Goal: Task Accomplishment & Management: Manage account settings

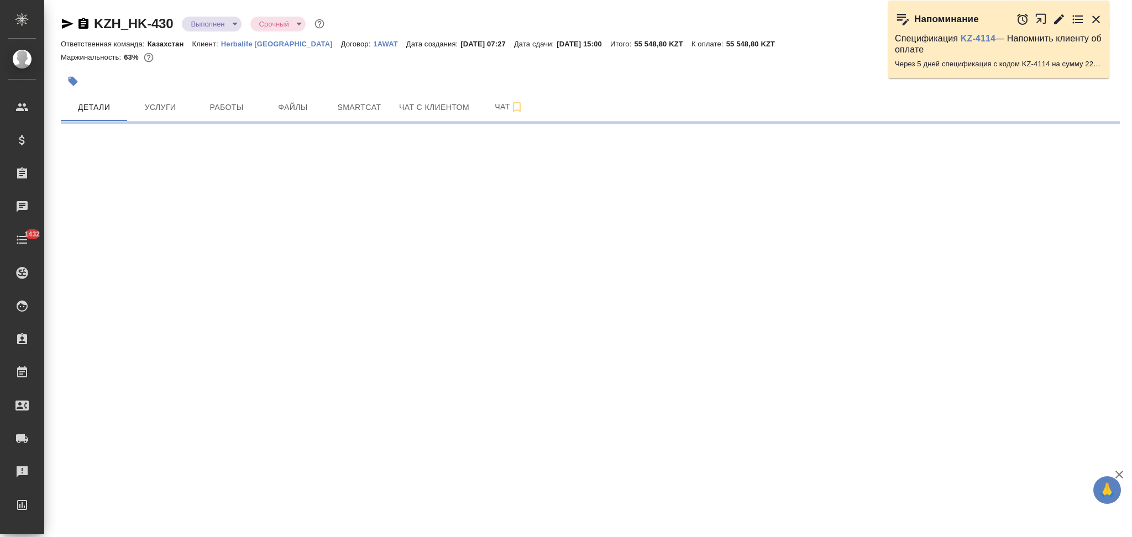
select select "RU"
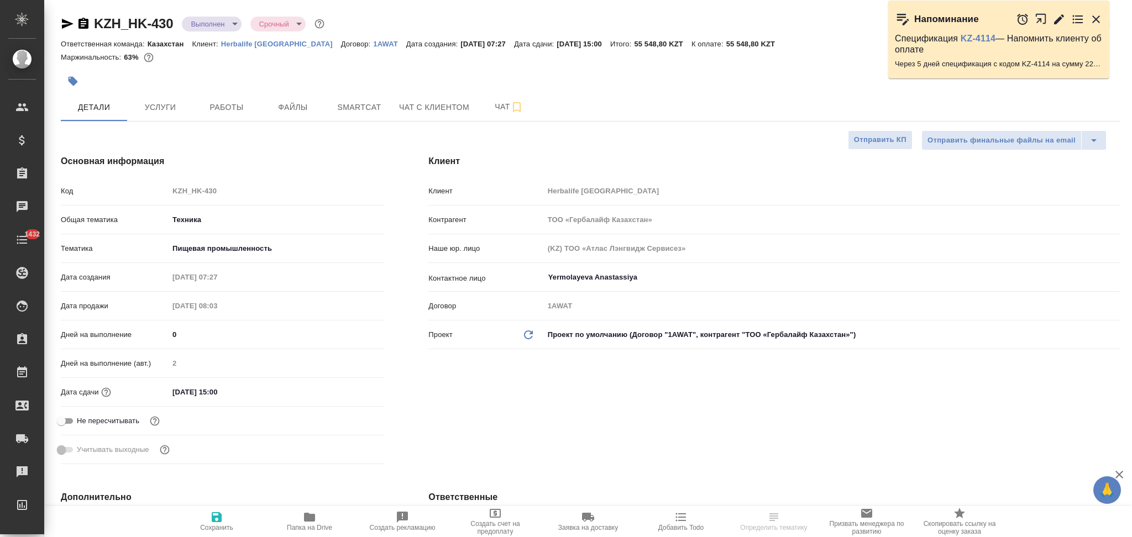
type textarea "x"
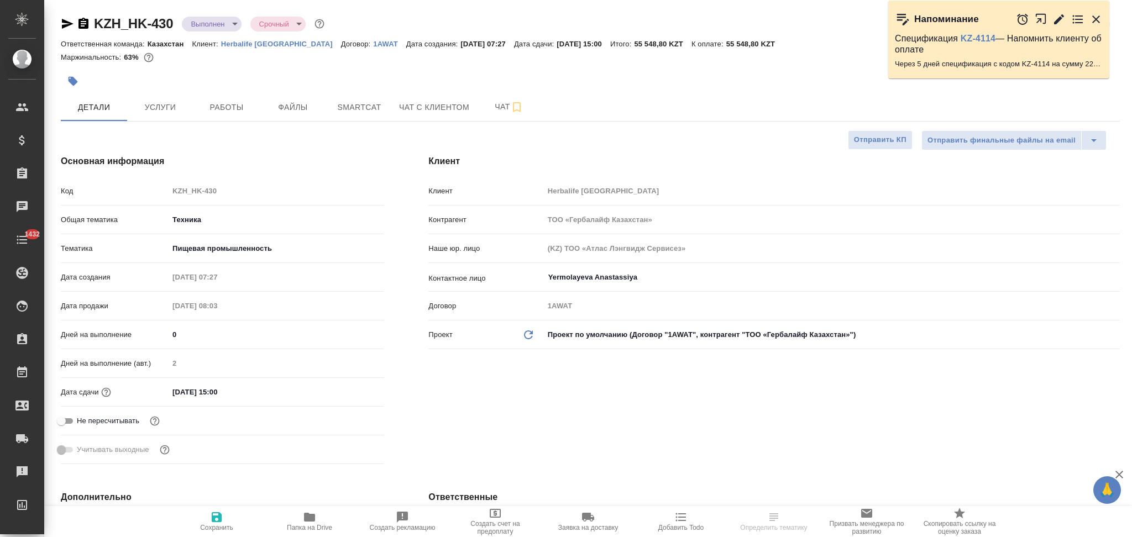
type textarea "x"
type input "Бабкина Анастасия"
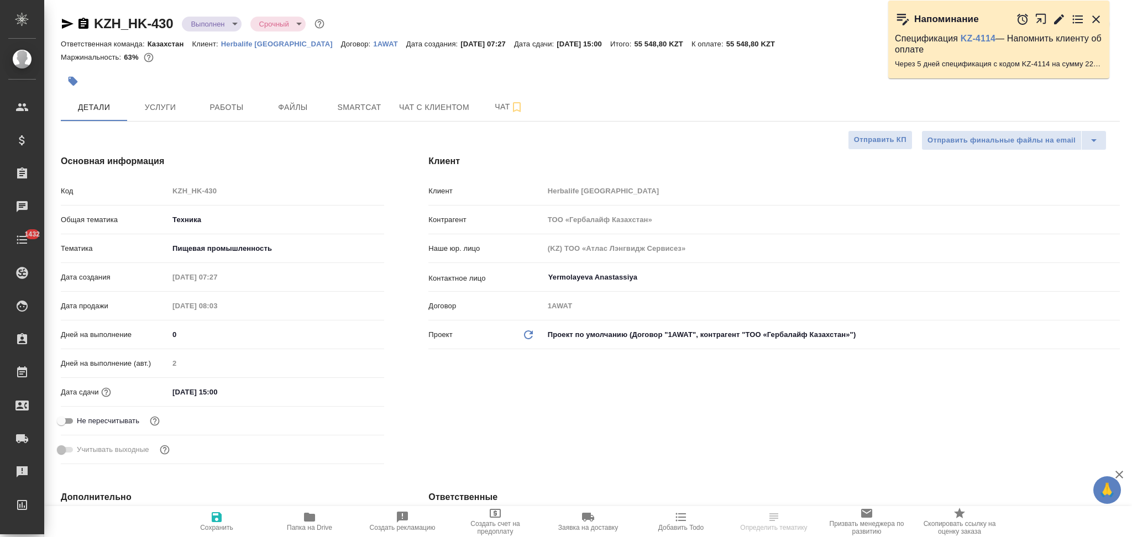
type input "[PERSON_NAME]"
click at [159, 199] on div "Код KZH_HK-430" at bounding box center [222, 190] width 323 height 19
type textarea "x"
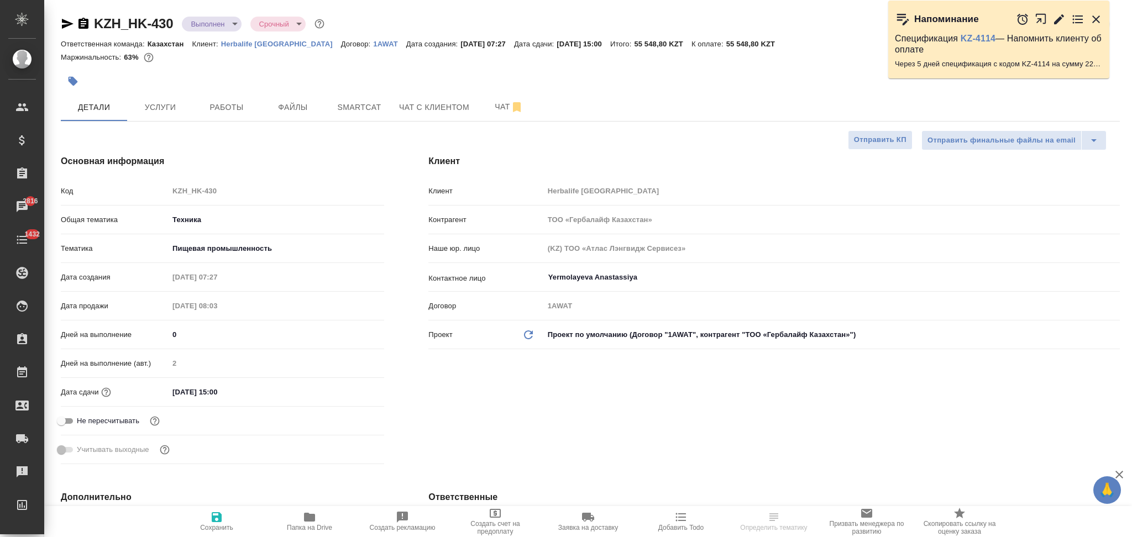
type textarea "x"
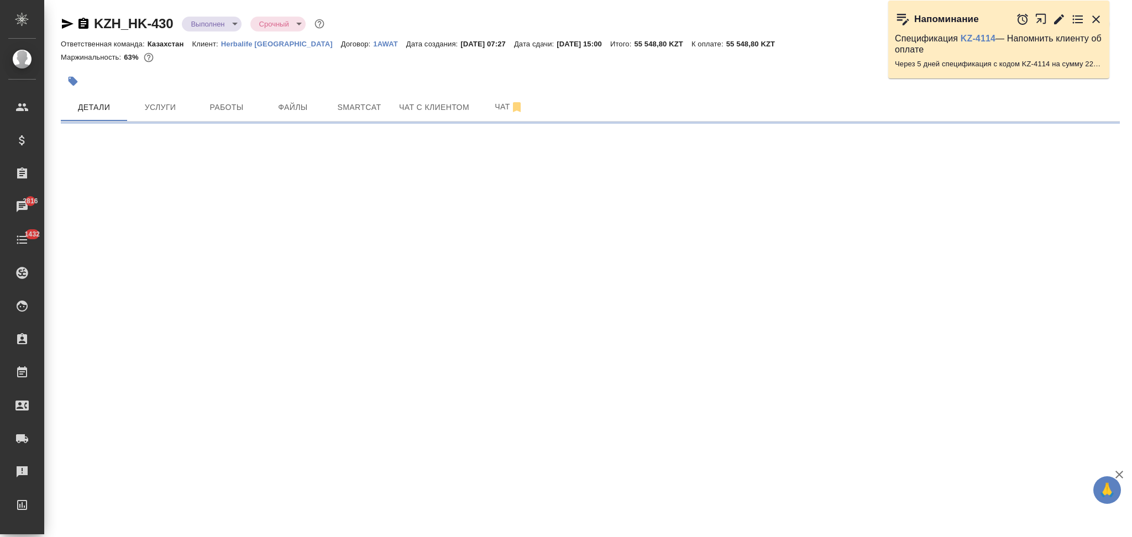
select select "RU"
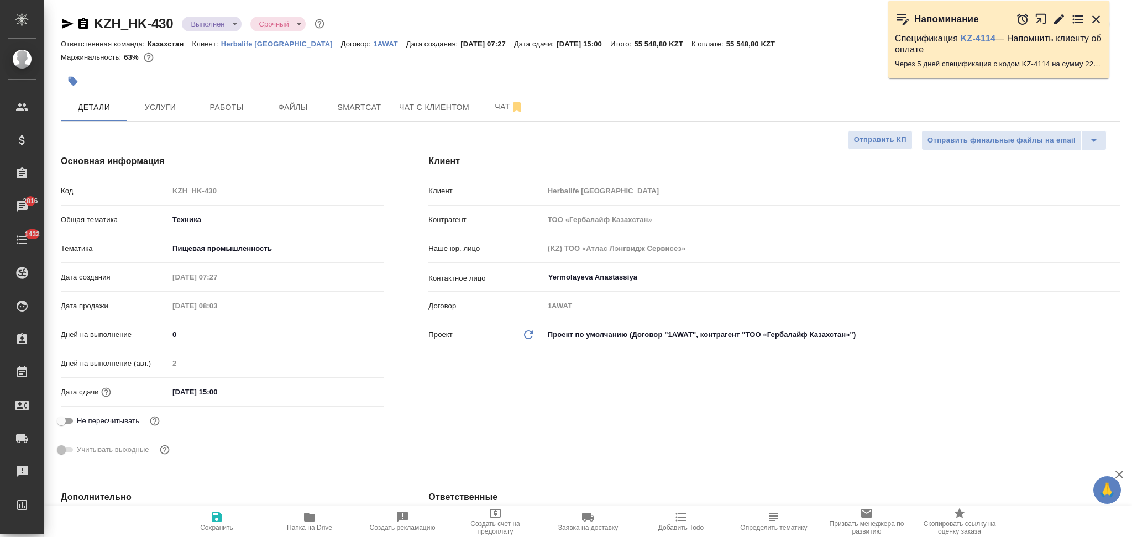
type textarea "x"
click at [304, 515] on icon "button" at bounding box center [309, 517] width 13 height 13
type textarea "x"
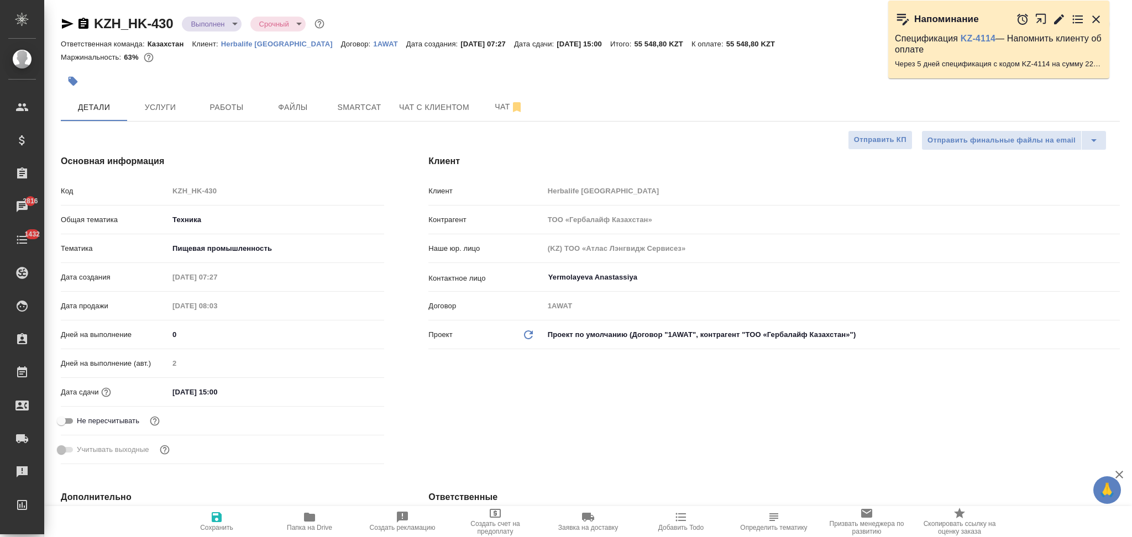
type textarea "x"
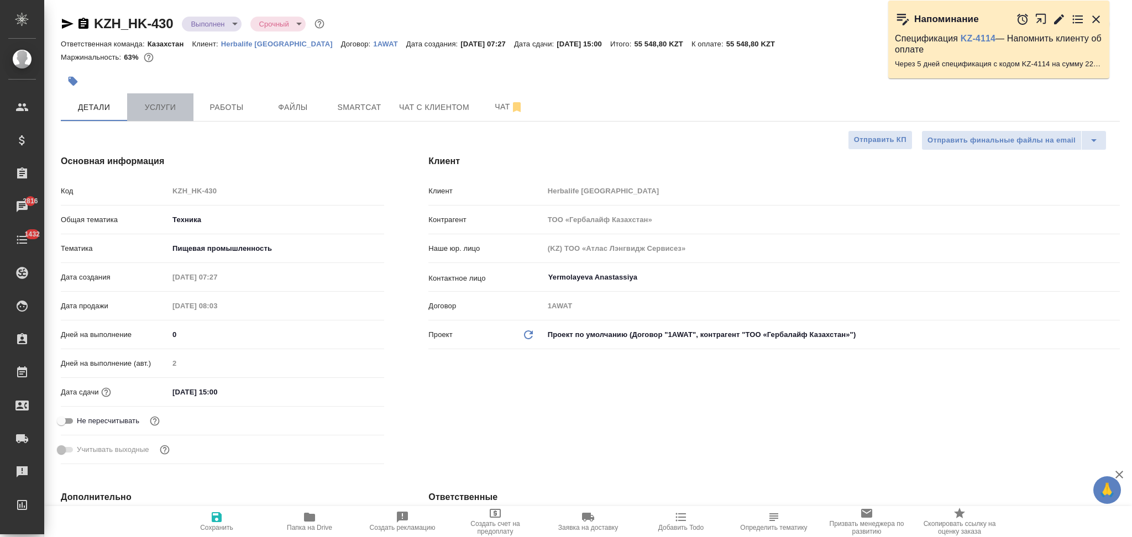
click at [170, 117] on button "Услуги" at bounding box center [160, 107] width 66 height 28
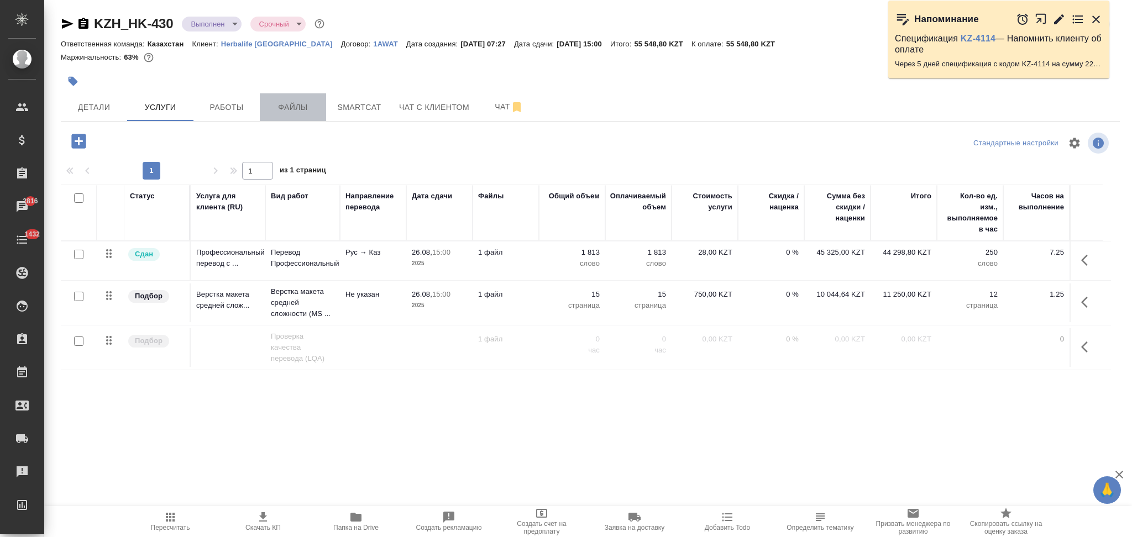
click at [276, 111] on span "Файлы" at bounding box center [292, 108] width 53 height 14
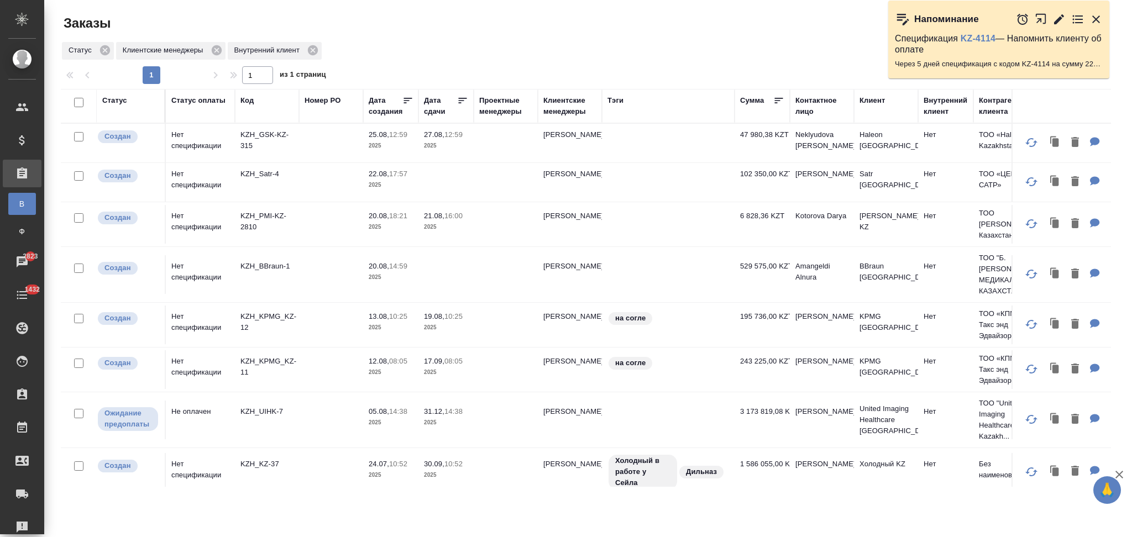
click at [307, 179] on td at bounding box center [331, 182] width 64 height 39
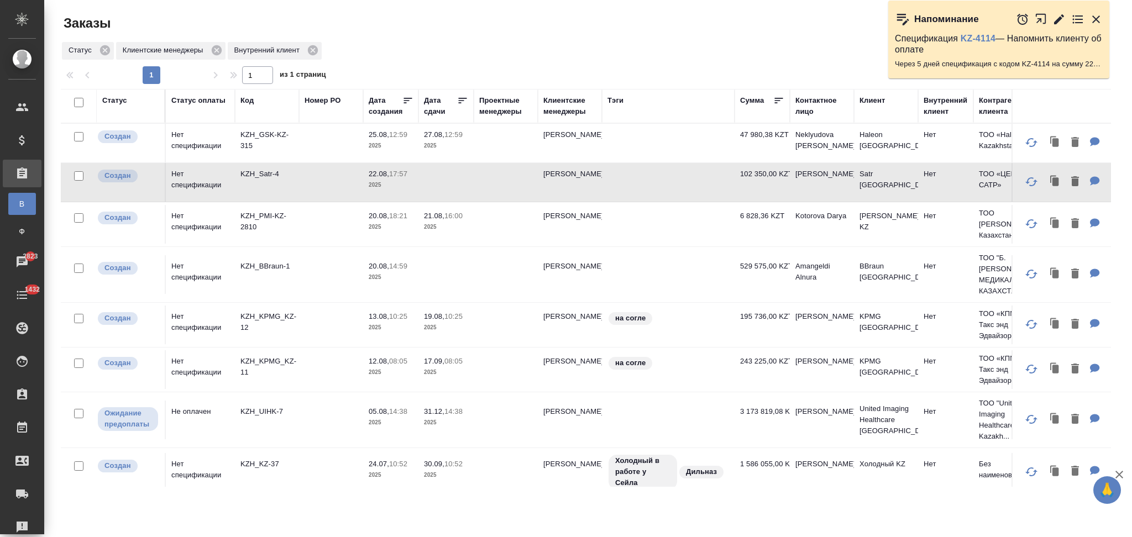
click at [307, 179] on td at bounding box center [331, 182] width 64 height 39
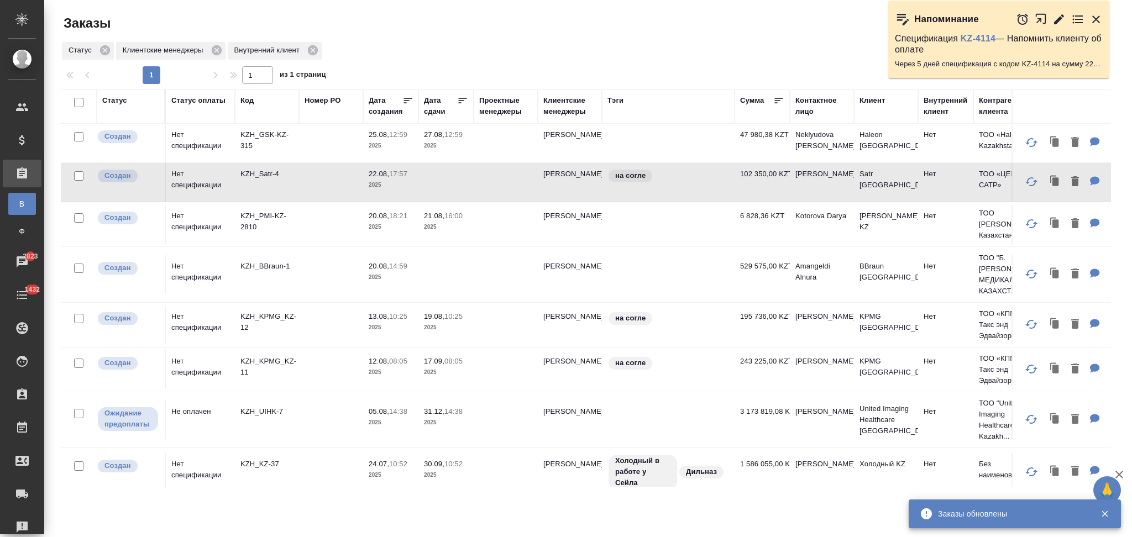
click at [310, 150] on td at bounding box center [331, 143] width 64 height 39
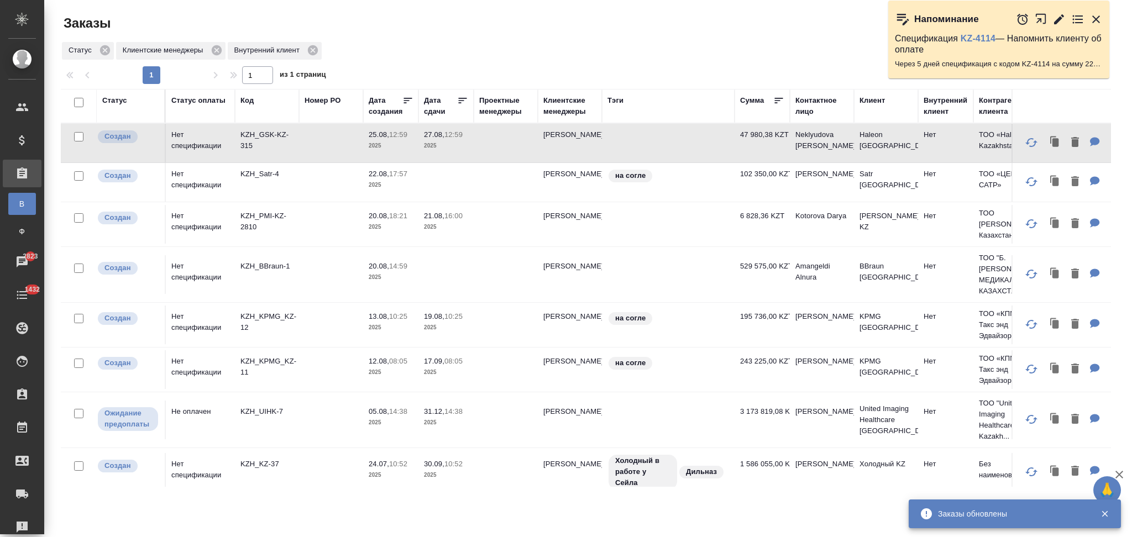
click at [310, 150] on td at bounding box center [331, 143] width 64 height 39
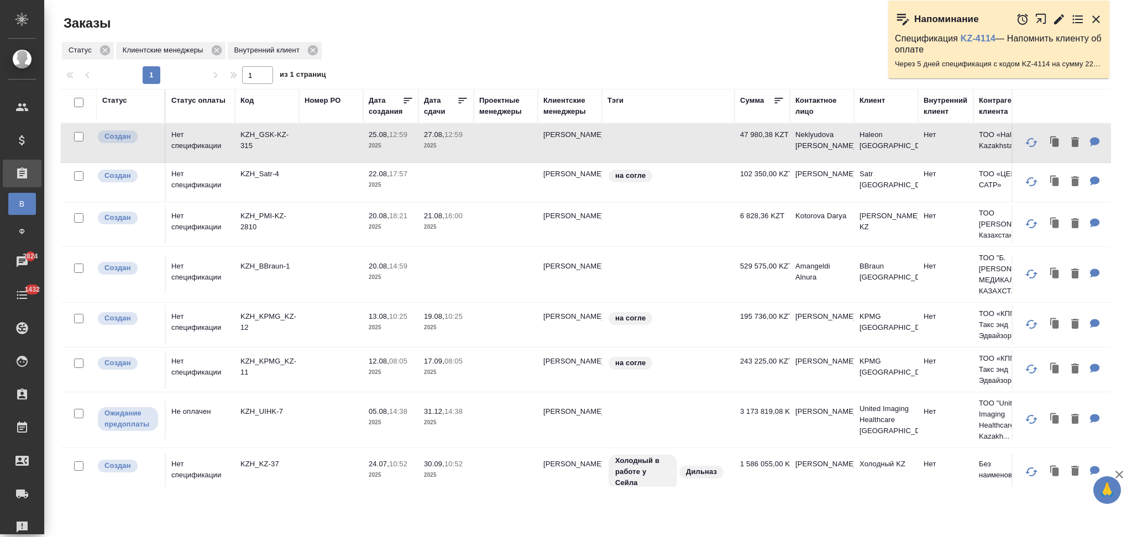
click at [552, 111] on div "Клиентские менеджеры" at bounding box center [569, 106] width 53 height 22
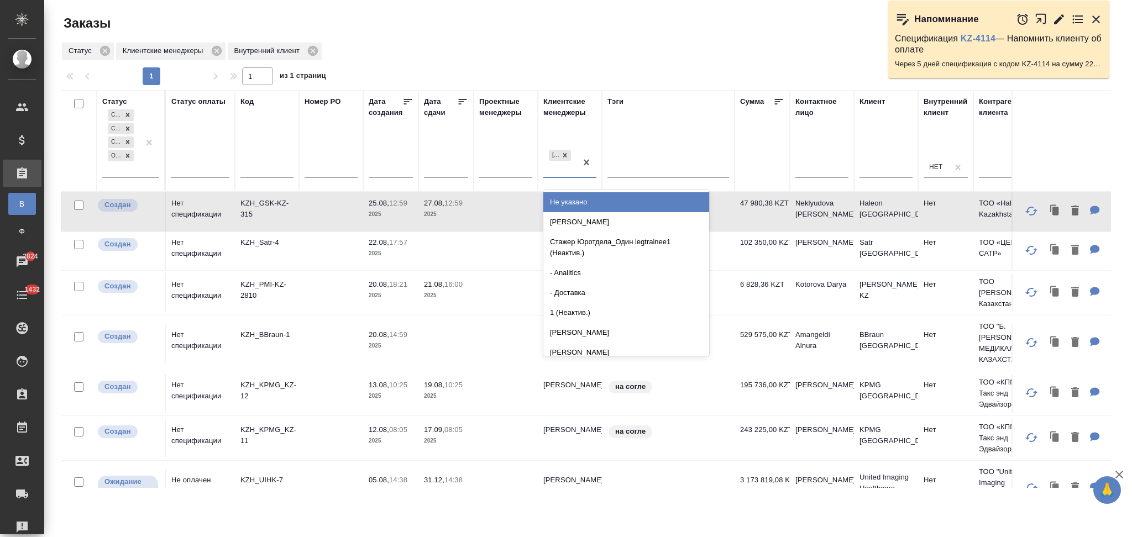
click at [552, 167] on div "[PERSON_NAME]" at bounding box center [559, 163] width 33 height 30
type input "кошер"
click at [554, 199] on div "Кошербаева Назерке" at bounding box center [626, 202] width 166 height 20
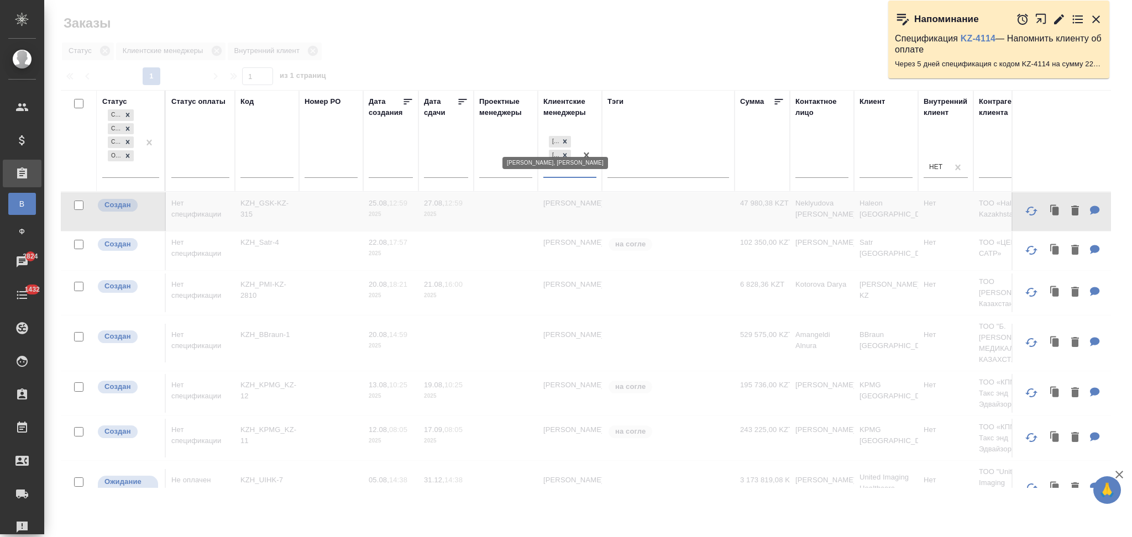
drag, startPoint x: 568, startPoint y: 140, endPoint x: 551, endPoint y: 193, distance: 55.2
click at [568, 139] on icon at bounding box center [565, 142] width 8 height 8
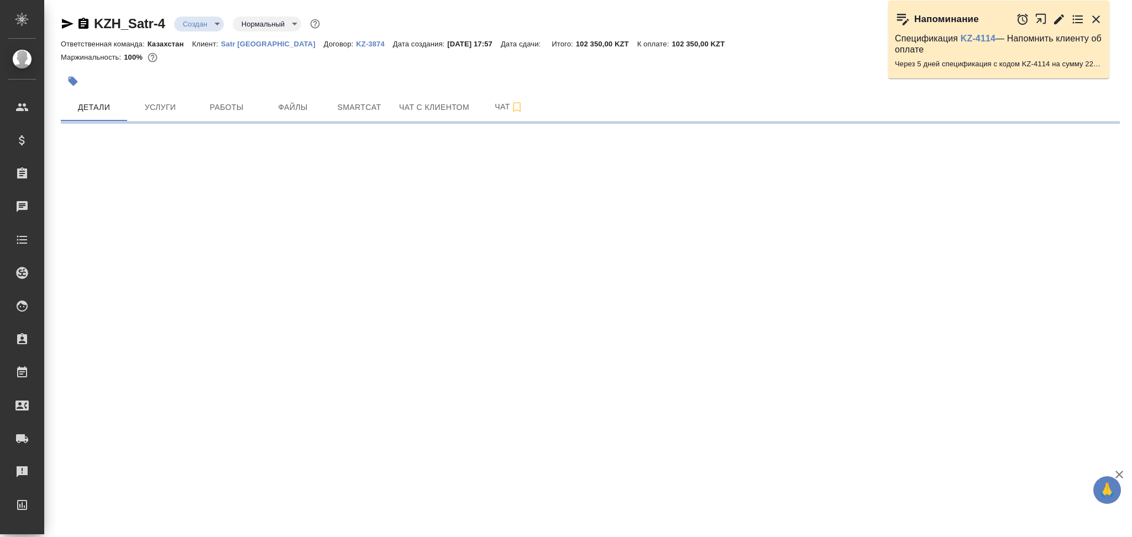
select select "RU"
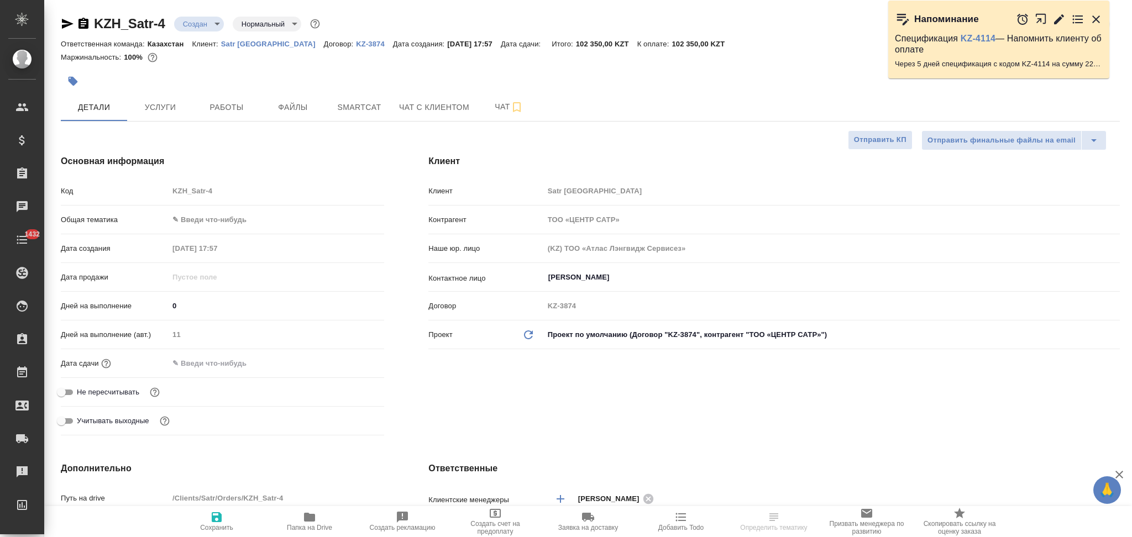
type textarea "x"
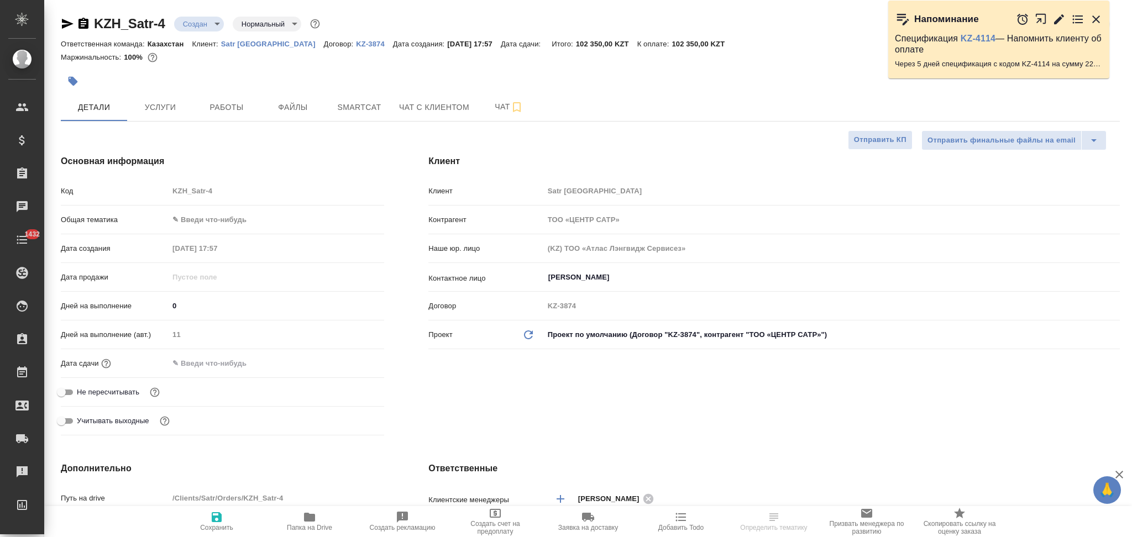
type textarea "x"
click at [146, 193] on div "Код KZH_Satr-4" at bounding box center [222, 190] width 323 height 19
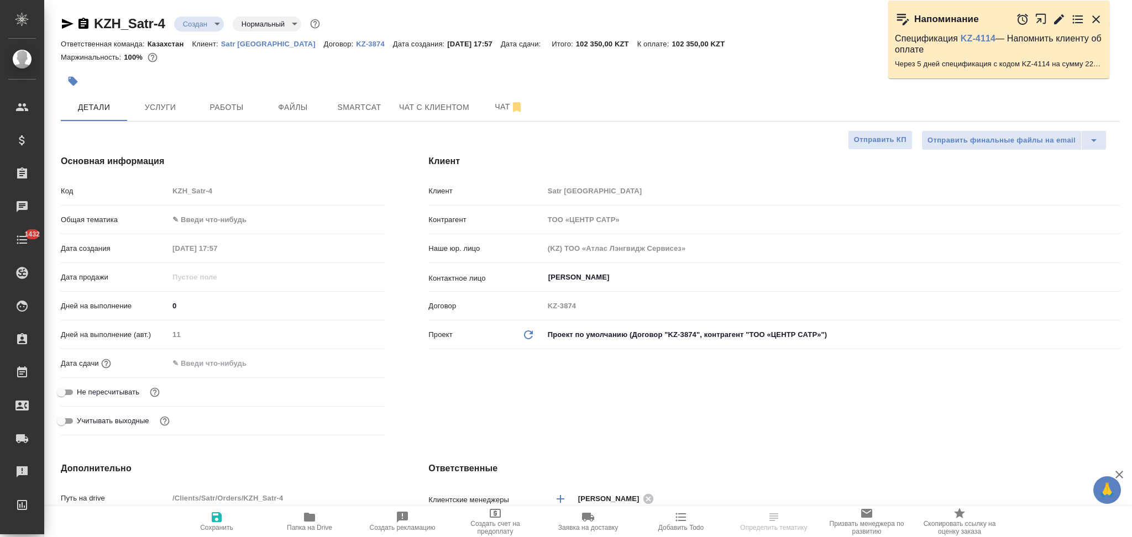
type textarea "x"
select select "RU"
type textarea "x"
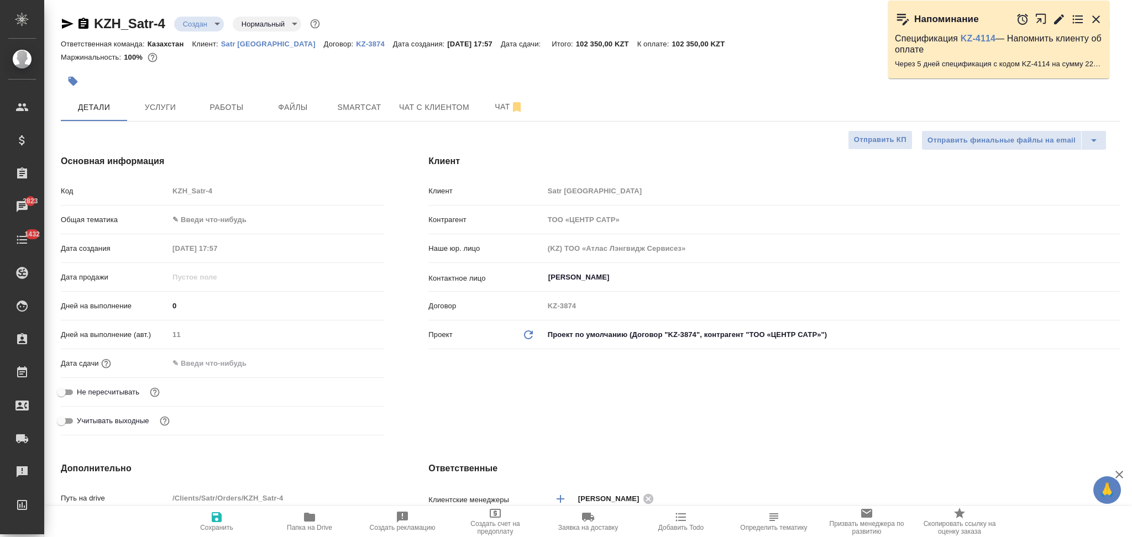
type textarea "x"
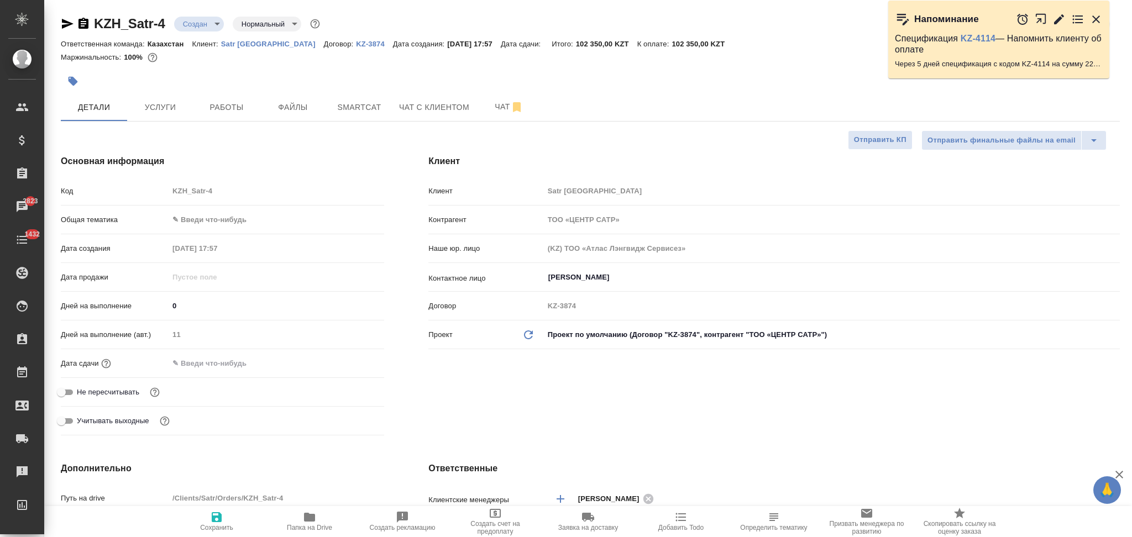
click at [69, 80] on icon "button" at bounding box center [73, 81] width 9 height 9
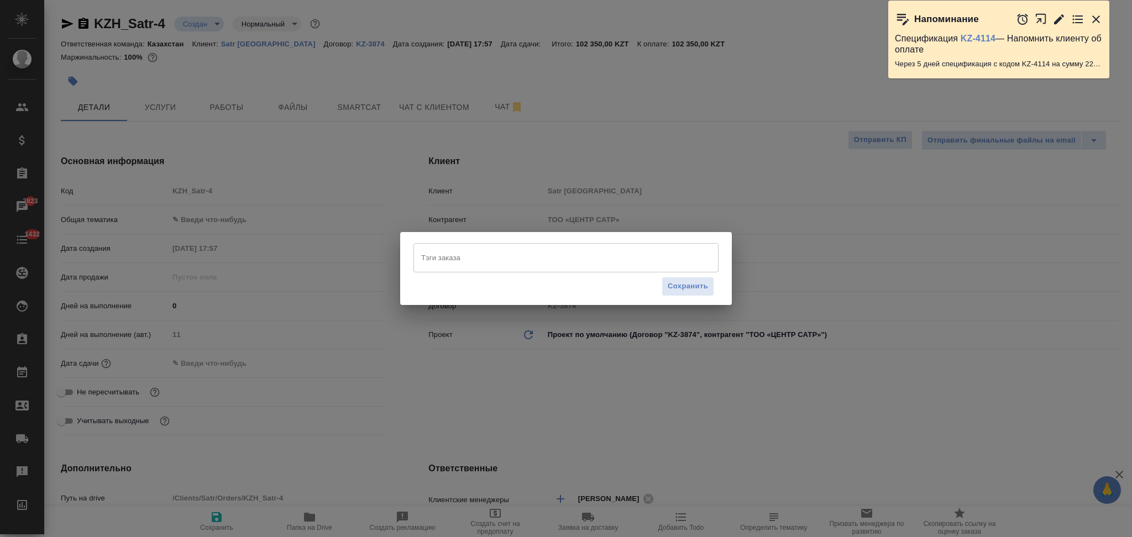
click at [437, 248] on input "Тэги заказа" at bounding box center [555, 257] width 274 height 19
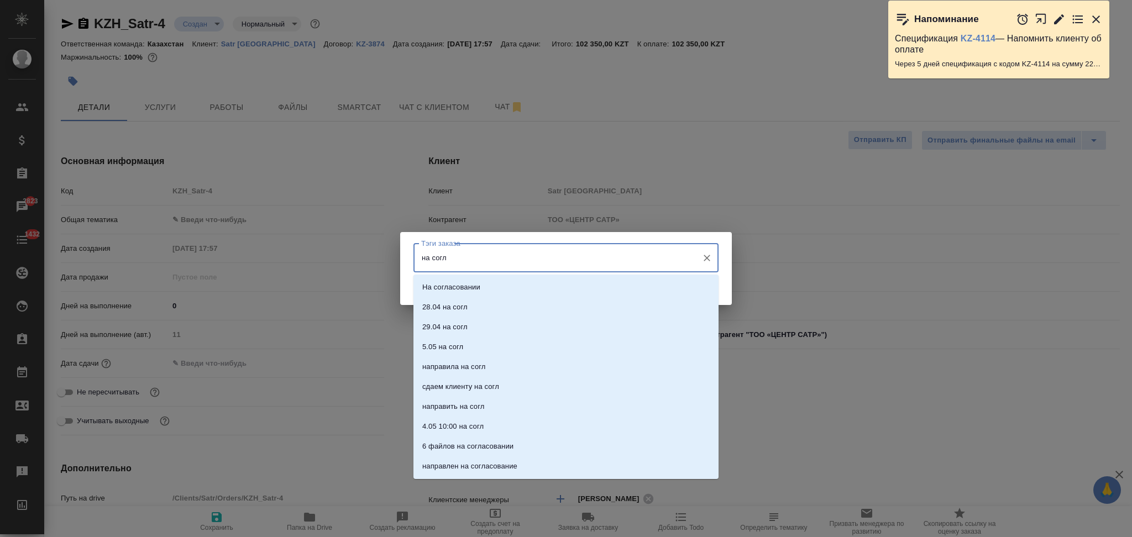
type input "на согле"
click at [429, 290] on p "на согле" at bounding box center [436, 287] width 29 height 11
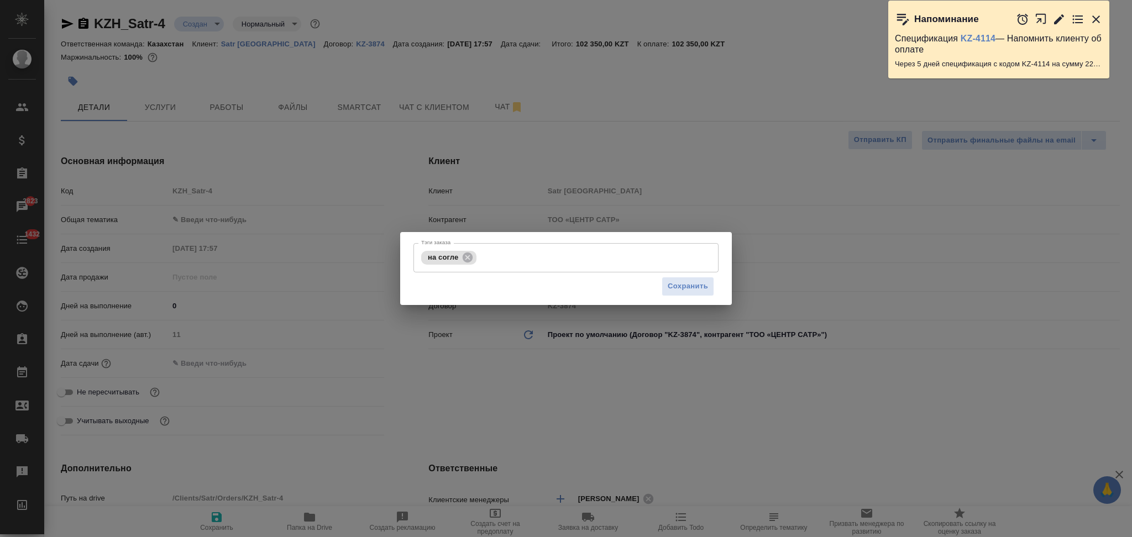
click at [678, 297] on div "Сохранить" at bounding box center [565, 286] width 305 height 28
click at [678, 293] on button "Сохранить" at bounding box center [688, 286] width 53 height 19
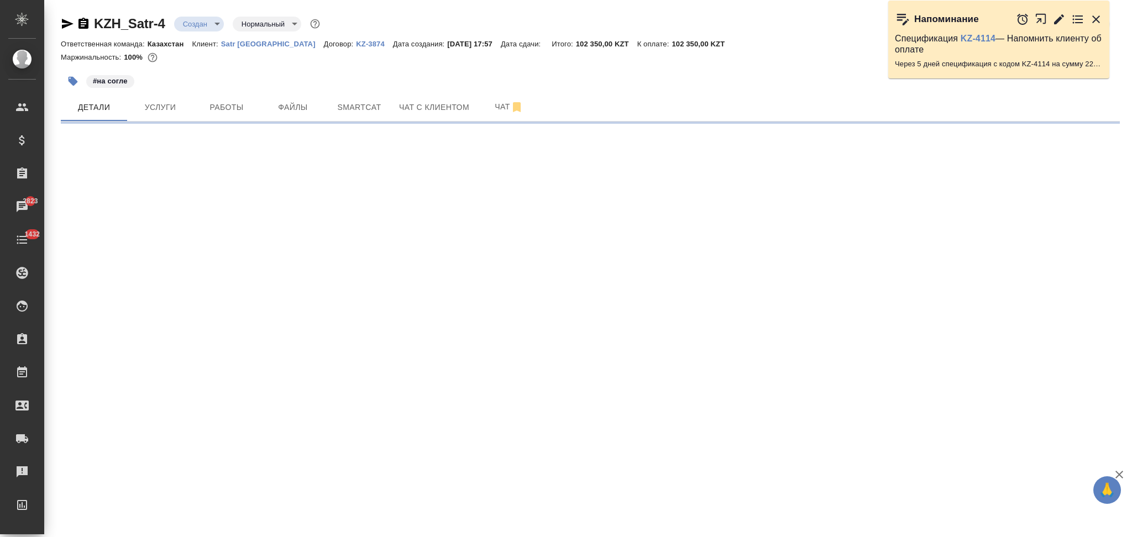
select select "RU"
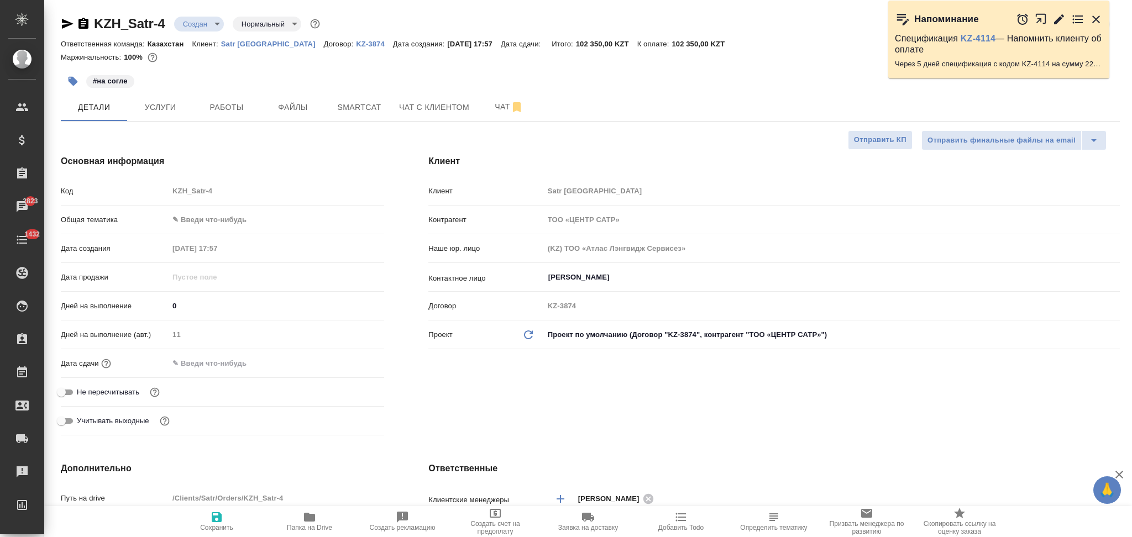
type textarea "x"
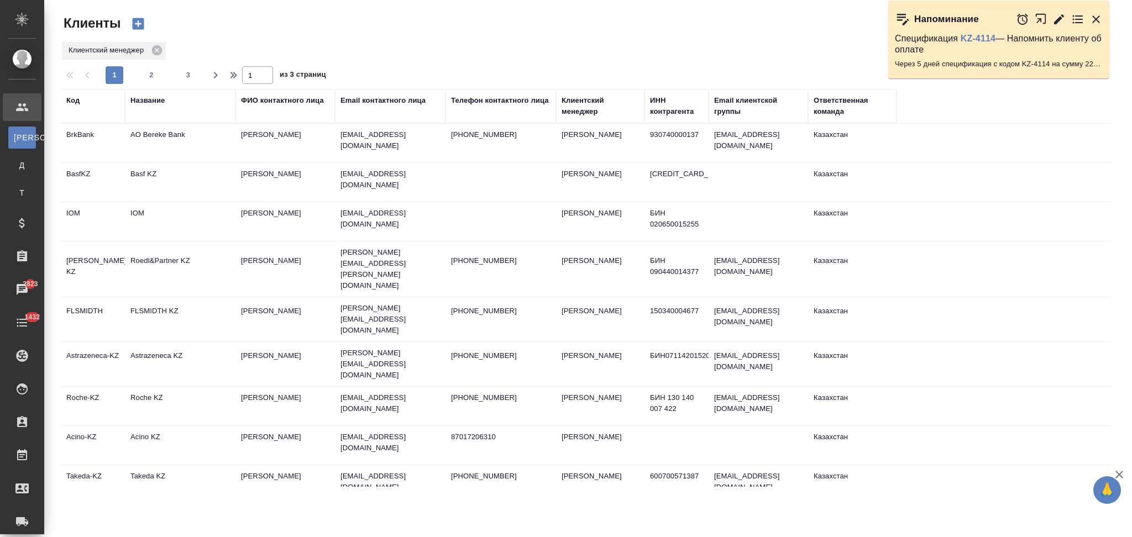
select select "RU"
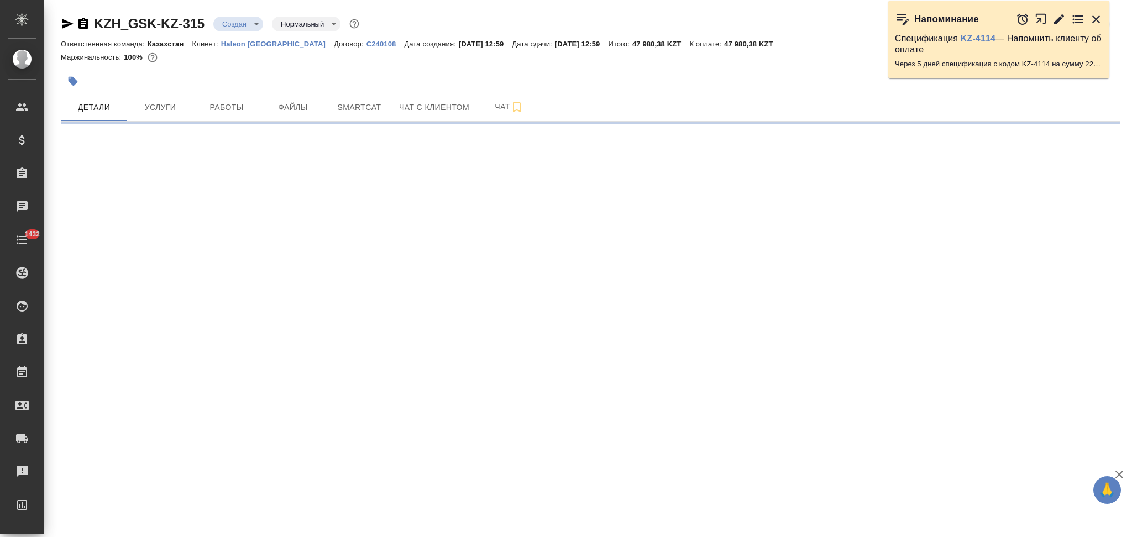
select select "RU"
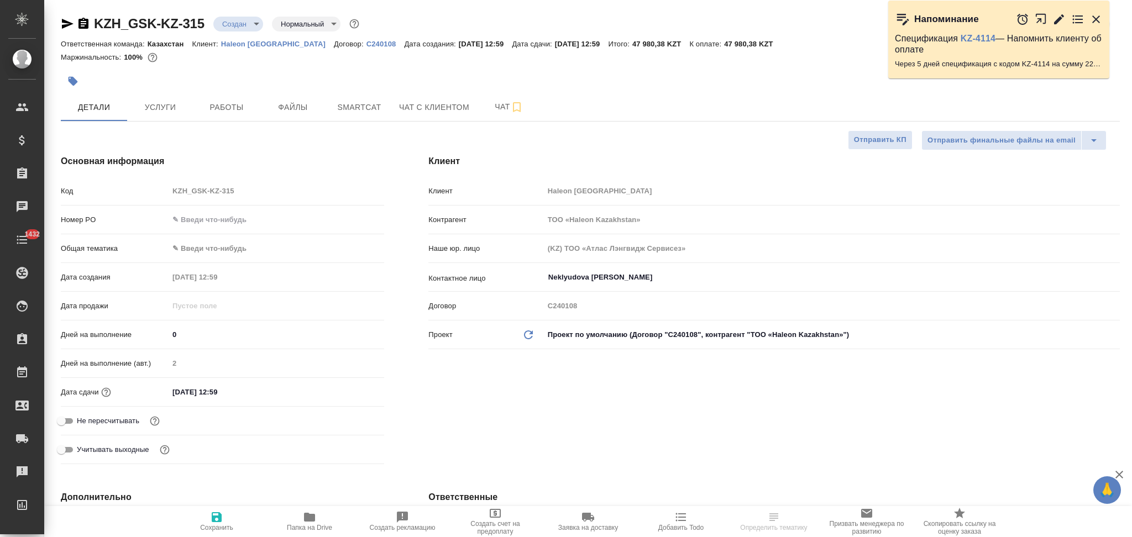
type textarea "x"
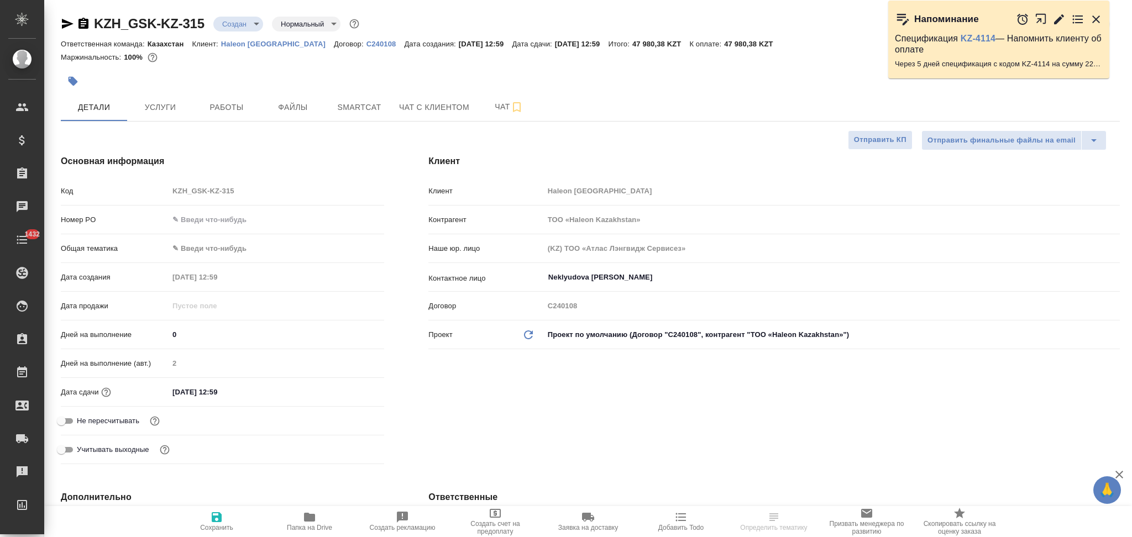
type textarea "x"
click at [95, 189] on div "Код KZH_GSK-KZ-315" at bounding box center [222, 190] width 323 height 19
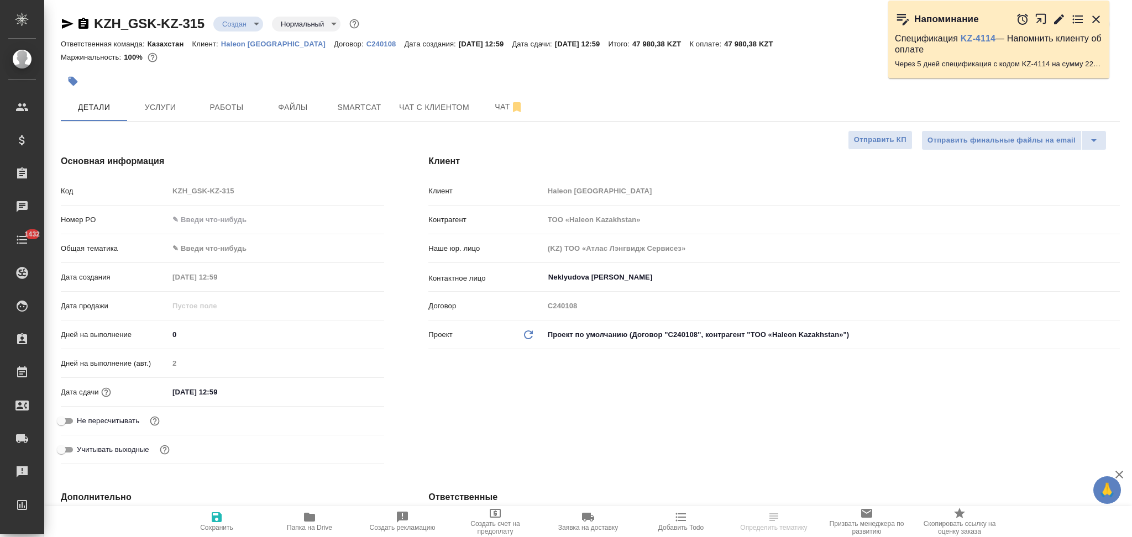
type textarea "x"
select select "RU"
type textarea "x"
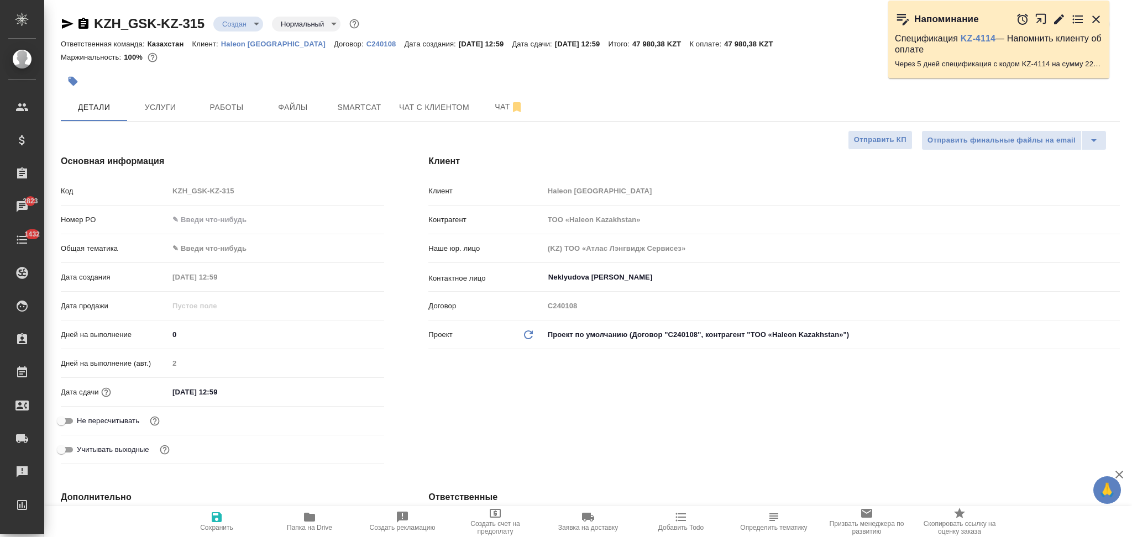
type textarea "x"
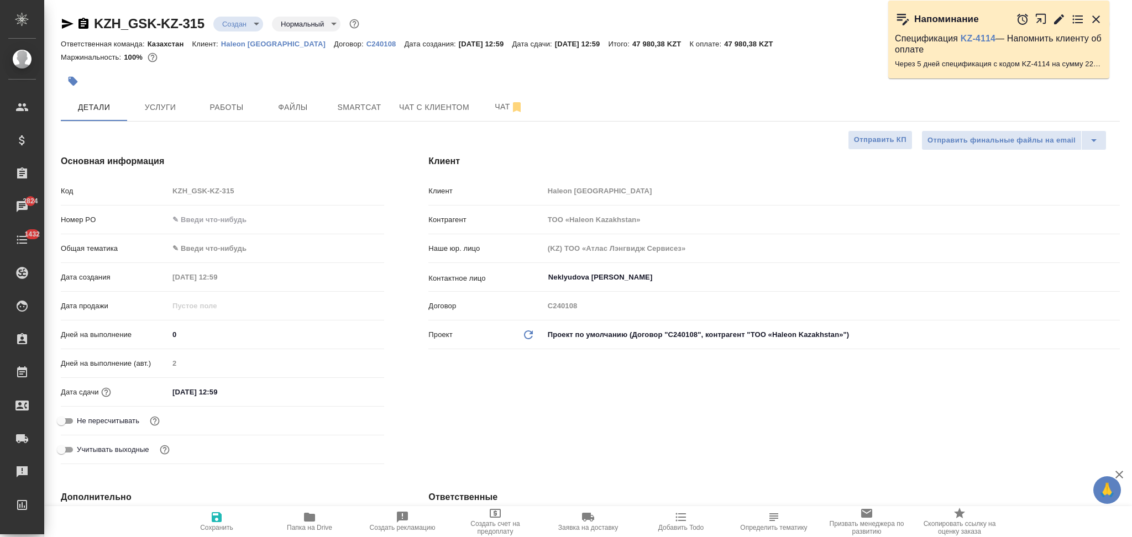
type textarea "x"
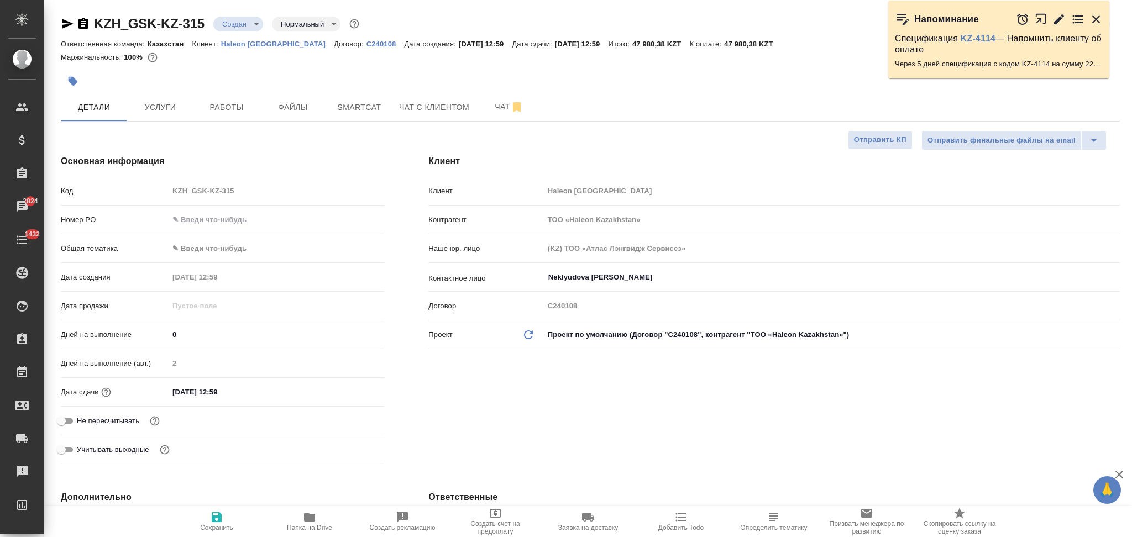
type textarea "x"
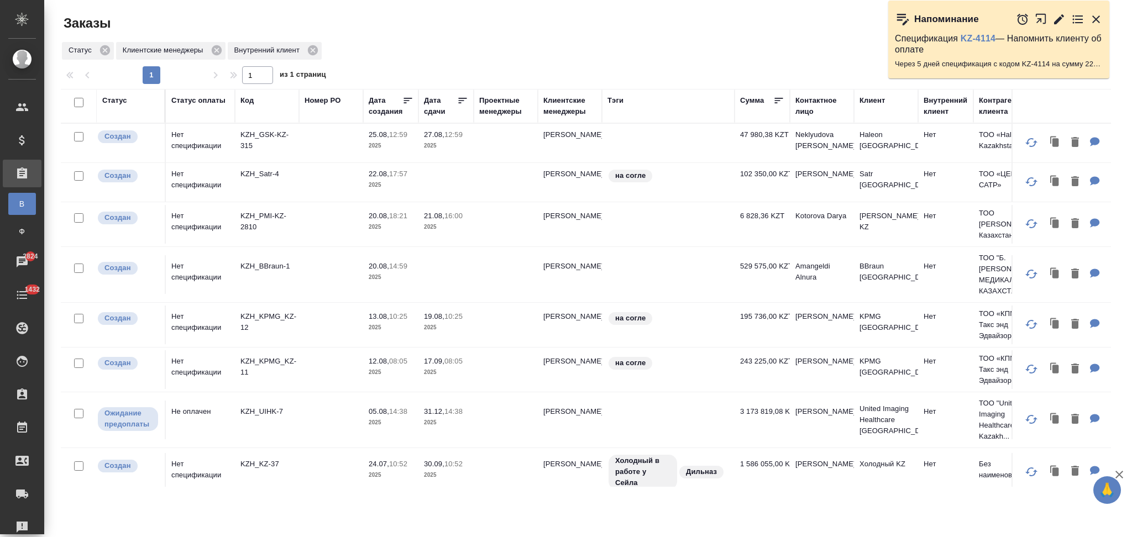
drag, startPoint x: 1097, startPoint y: 20, endPoint x: 1082, endPoint y: 34, distance: 19.9
click at [1097, 20] on icon "button" at bounding box center [1096, 19] width 8 height 8
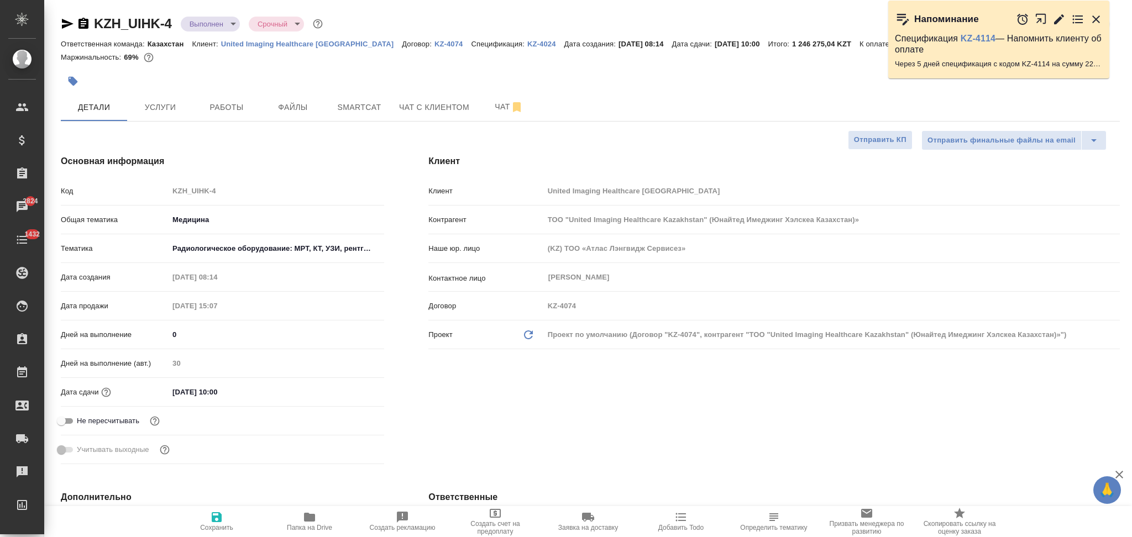
select select "RU"
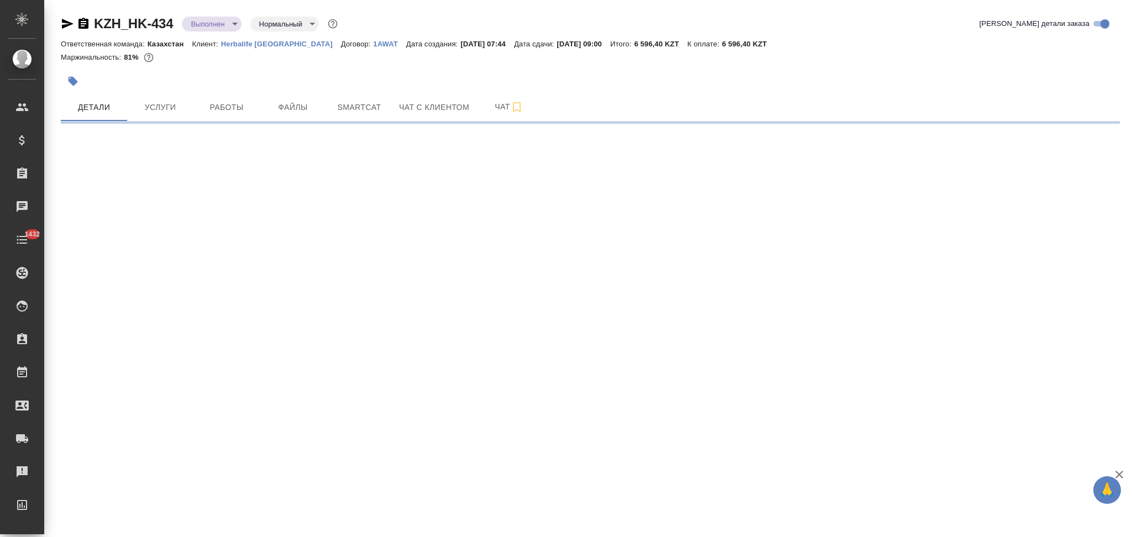
select select "RU"
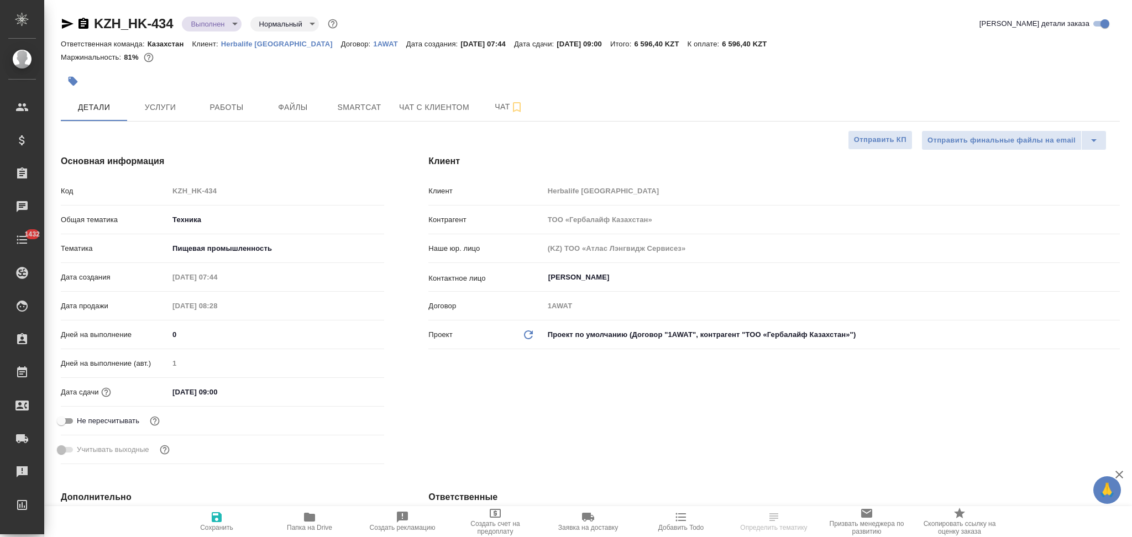
type textarea "x"
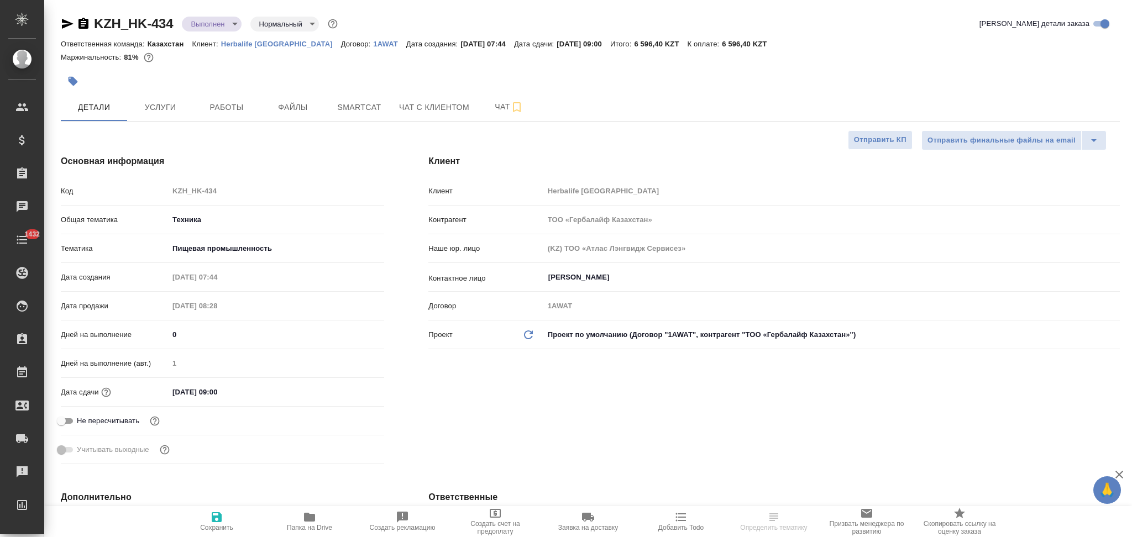
type textarea "x"
click at [312, 513] on icon "button" at bounding box center [309, 517] width 13 height 13
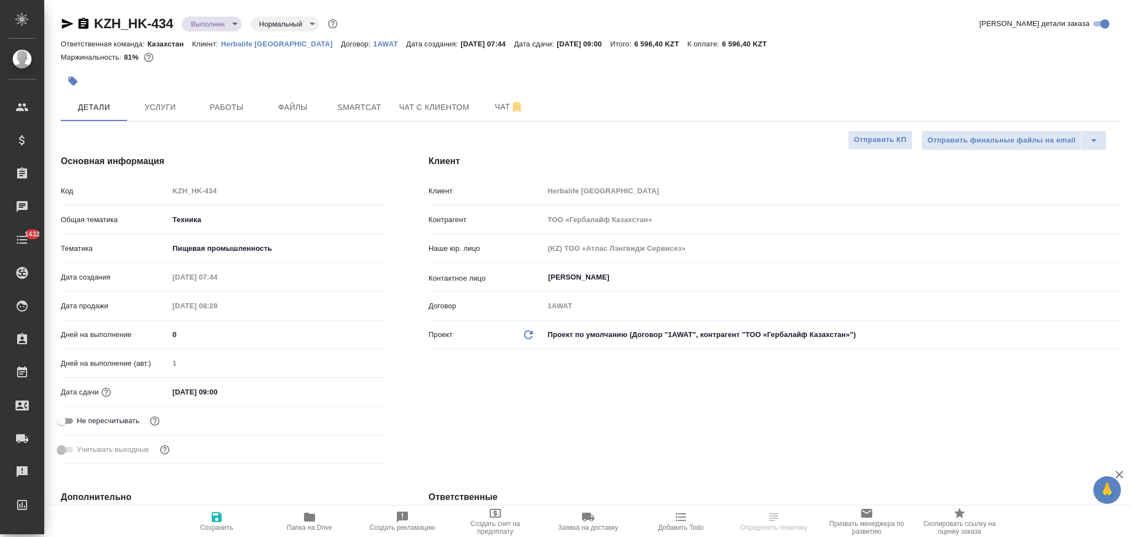
type textarea "x"
select select "RU"
type textarea "x"
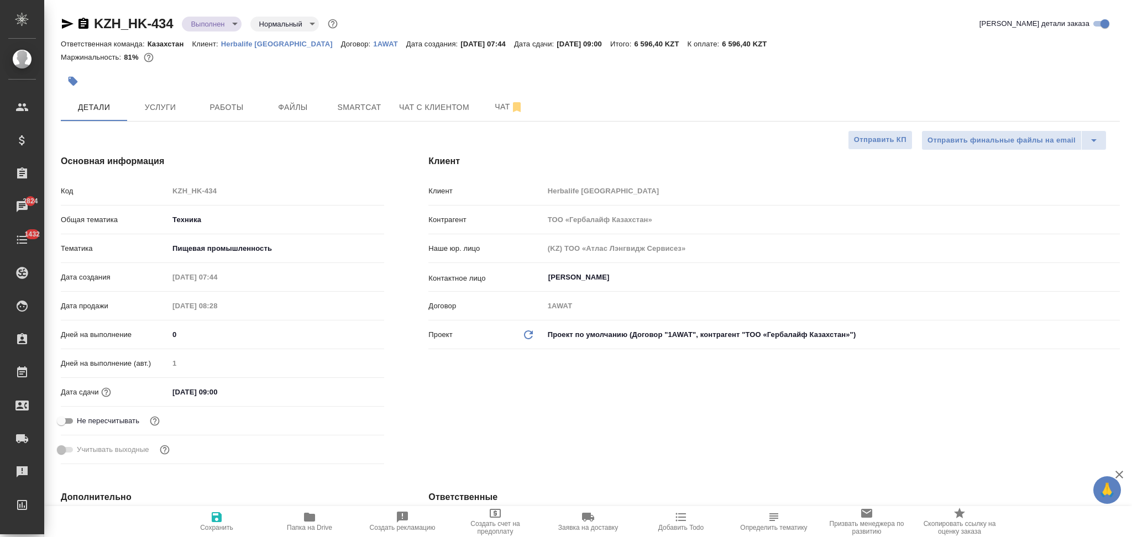
type textarea "x"
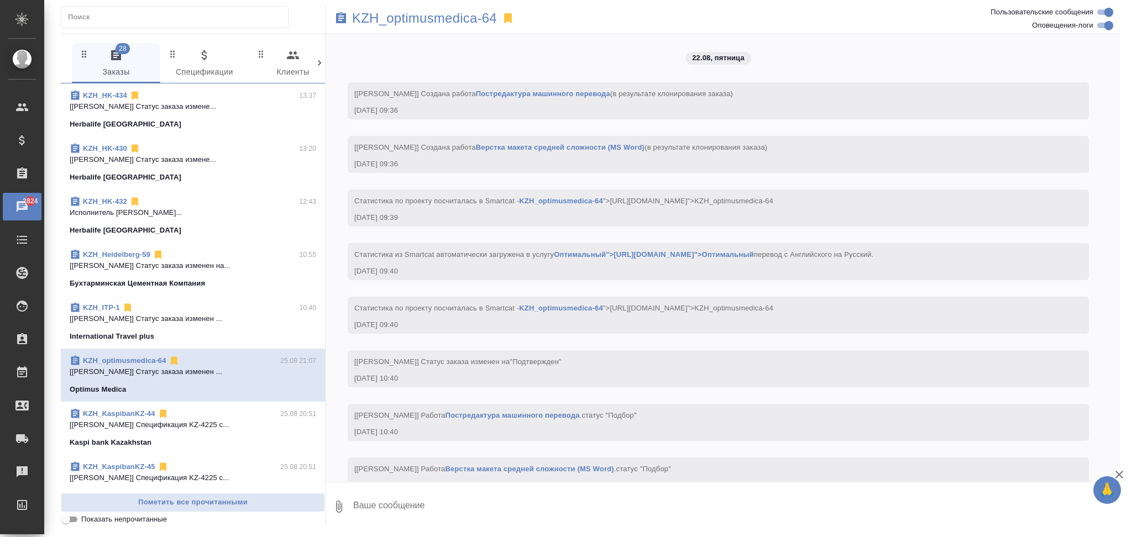
scroll to position [1010, 0]
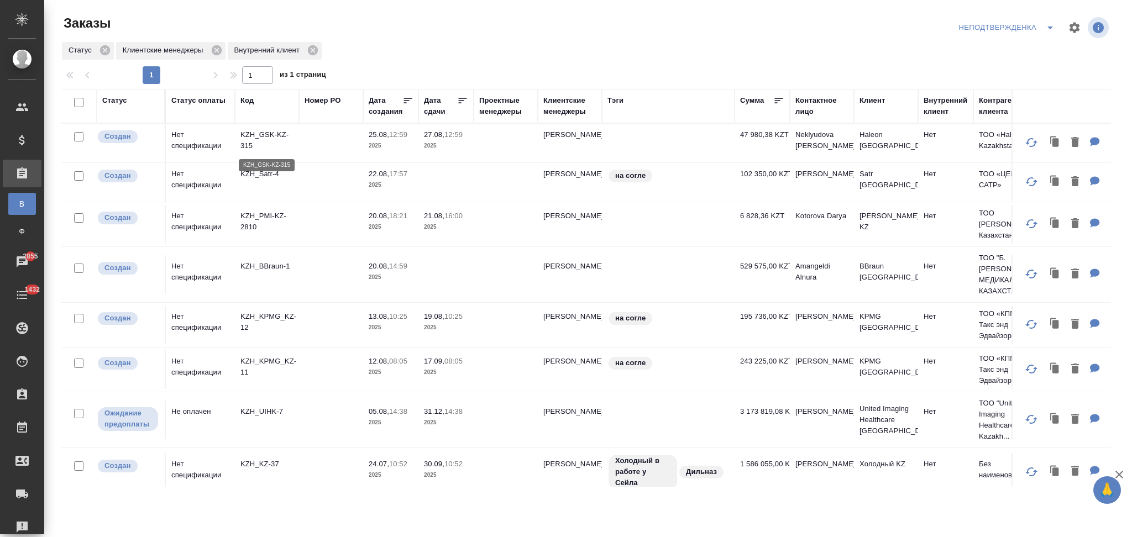
click at [262, 137] on p "KZH_GSK-KZ-315" at bounding box center [266, 140] width 53 height 22
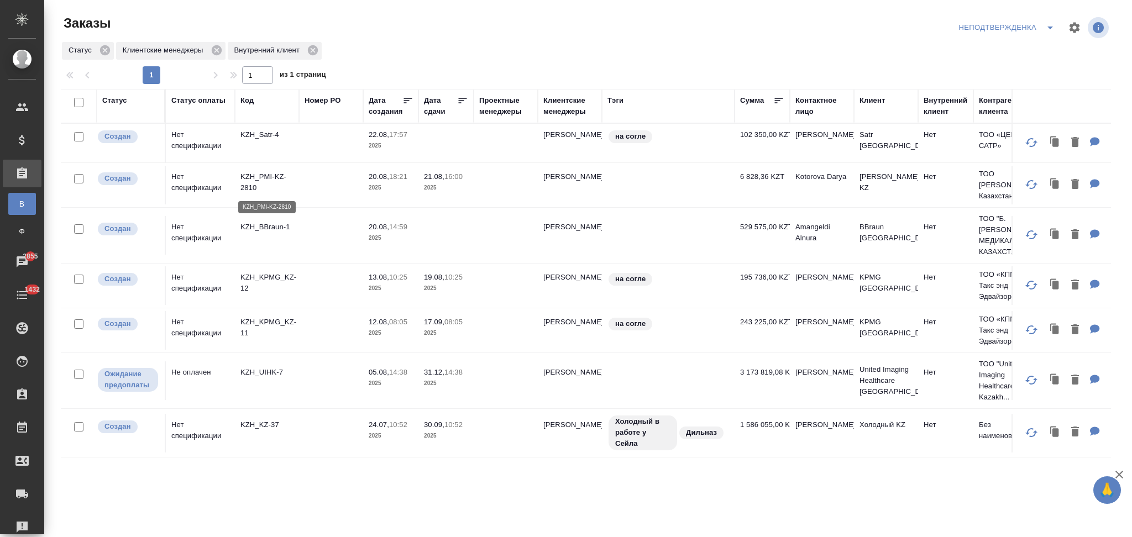
click at [276, 176] on p "KZH_PMI-KZ-2810" at bounding box center [266, 182] width 53 height 22
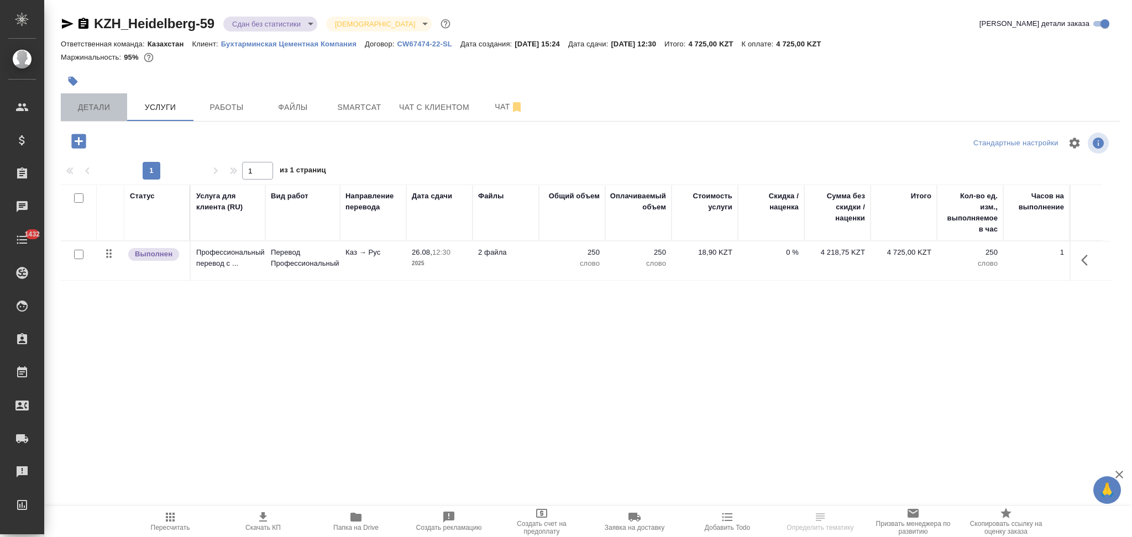
click at [107, 107] on span "Детали" at bounding box center [93, 108] width 53 height 14
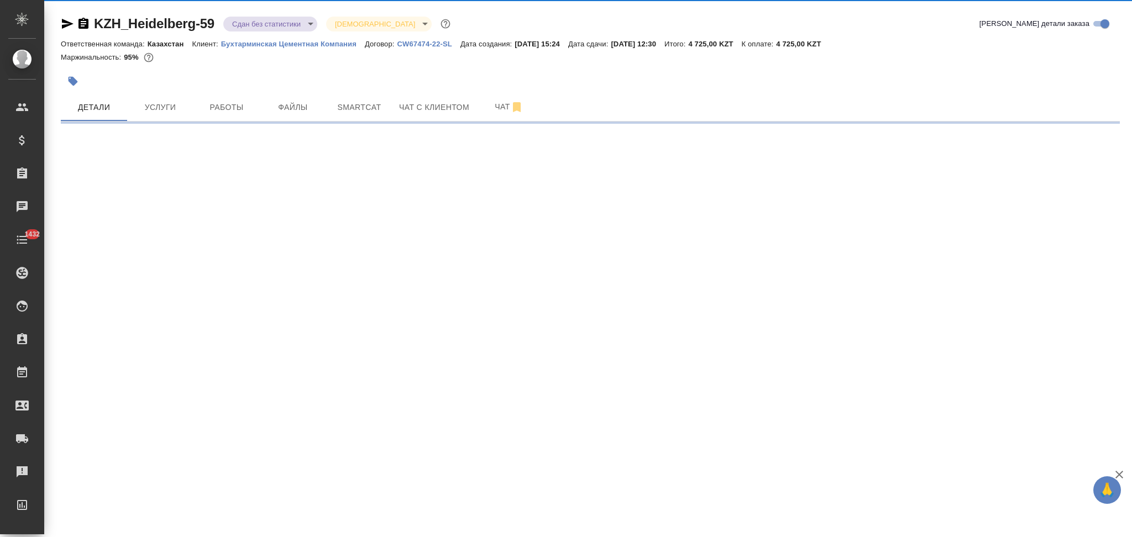
select select "RU"
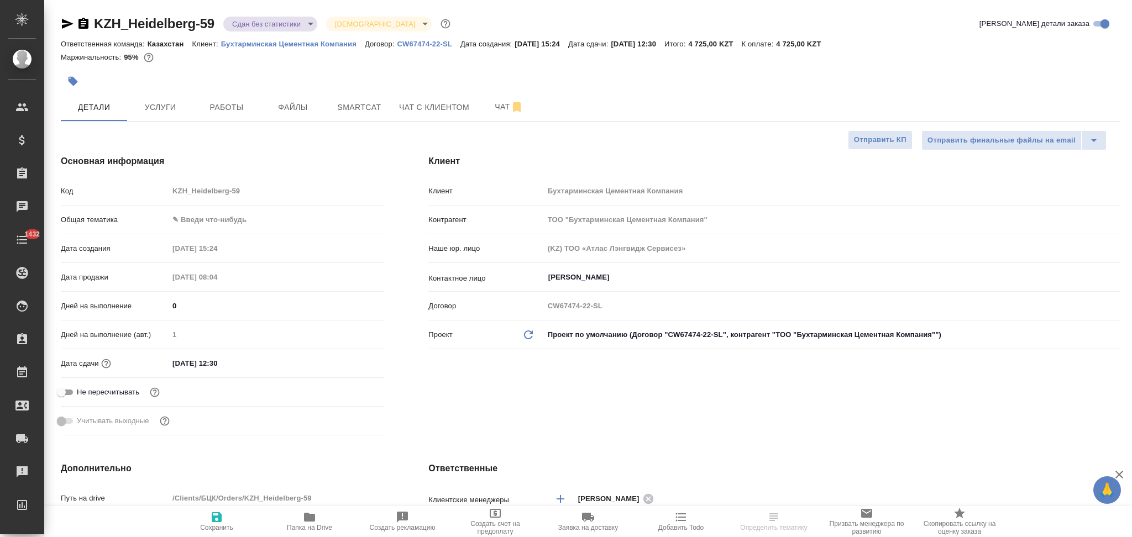
type textarea "x"
click at [95, 202] on div "Код KZH_Heidelberg-59" at bounding box center [222, 195] width 323 height 29
type textarea "x"
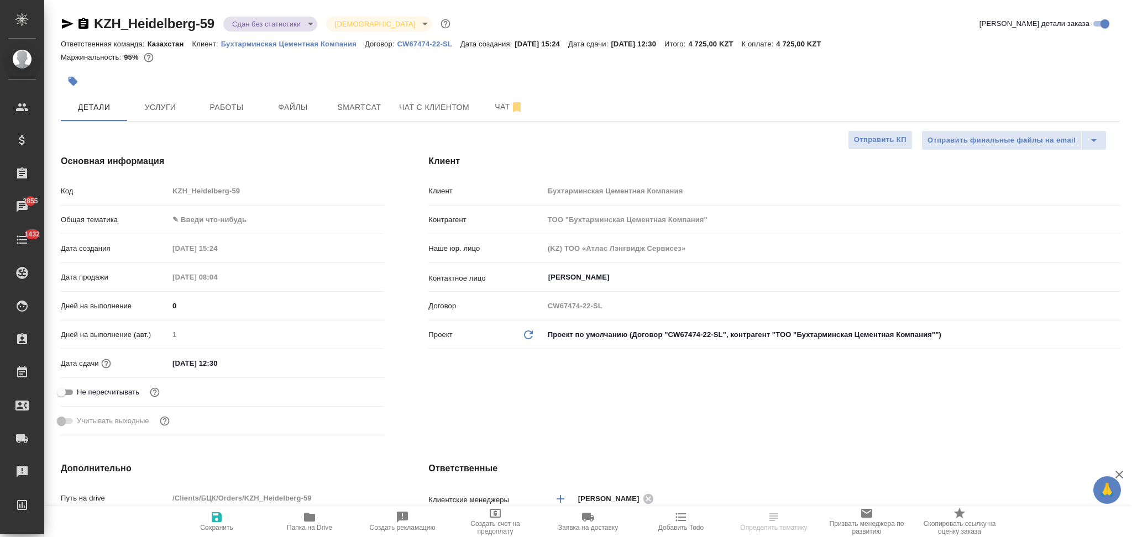
type textarea "x"
select select "RU"
type textarea "x"
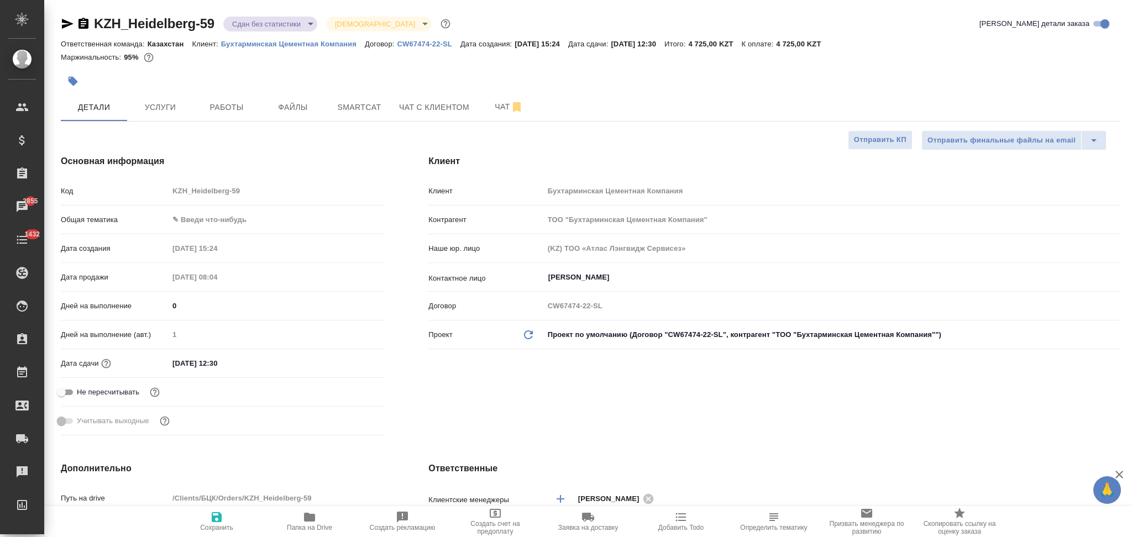
type textarea "x"
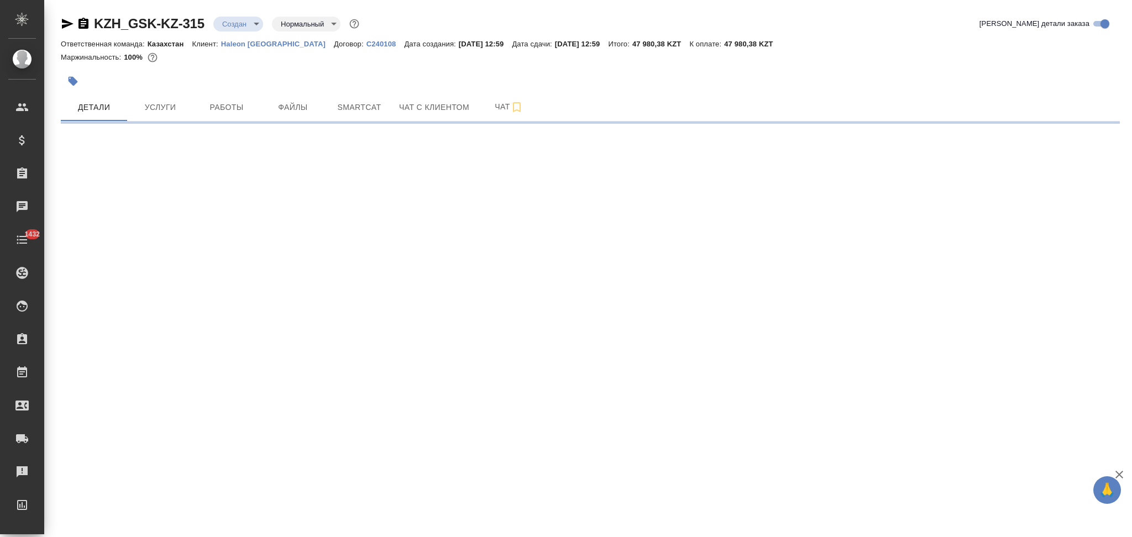
select select "RU"
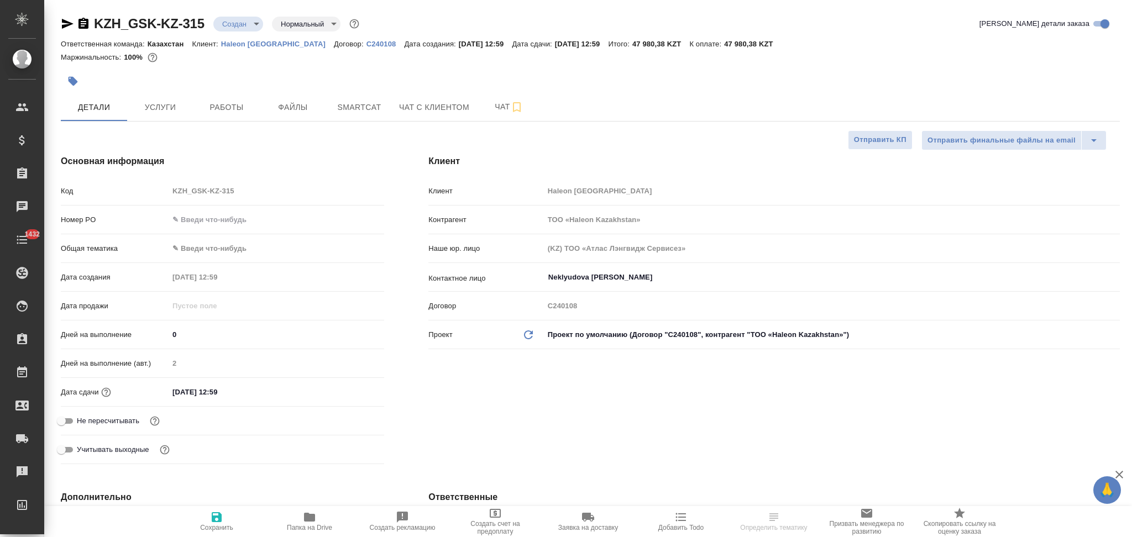
type textarea "x"
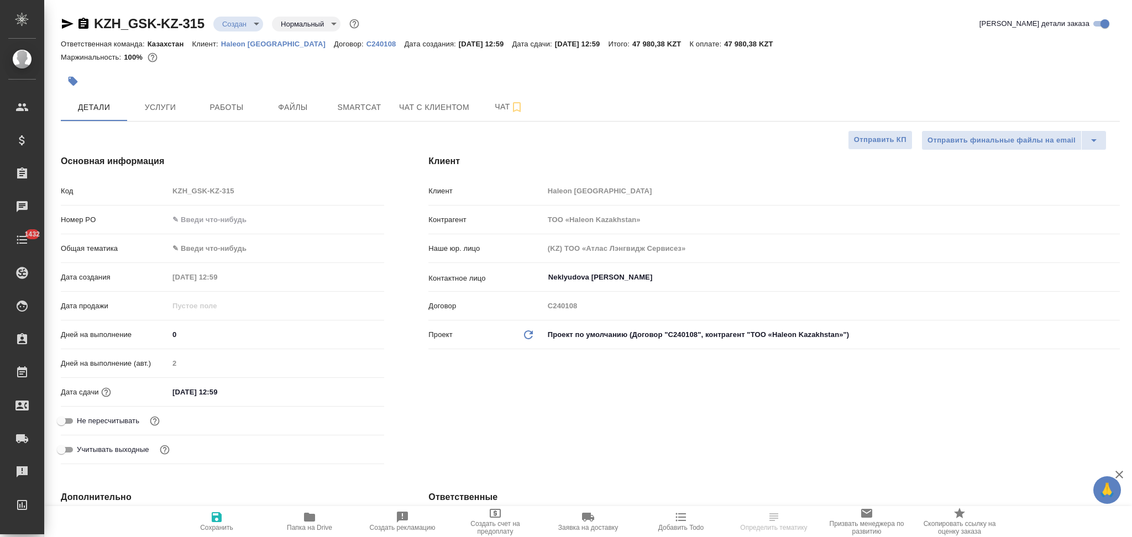
type textarea "x"
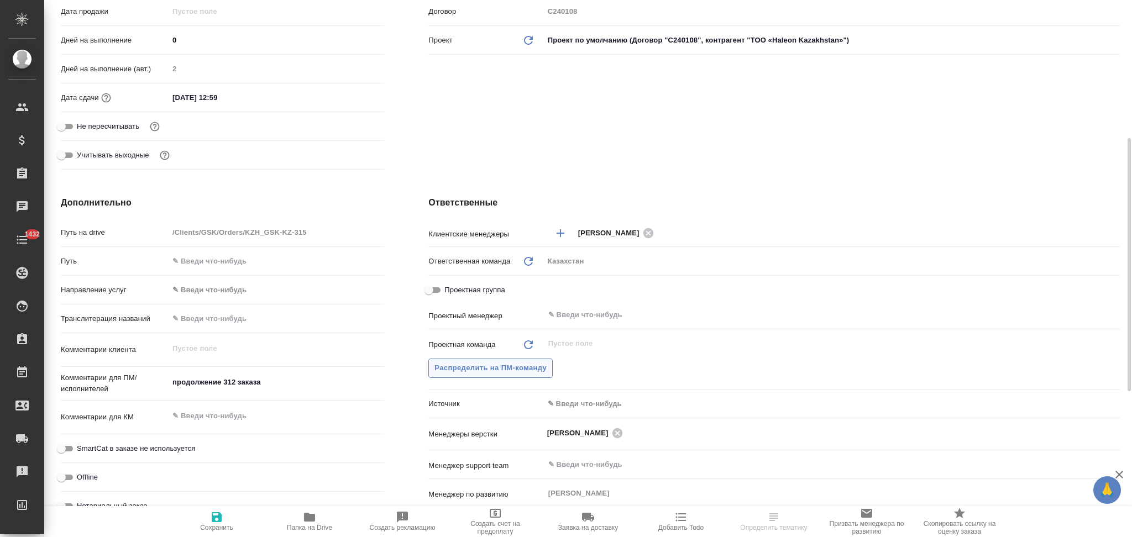
click at [469, 367] on span "Распределить на ПМ-команду" at bounding box center [490, 368] width 112 height 13
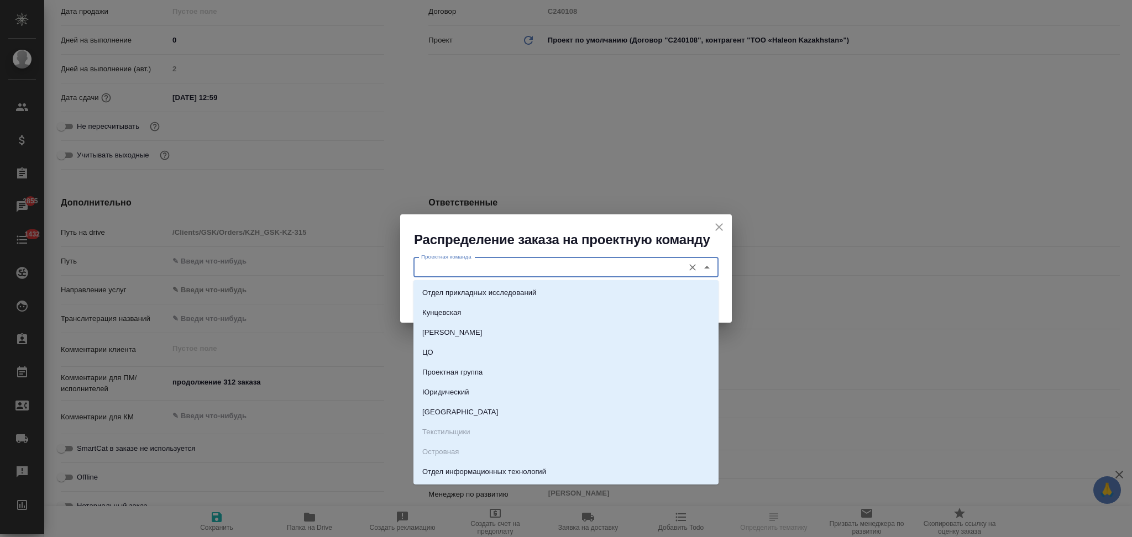
click at [462, 266] on input "Проектная команда" at bounding box center [547, 267] width 261 height 13
click at [718, 223] on icon "close" at bounding box center [718, 227] width 13 height 13
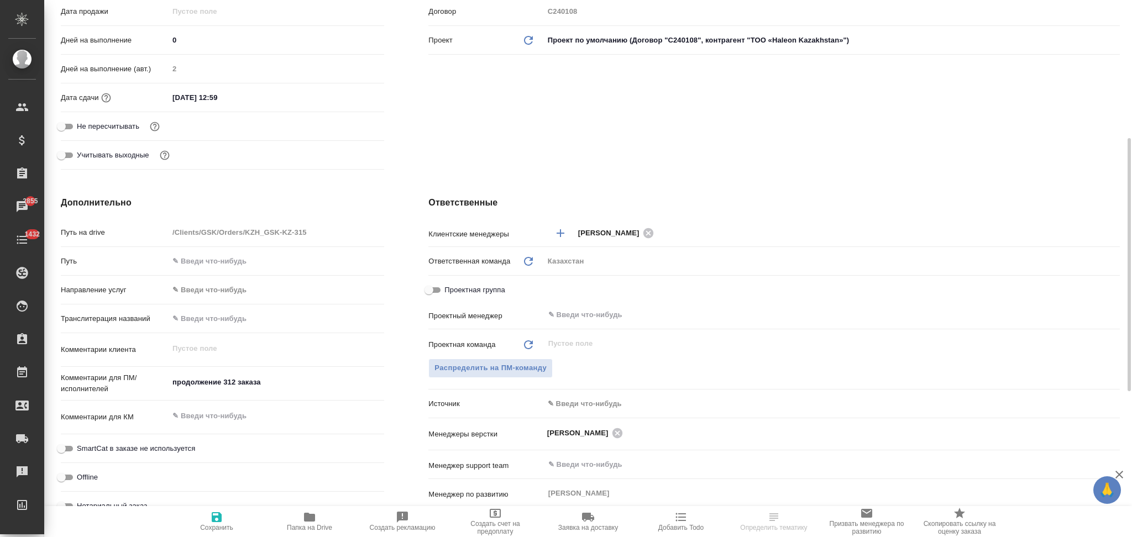
click at [239, 96] on input "[DATE] 12:59" at bounding box center [217, 98] width 97 height 16
click at [357, 95] on icon "button" at bounding box center [352, 96] width 10 height 11
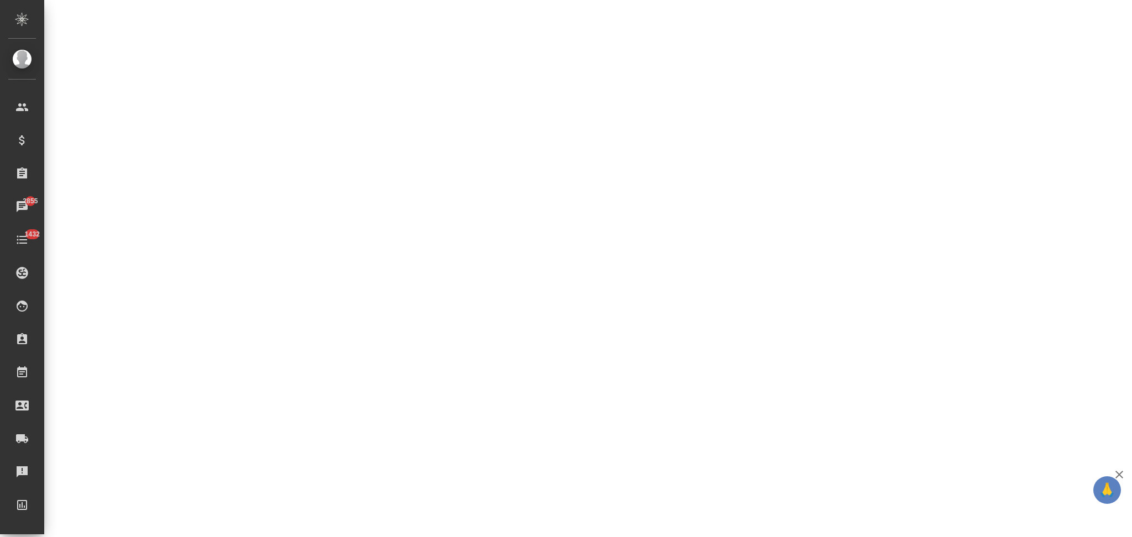
select select "RU"
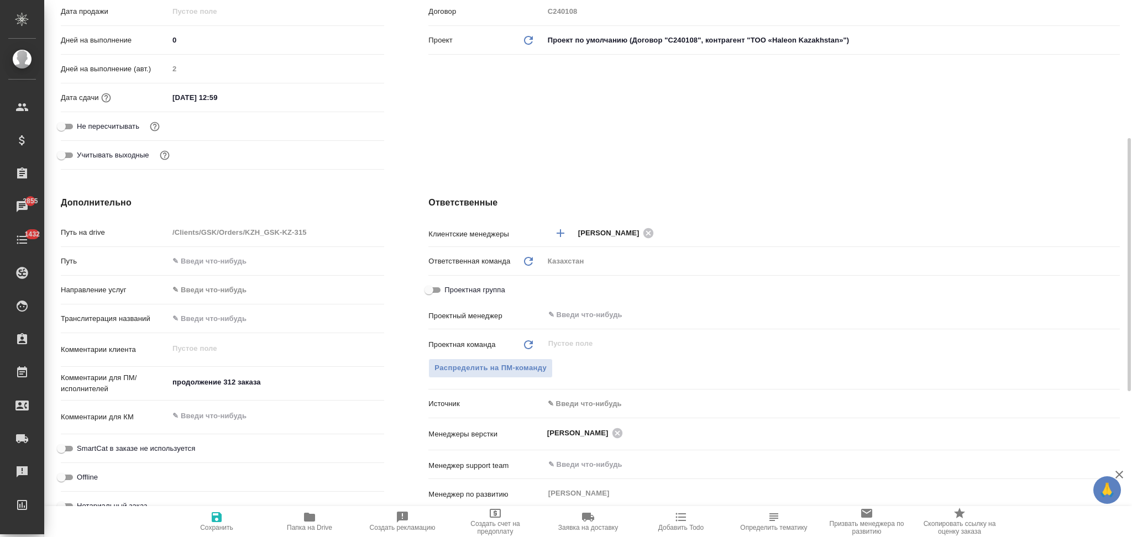
type textarea "x"
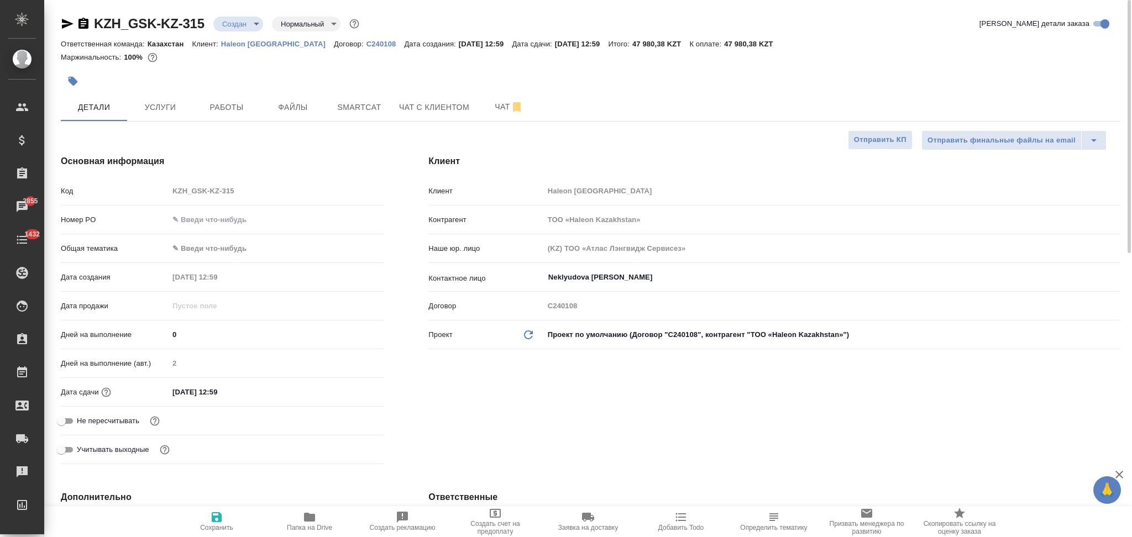
click at [239, 390] on input "[DATE] 12:59" at bounding box center [217, 392] width 97 height 16
click at [350, 391] on icon "button" at bounding box center [351, 391] width 13 height 13
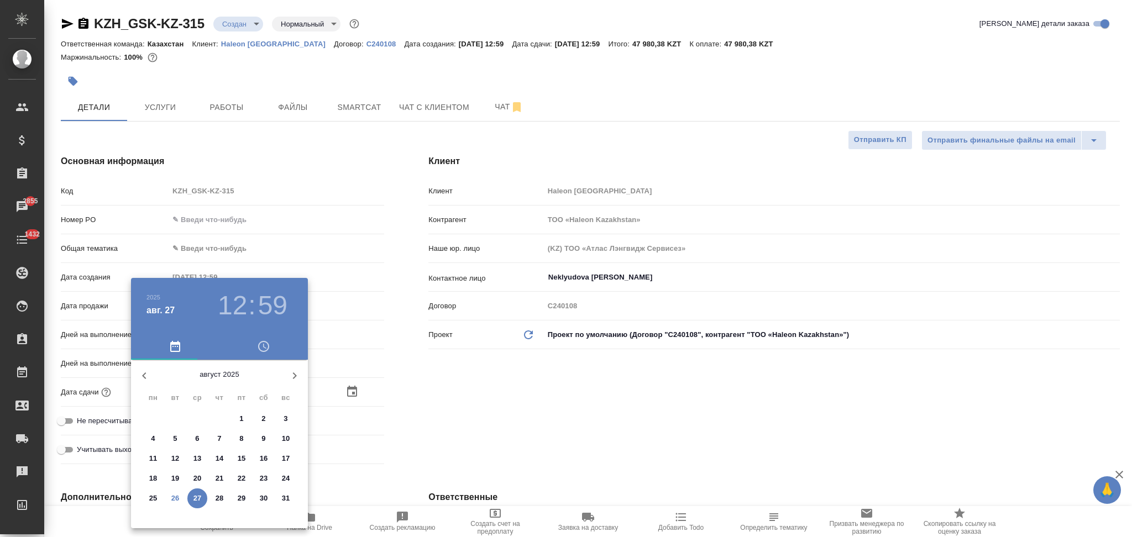
click at [199, 497] on p "27" at bounding box center [197, 498] width 8 height 11
type textarea "x"
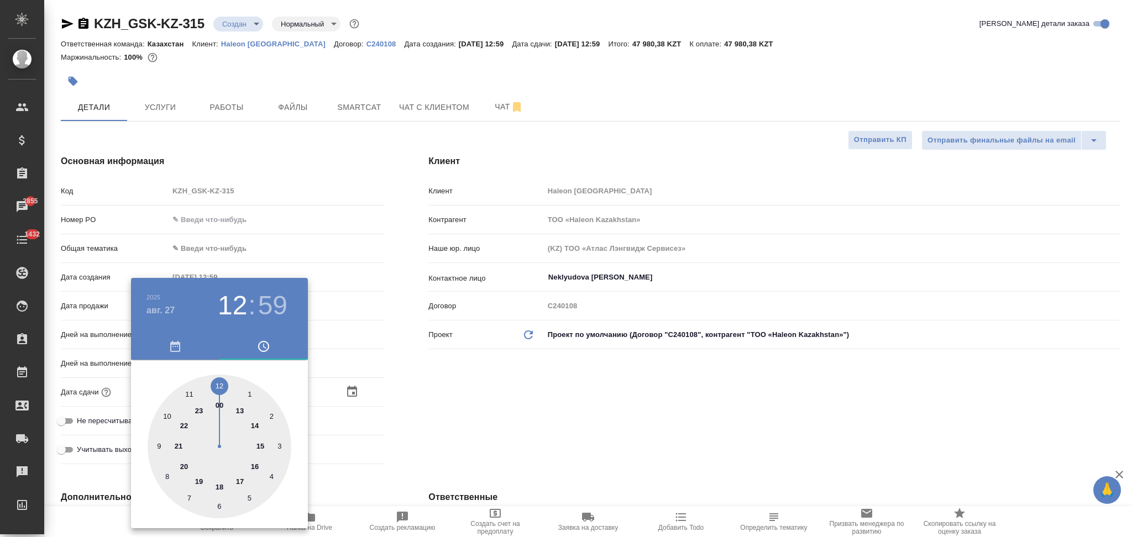
click at [254, 464] on div at bounding box center [220, 447] width 144 height 144
type input "[DATE] 16:59"
type textarea "x"
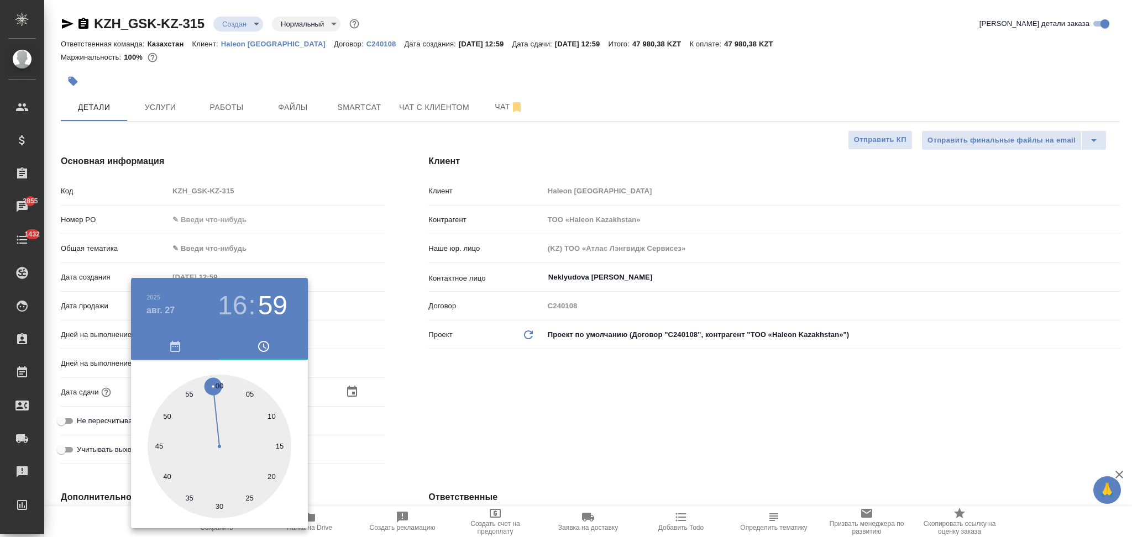
click at [218, 382] on div at bounding box center [220, 447] width 144 height 144
type input "27.08.2025 16:00"
type textarea "x"
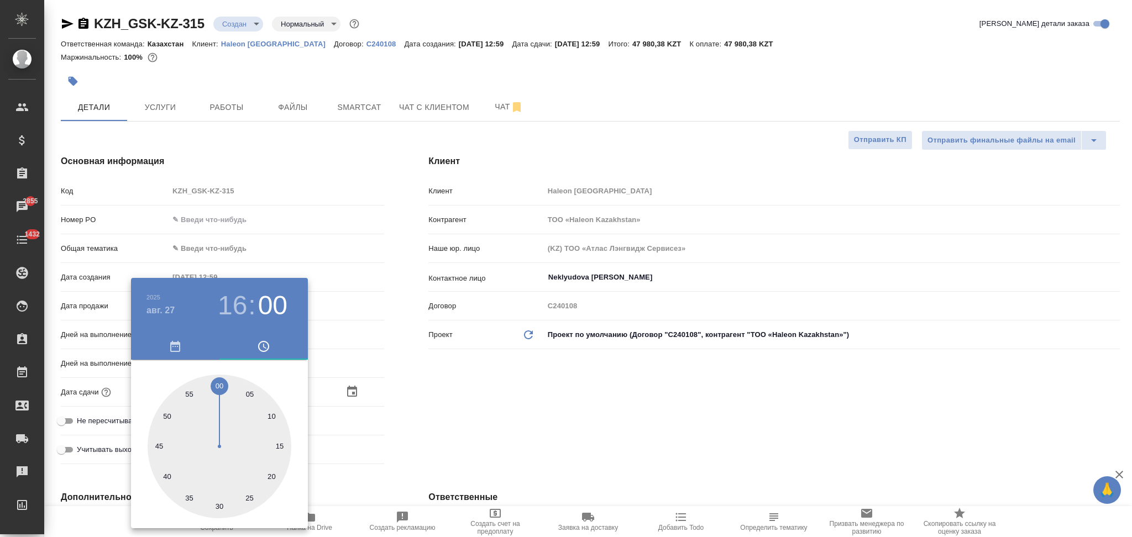
click at [363, 459] on div at bounding box center [566, 268] width 1132 height 537
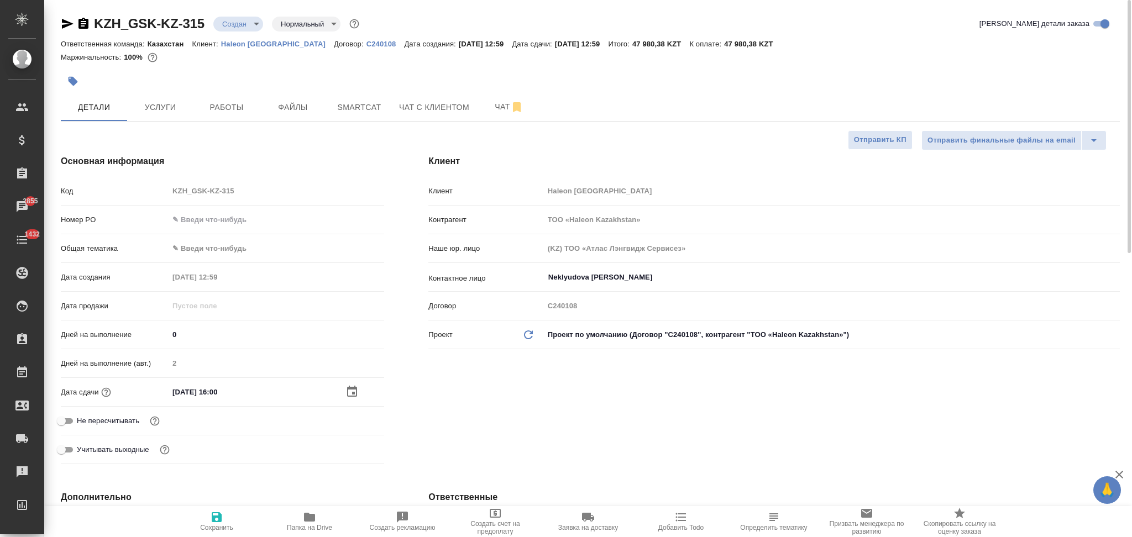
click at [216, 517] on icon "button" at bounding box center [217, 517] width 10 height 10
type textarea "x"
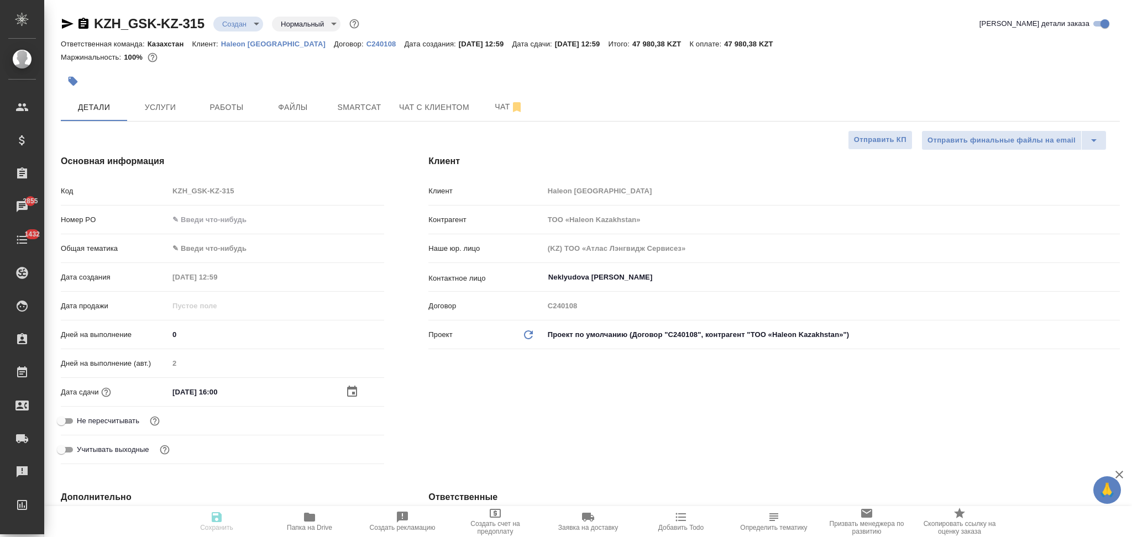
type textarea "x"
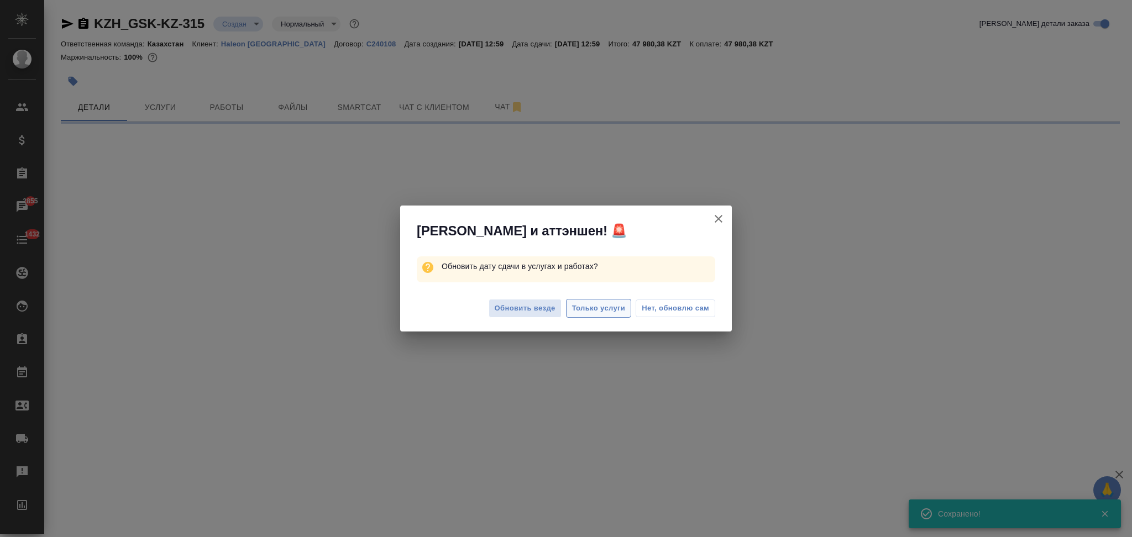
select select "RU"
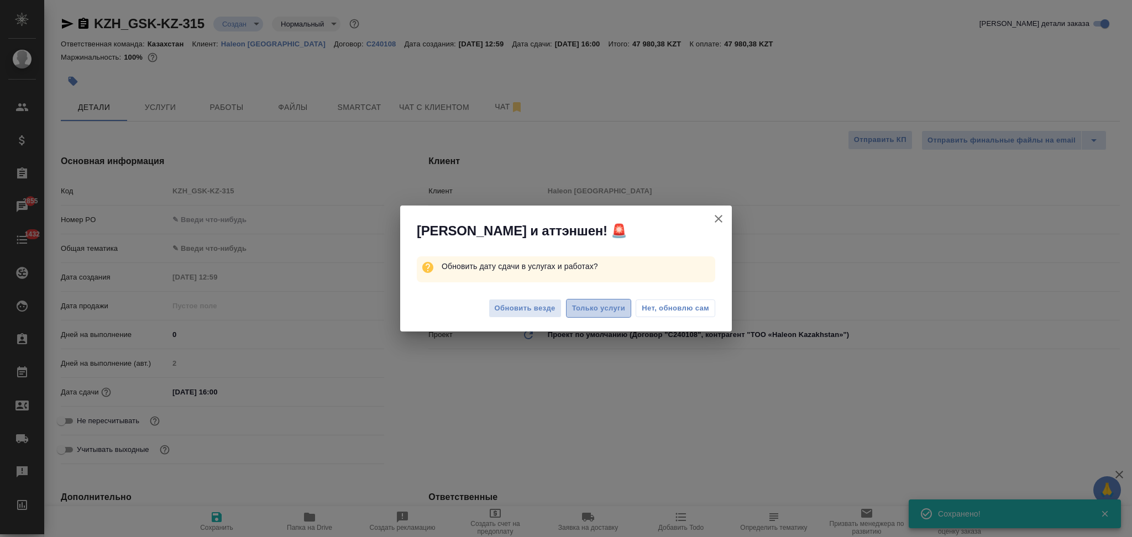
type textarea "x"
click at [598, 312] on span "Только услуги" at bounding box center [599, 308] width 54 height 13
type textarea "x"
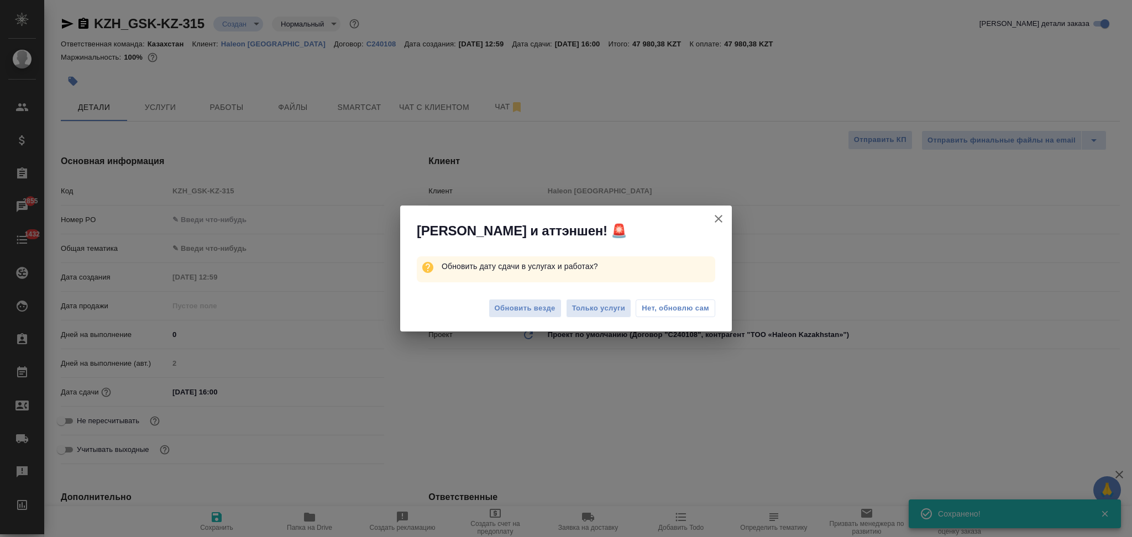
type textarea "x"
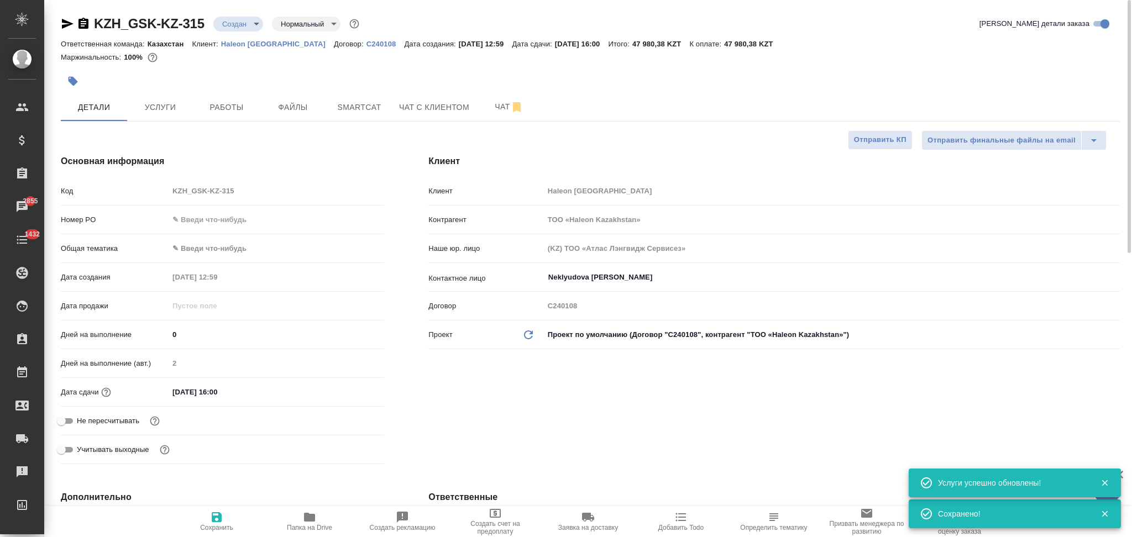
scroll to position [221, 0]
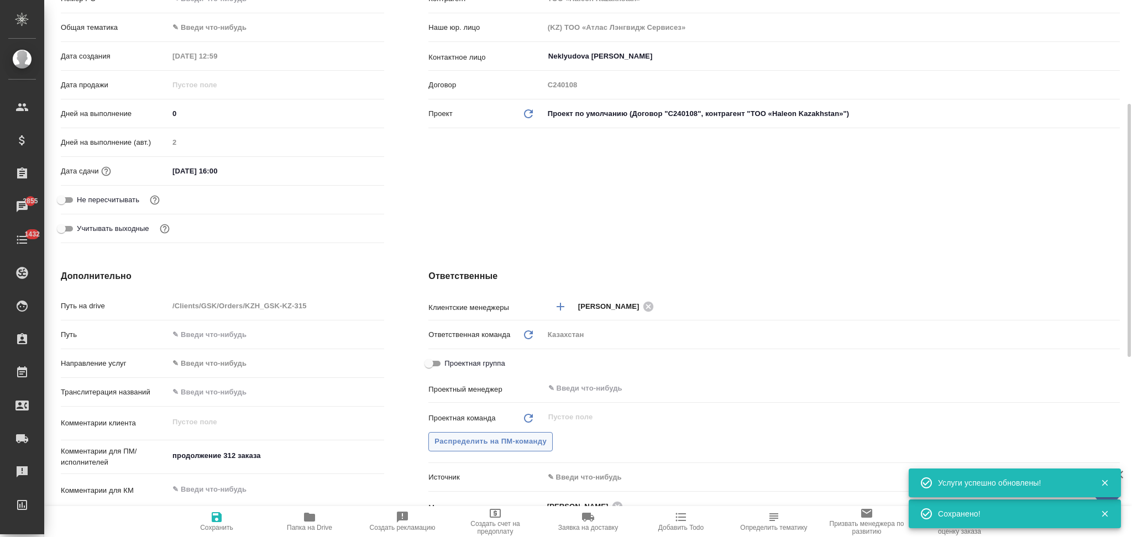
click at [482, 434] on button "Распределить на ПМ-команду" at bounding box center [490, 441] width 124 height 19
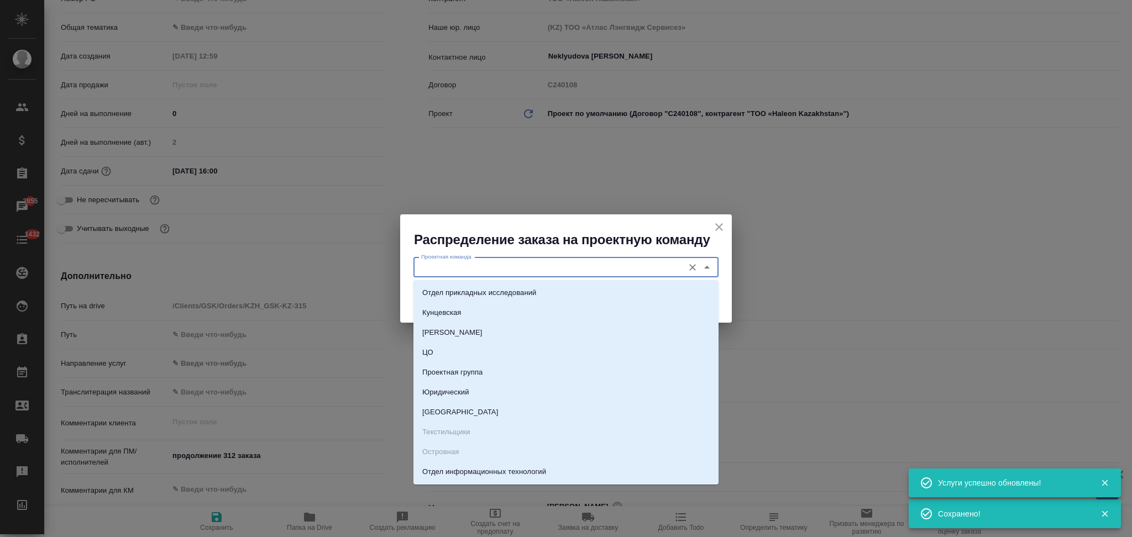
click at [483, 266] on input "Проектная команда" at bounding box center [547, 267] width 261 height 13
click at [450, 388] on p "Юридический" at bounding box center [445, 392] width 47 height 11
type input "Юридический"
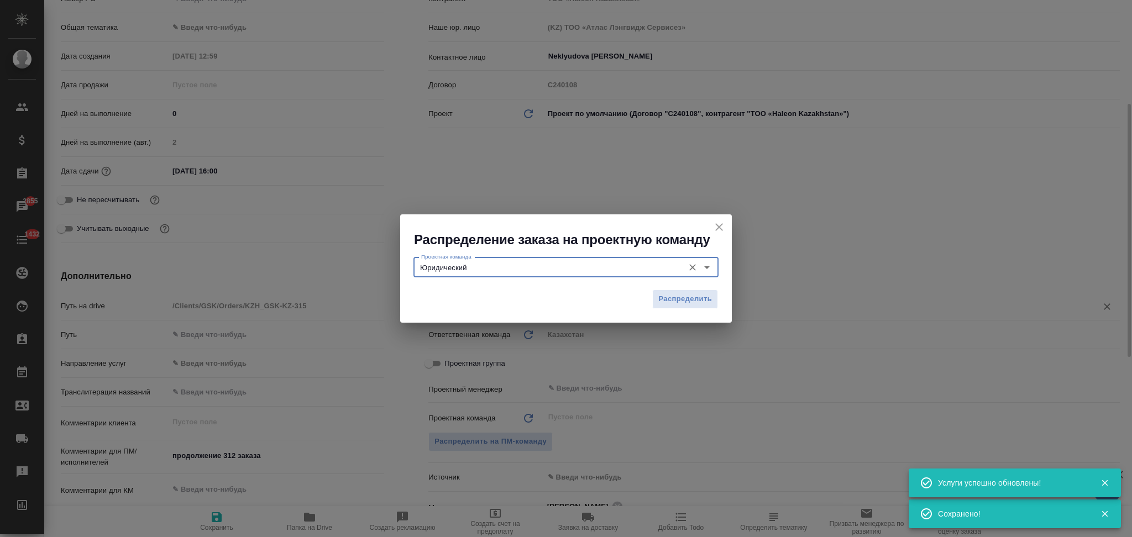
click at [670, 300] on span "Распределить" at bounding box center [685, 299] width 54 height 13
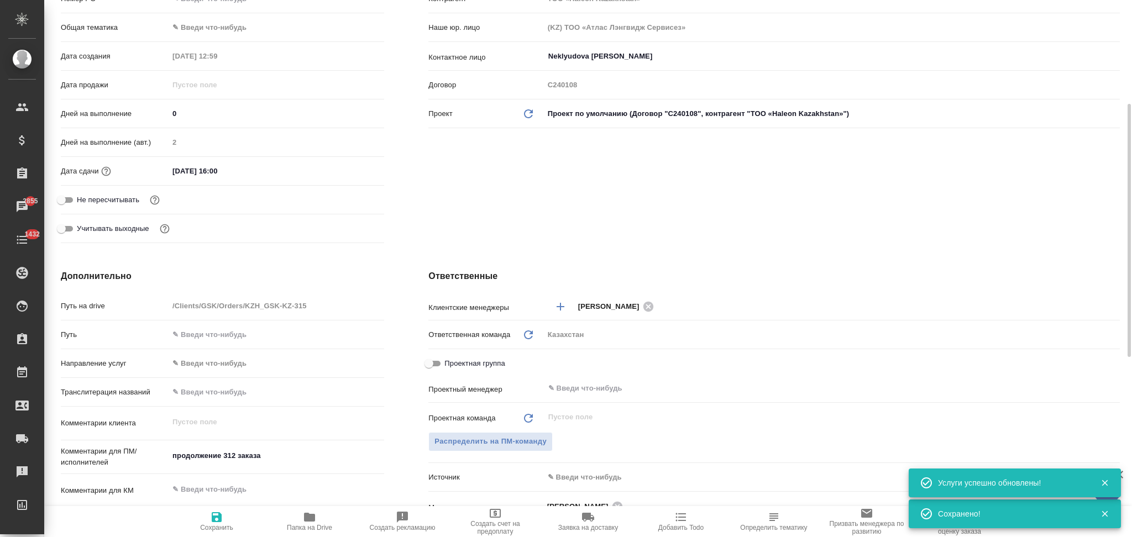
type textarea "x"
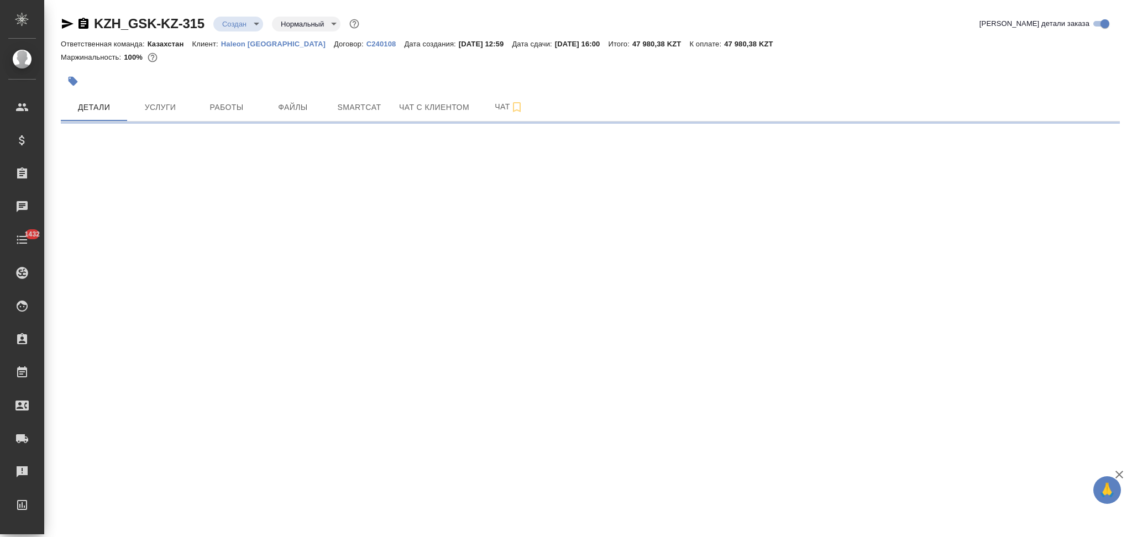
select select "RU"
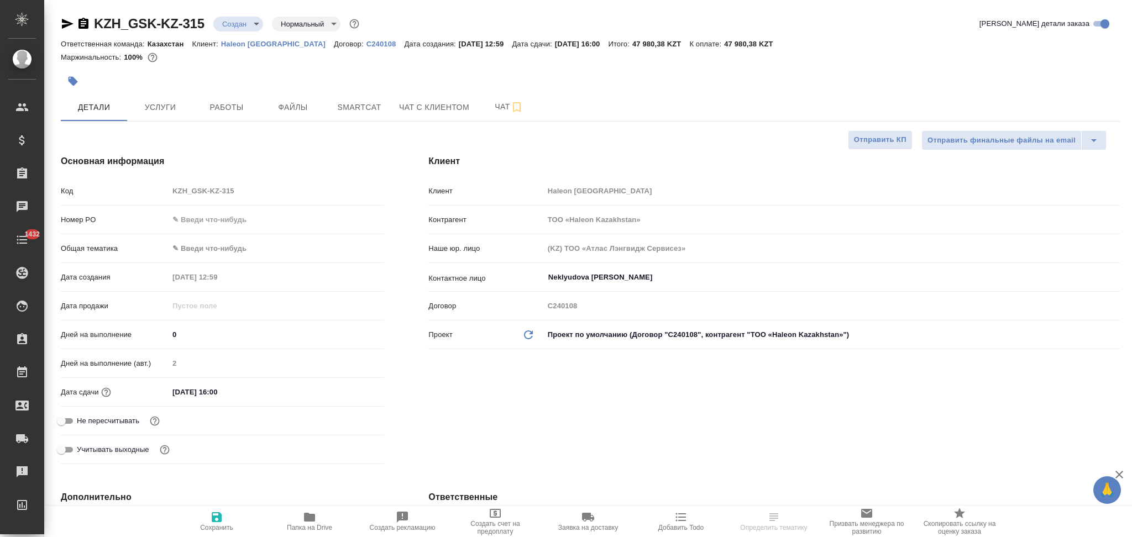
type textarea "x"
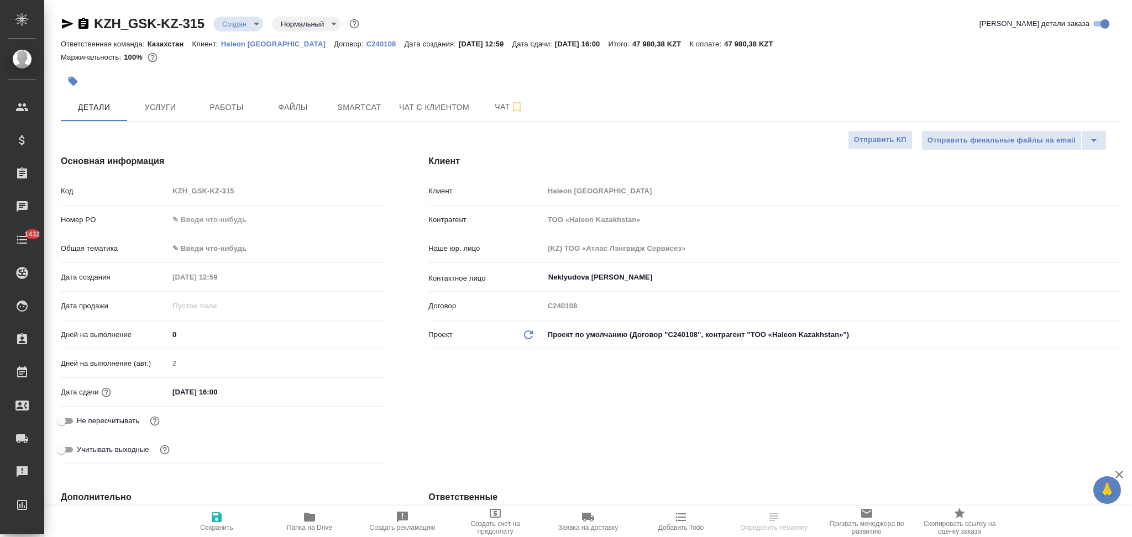
type textarea "x"
click at [237, 27] on body "🙏 .cls-1 fill:#fff; AWATERA Aslanukova Sati Клиенты Спецификации Заказы Чаты 14…" at bounding box center [566, 268] width 1132 height 537
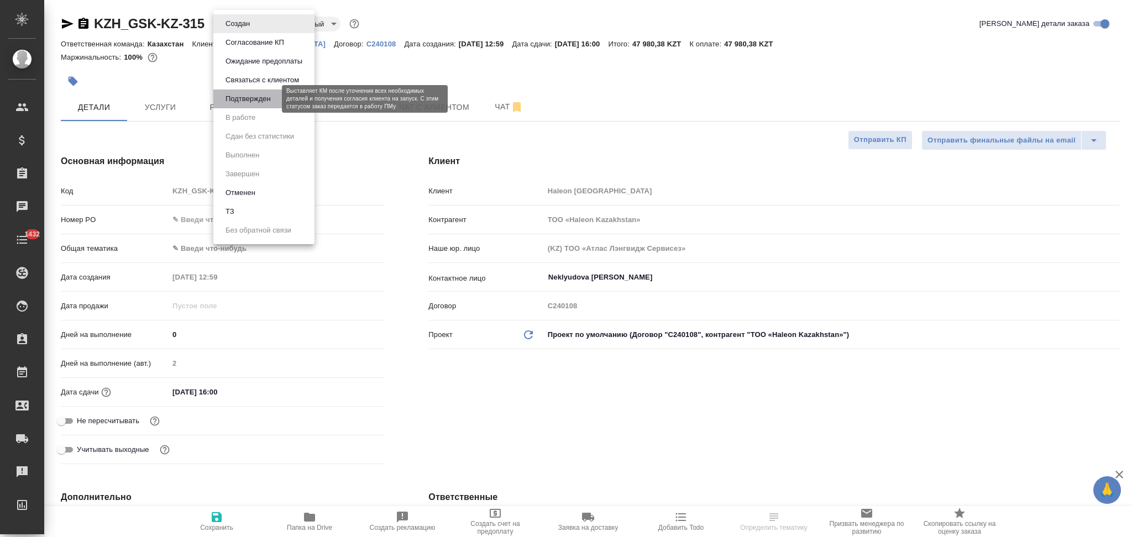
click at [242, 93] on button "Подтвержден" at bounding box center [248, 99] width 52 height 12
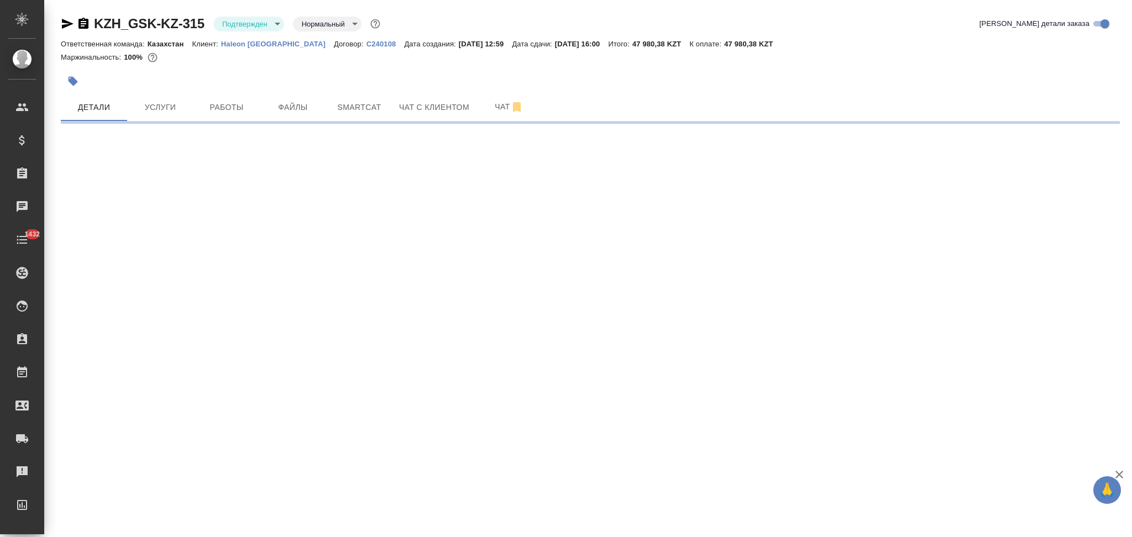
select select "RU"
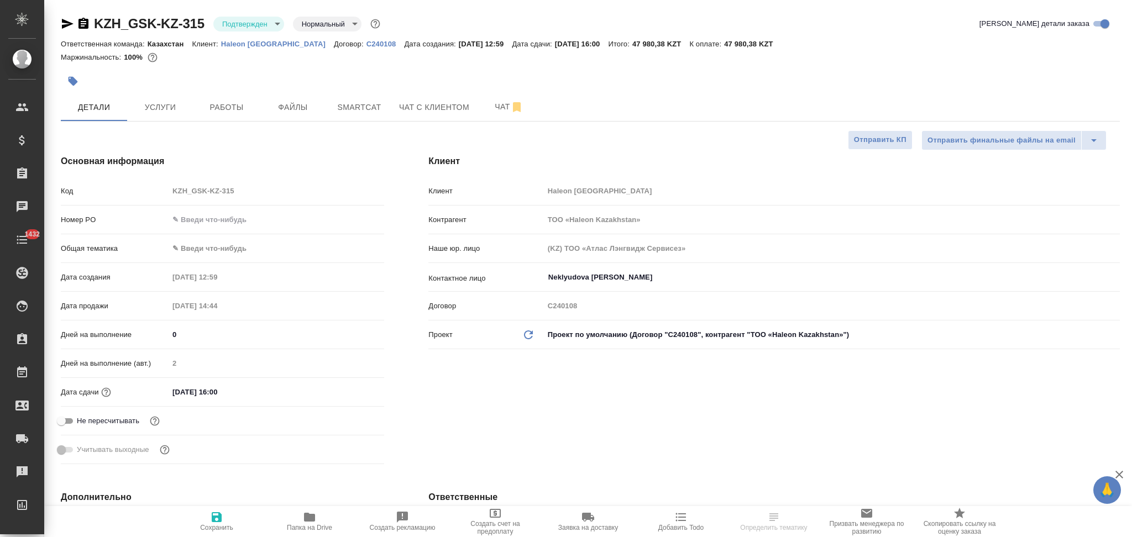
type textarea "x"
click at [65, 23] on icon "button" at bounding box center [67, 23] width 13 height 13
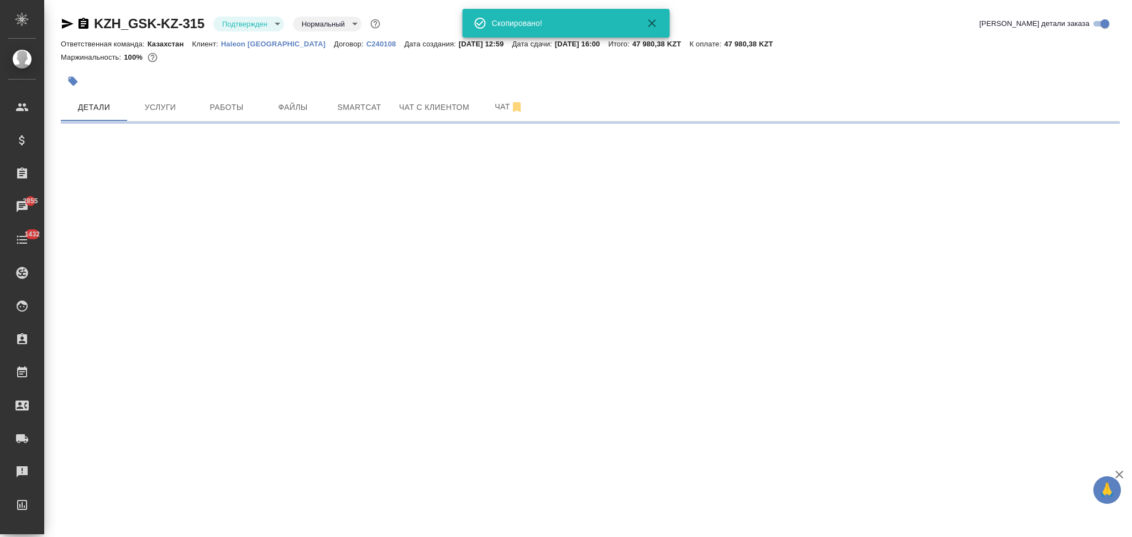
select select "RU"
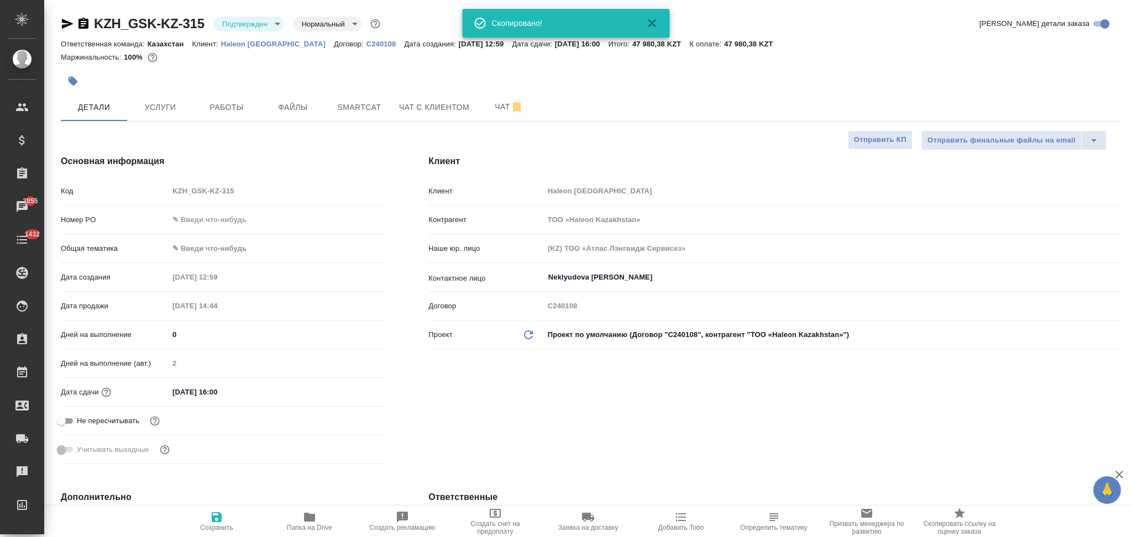
type textarea "x"
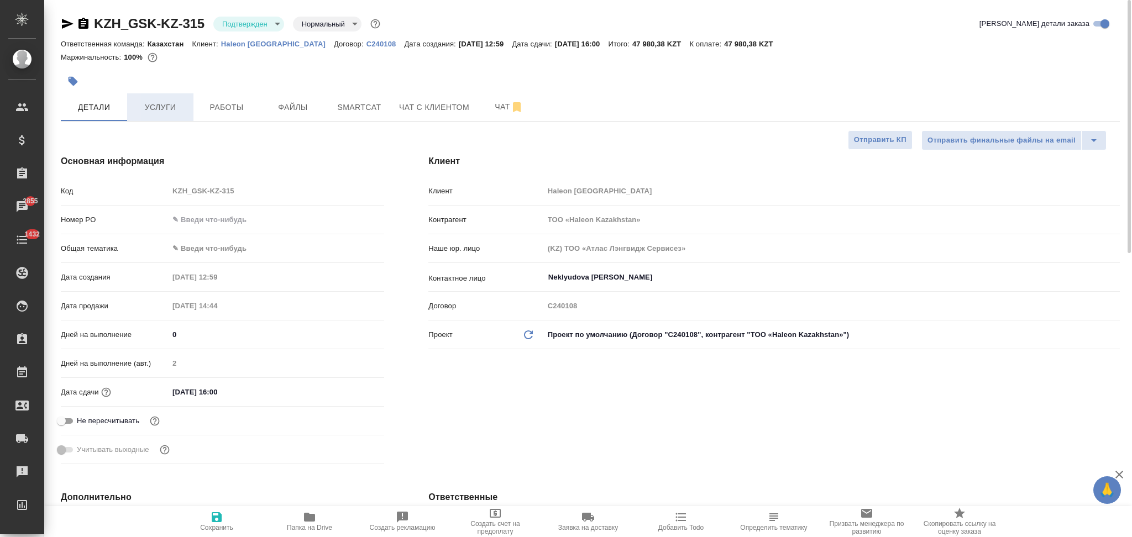
click at [172, 113] on span "Услуги" at bounding box center [160, 108] width 53 height 14
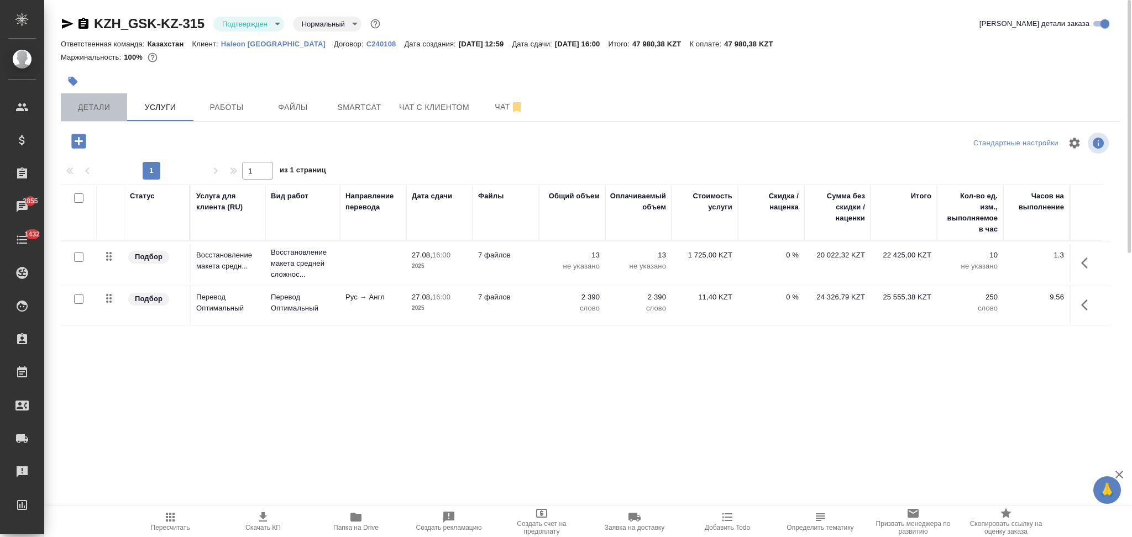
click at [107, 110] on span "Детали" at bounding box center [93, 108] width 53 height 14
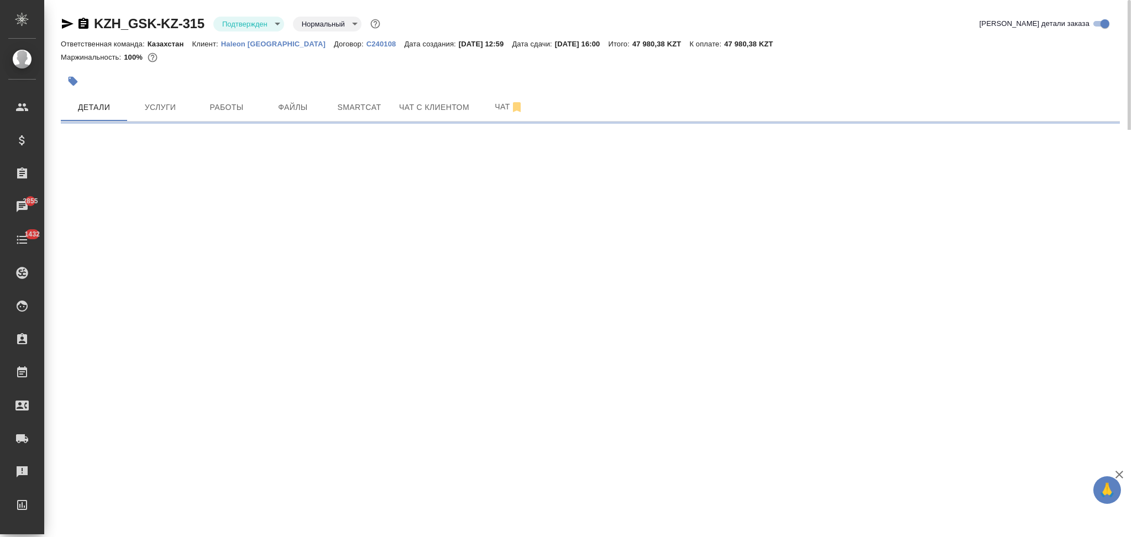
select select "RU"
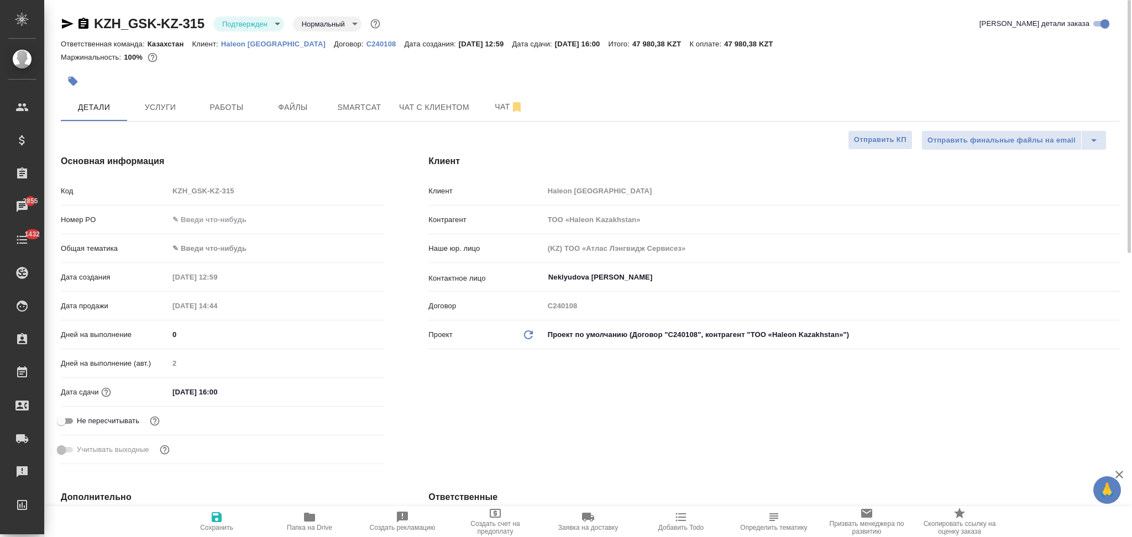
type textarea "x"
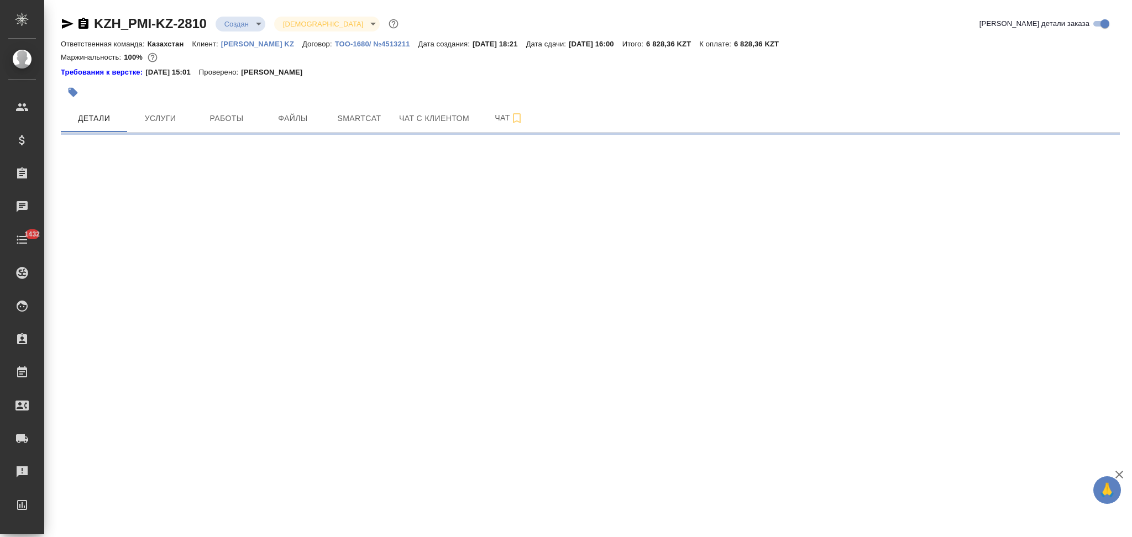
select select "RU"
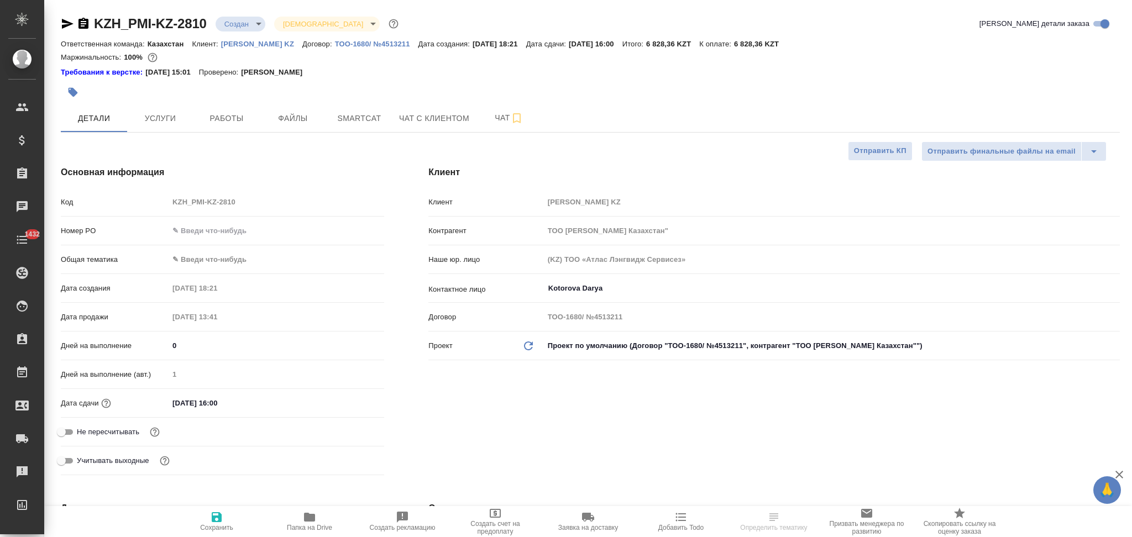
type textarea "x"
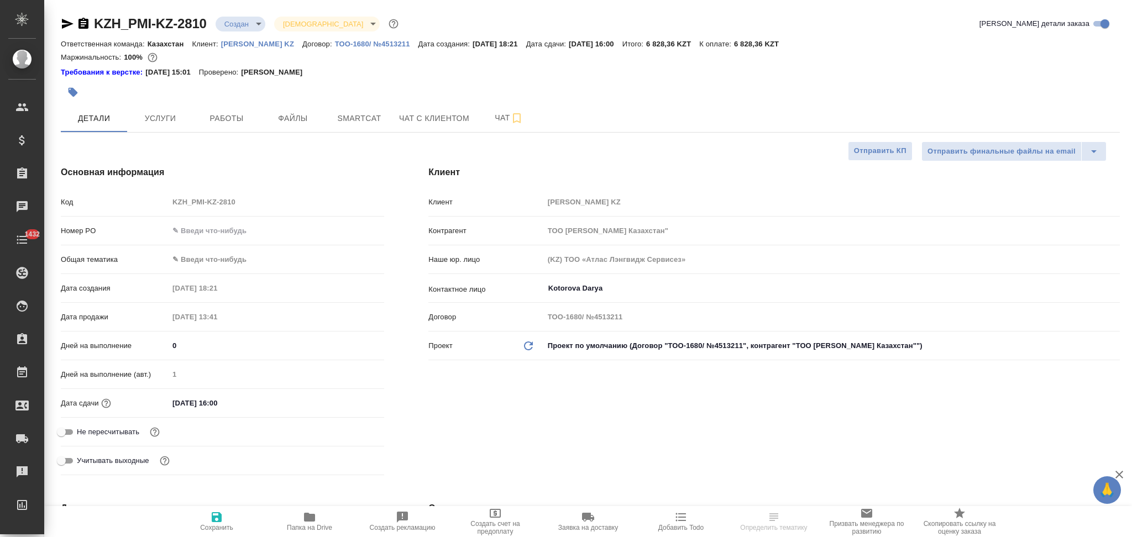
type textarea "x"
click at [143, 204] on div "Код KZH_PMI-KZ-2810" at bounding box center [222, 201] width 323 height 19
type textarea "x"
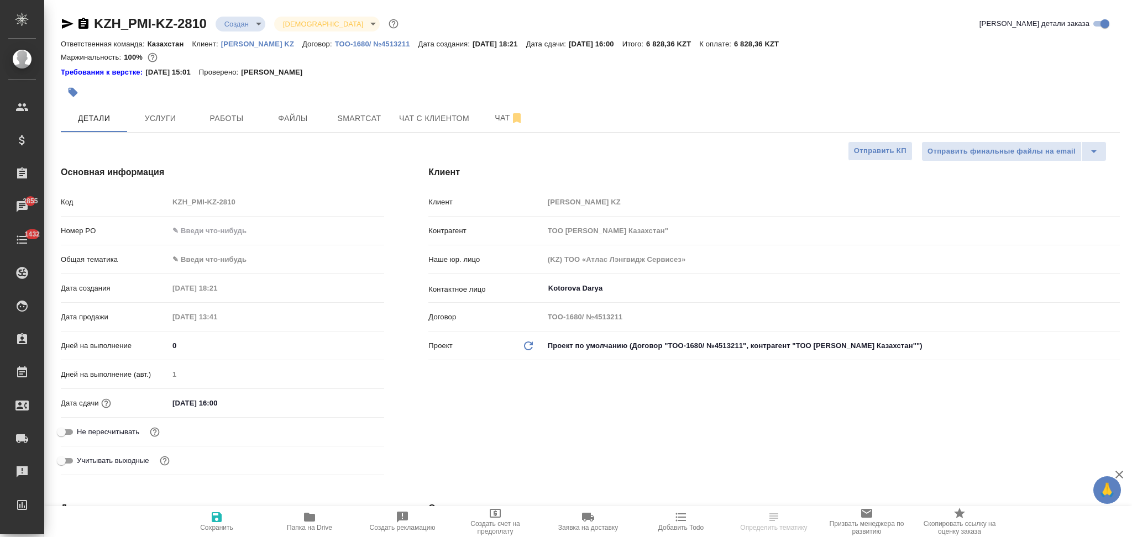
select select "RU"
type textarea "x"
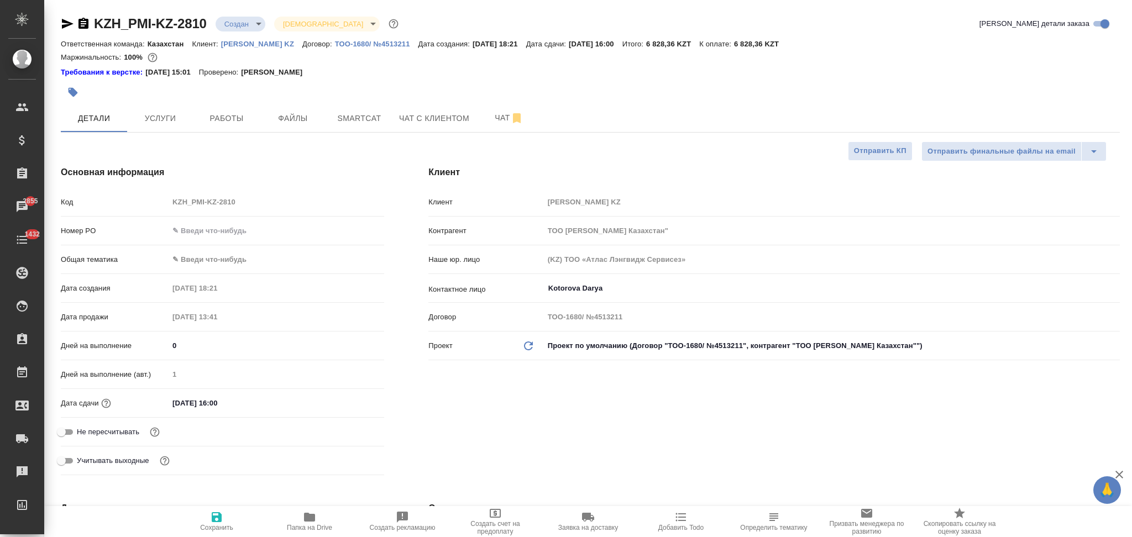
type textarea "x"
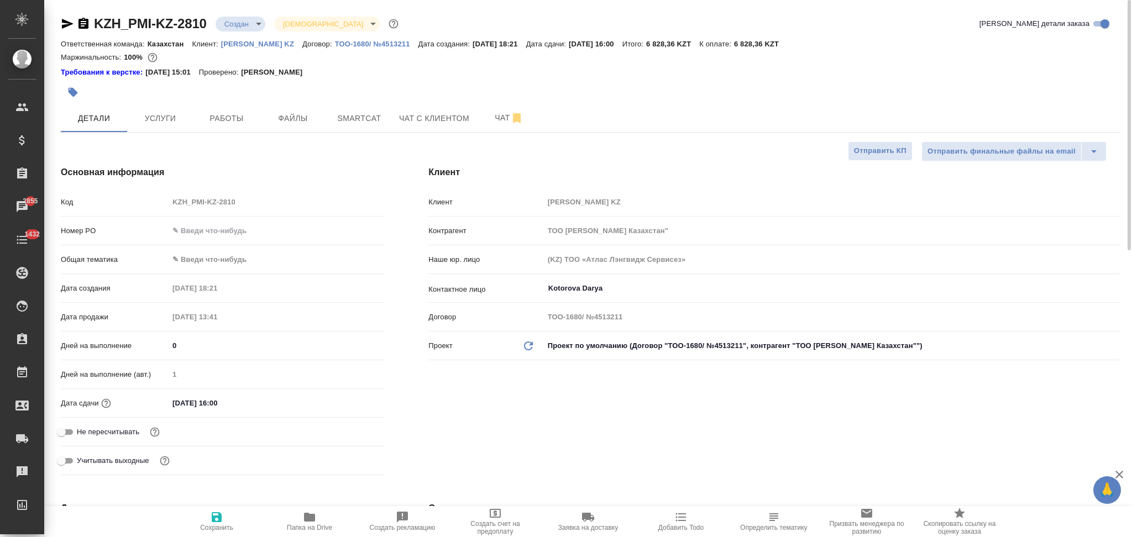
type textarea "x"
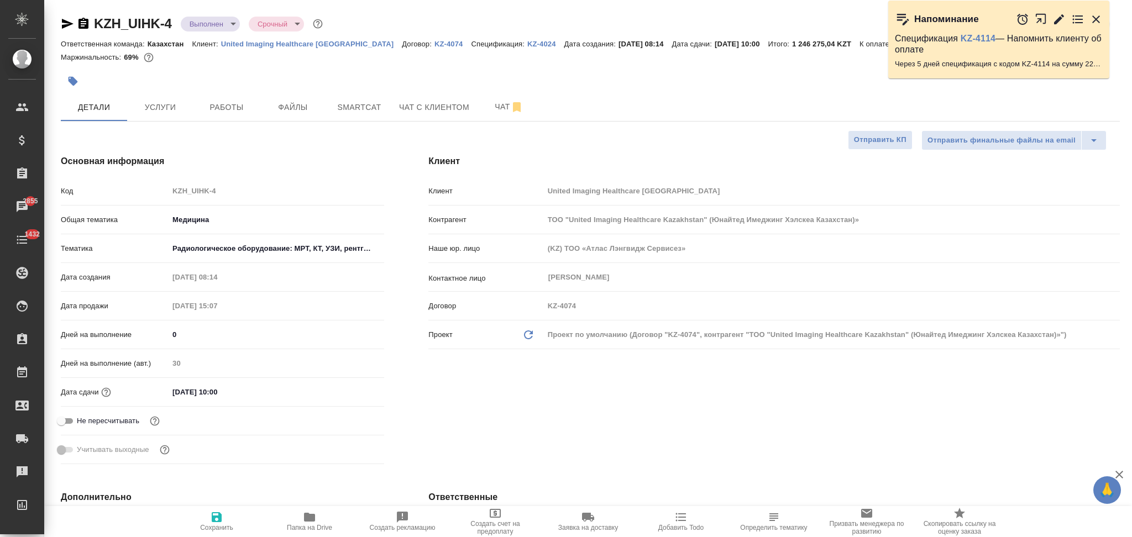
select select "RU"
click at [284, 101] on span "Файлы" at bounding box center [292, 108] width 53 height 14
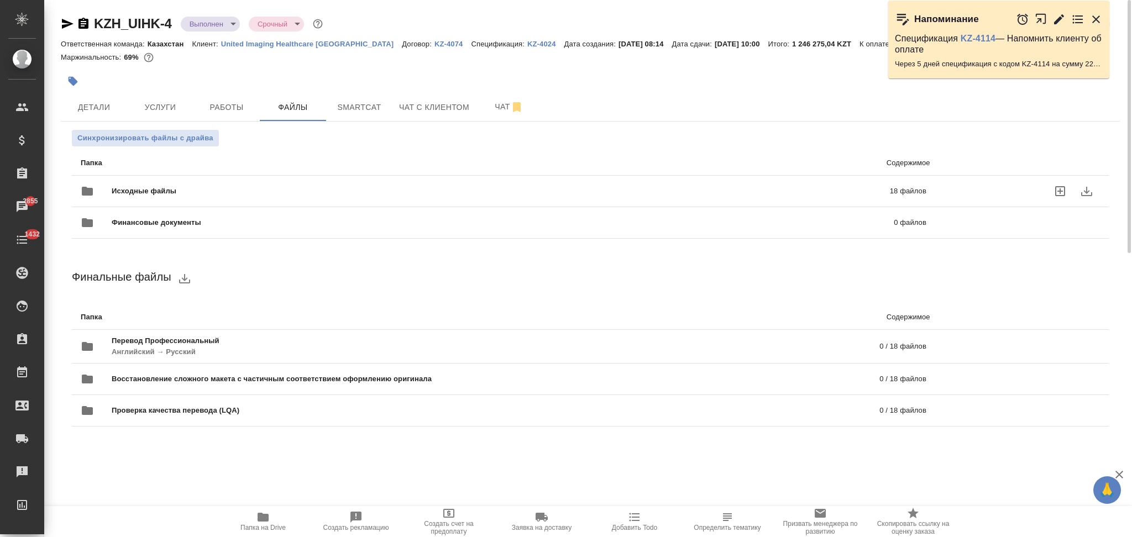
click at [217, 185] on div "Исходные файлы 18 файлов" at bounding box center [504, 191] width 846 height 27
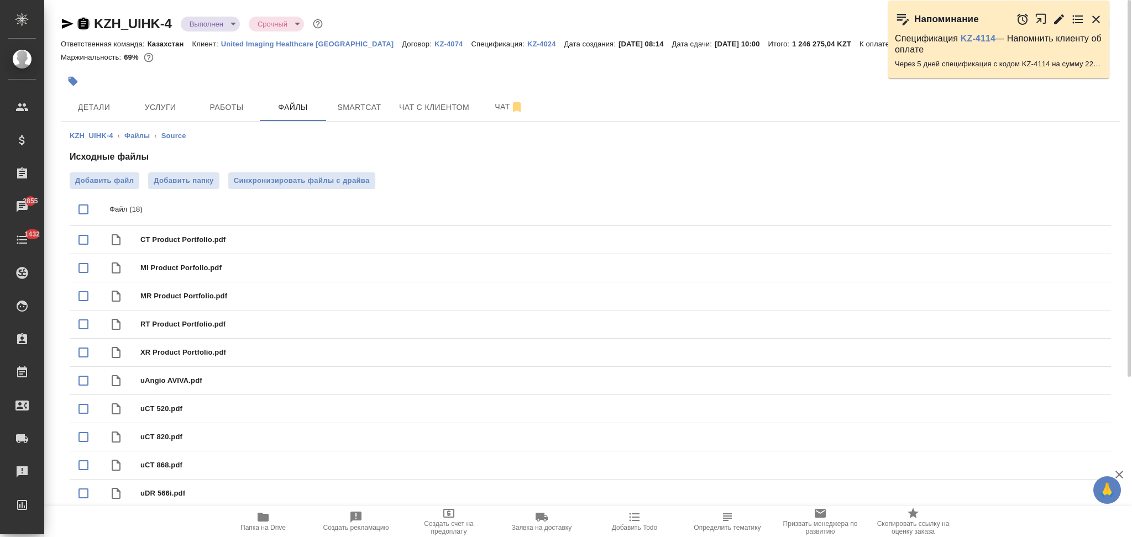
click at [85, 23] on icon "button" at bounding box center [83, 23] width 13 height 13
click at [92, 102] on span "Детали" at bounding box center [93, 108] width 53 height 14
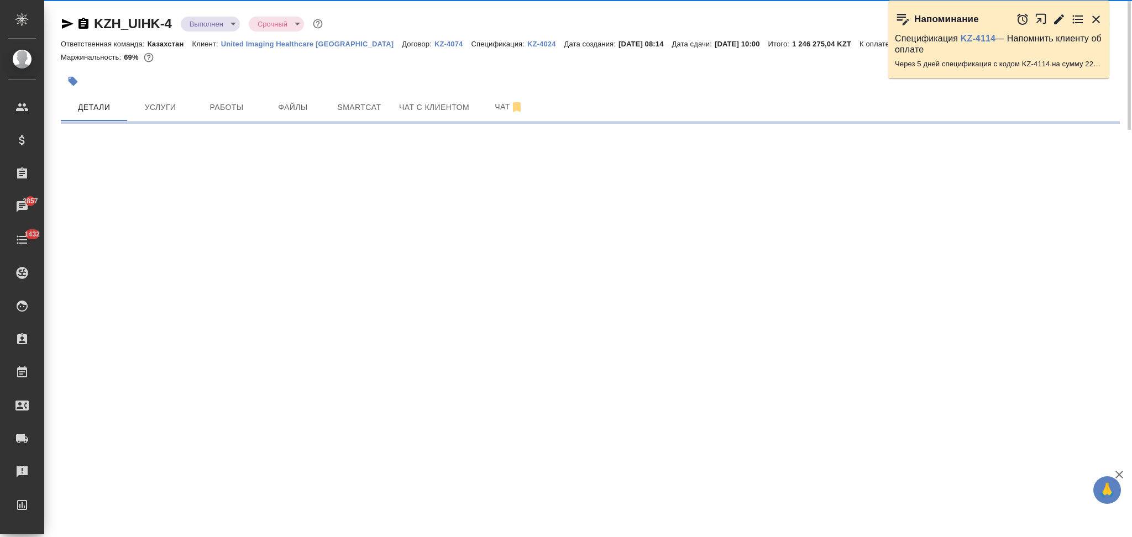
select select "RU"
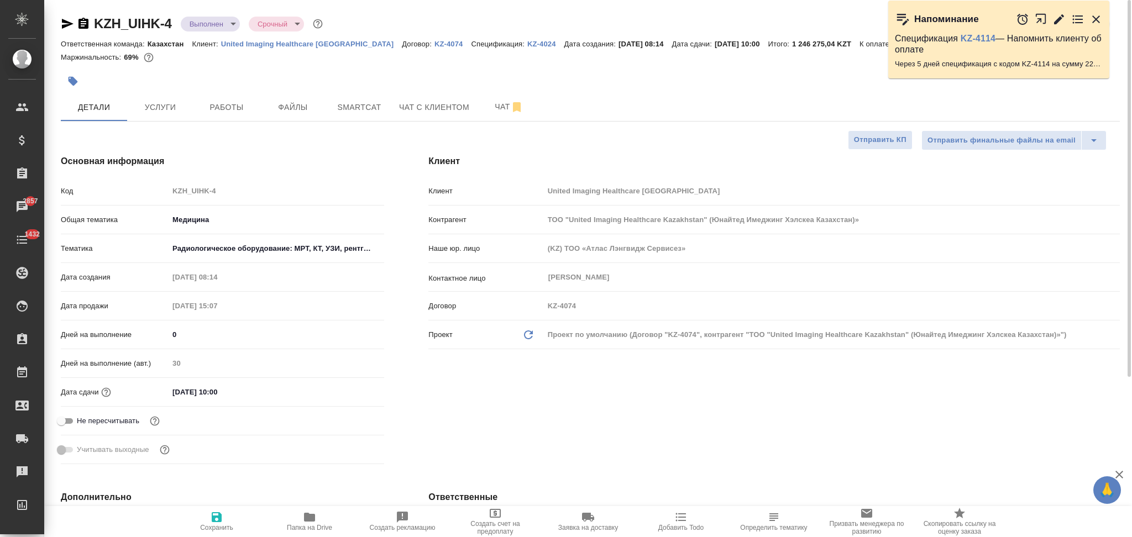
type textarea "x"
click at [62, 23] on icon "button" at bounding box center [67, 23] width 13 height 13
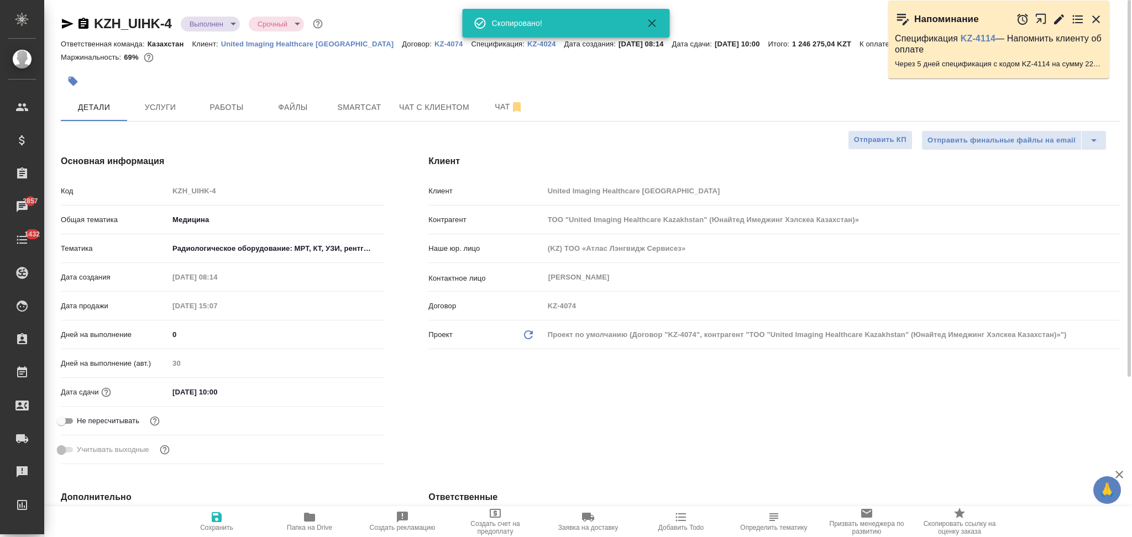
type textarea "x"
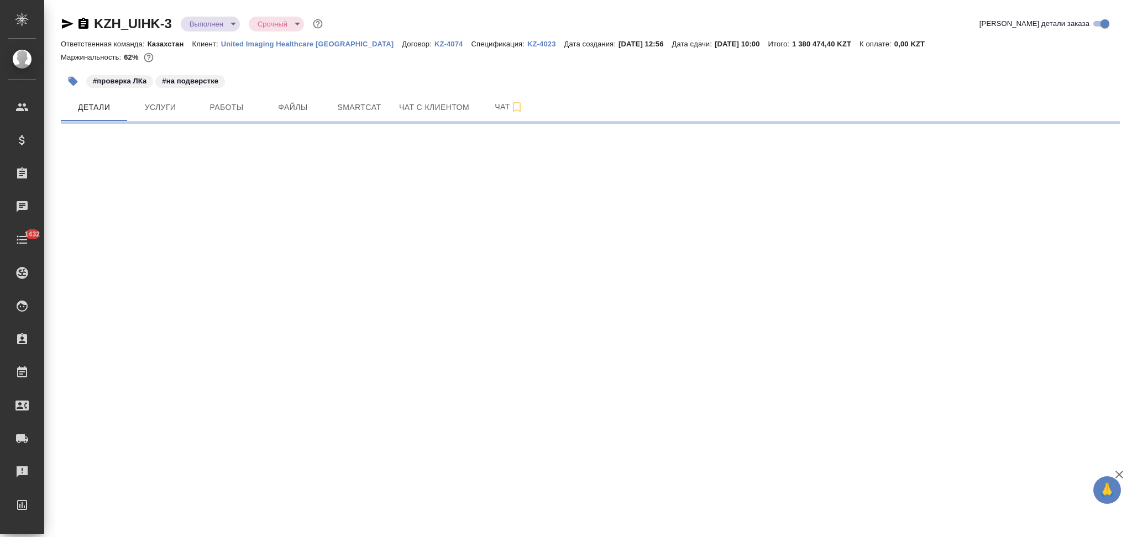
select select "RU"
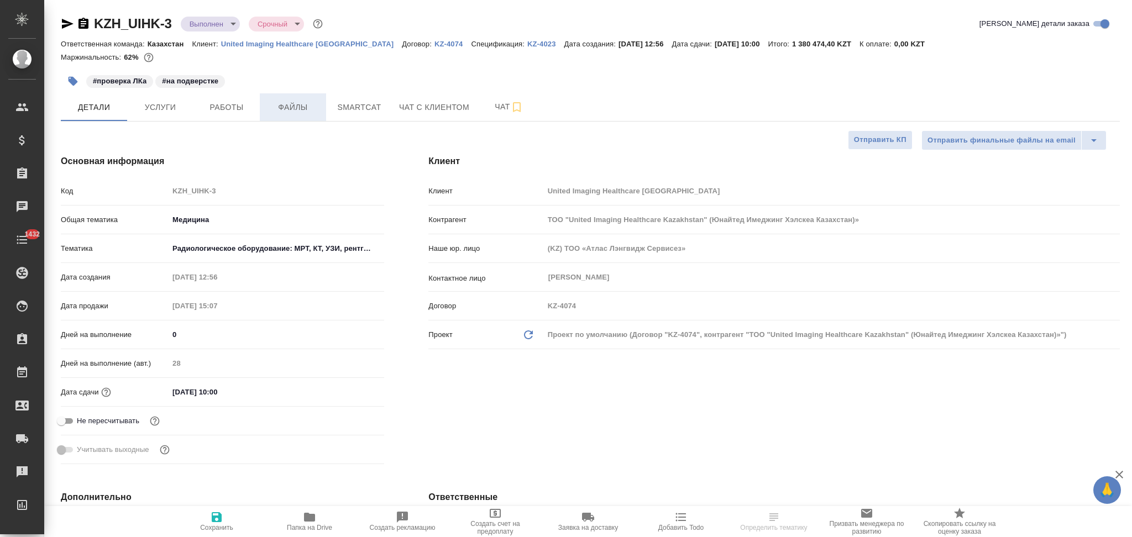
type textarea "x"
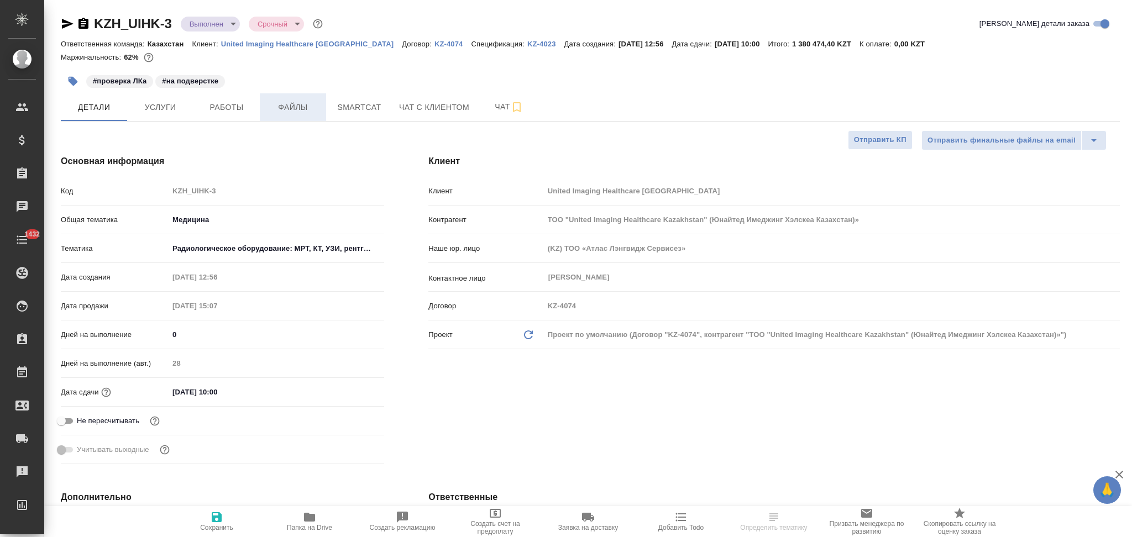
type textarea "x"
click at [296, 104] on span "Файлы" at bounding box center [292, 108] width 53 height 14
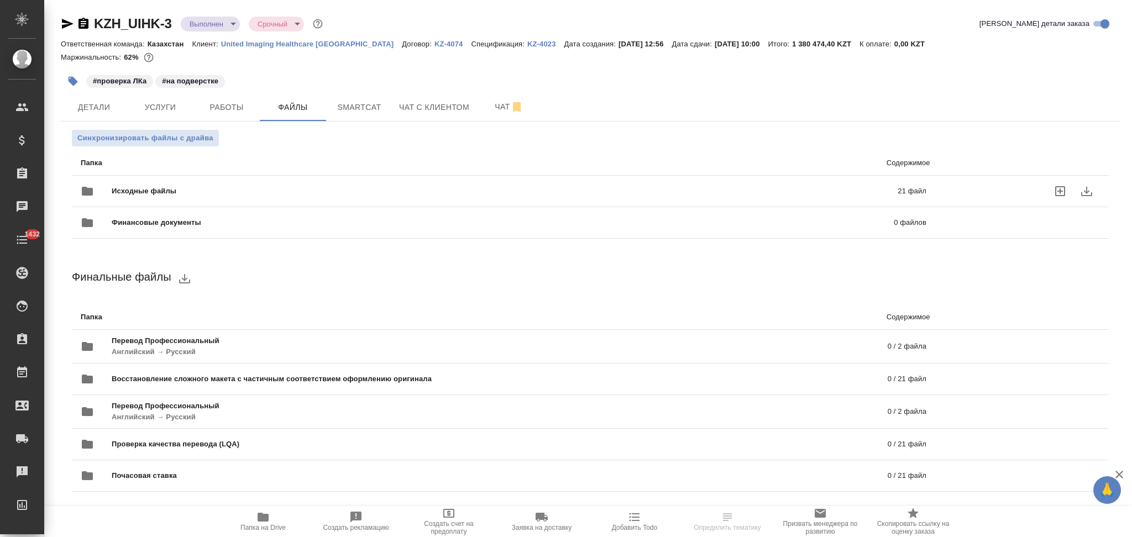
click at [214, 188] on span "Исходные файлы" at bounding box center [325, 191] width 426 height 11
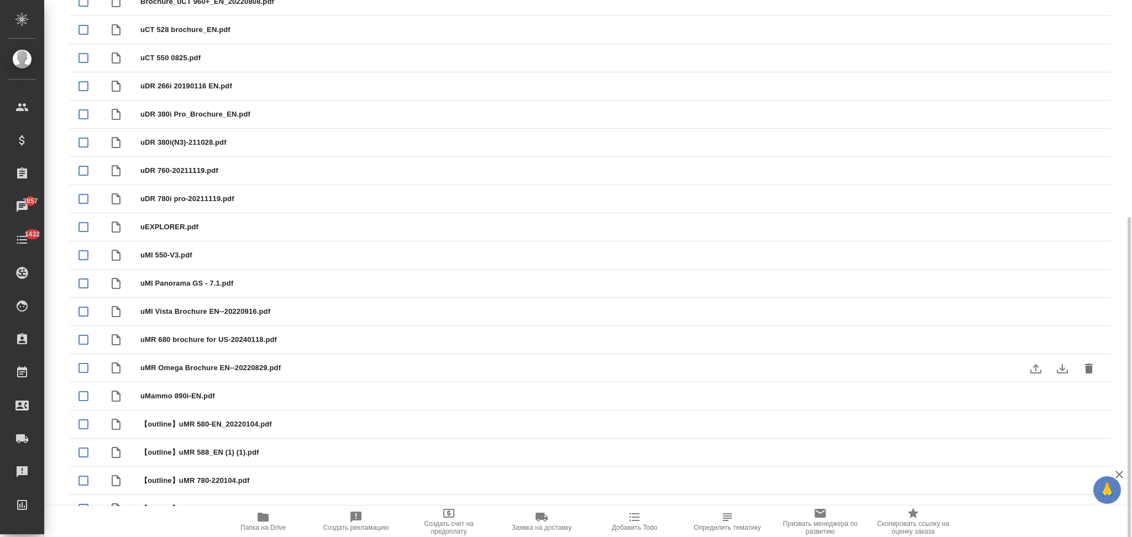
scroll to position [313, 0]
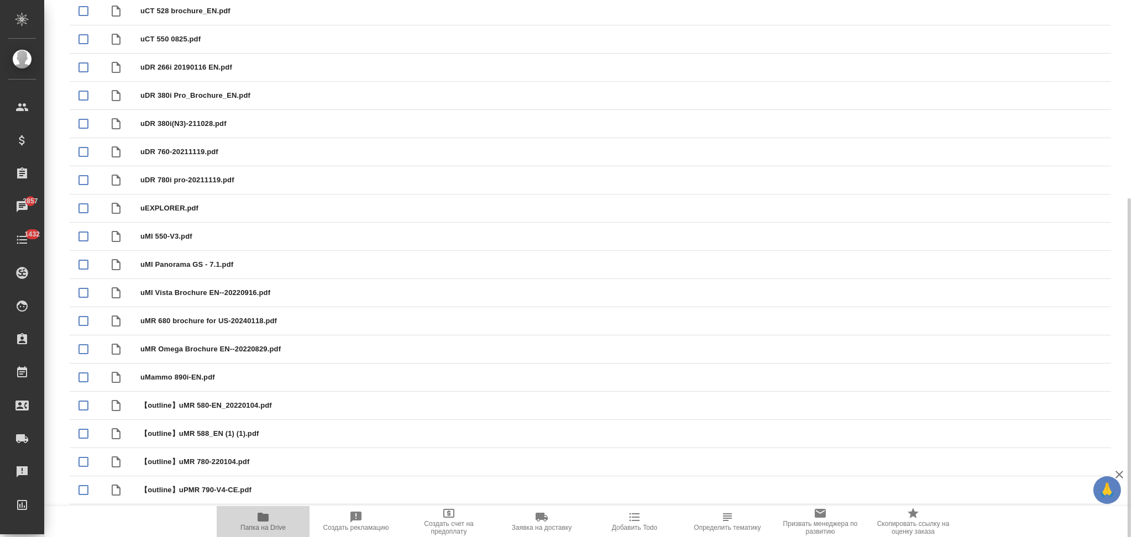
click at [260, 522] on icon "button" at bounding box center [263, 517] width 11 height 9
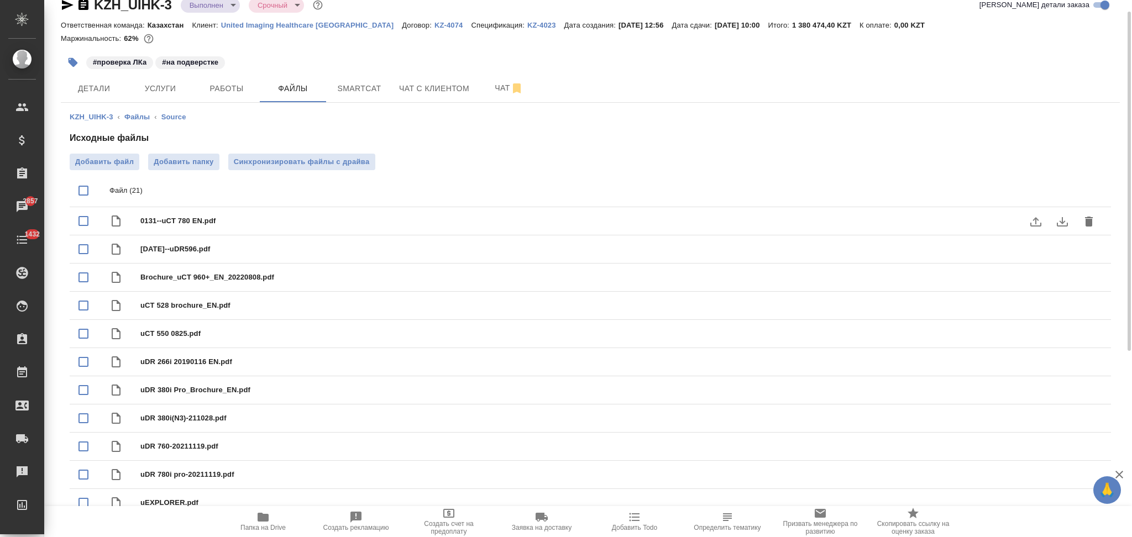
scroll to position [0, 0]
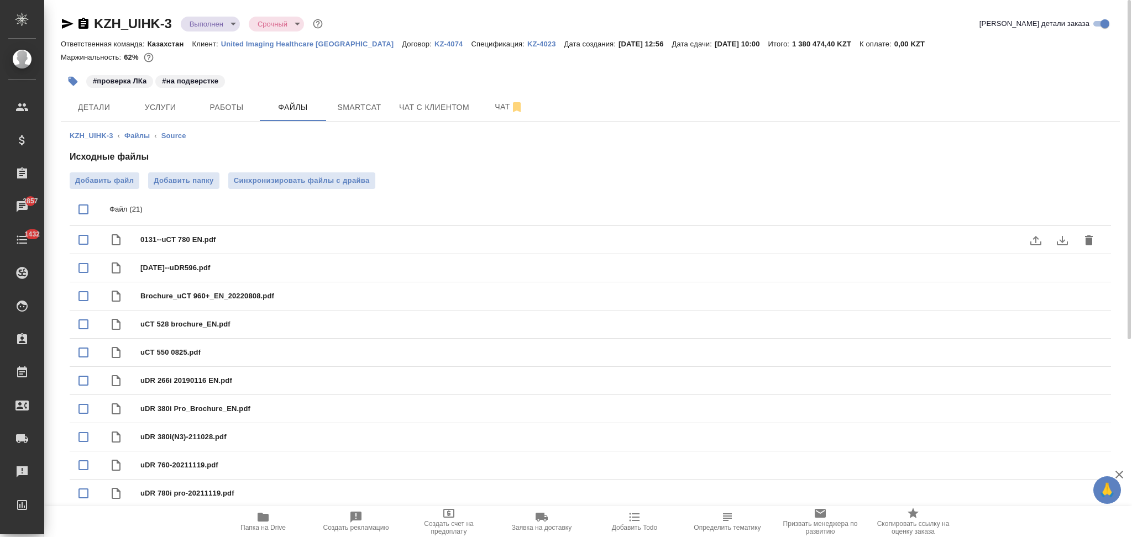
click at [83, 24] on icon "button" at bounding box center [83, 23] width 10 height 11
click at [67, 25] on icon "button" at bounding box center [68, 24] width 12 height 10
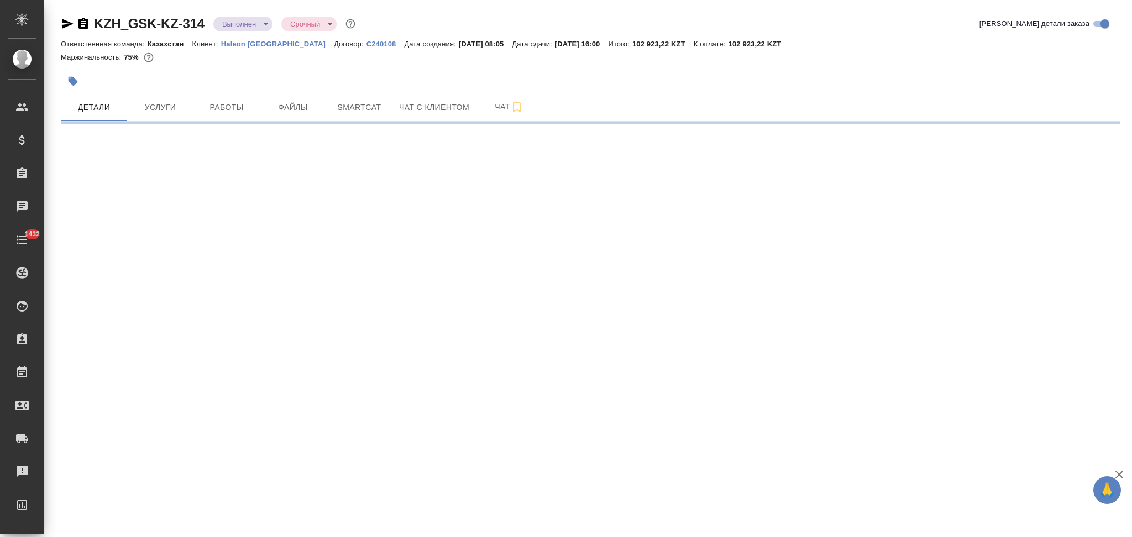
select select "RU"
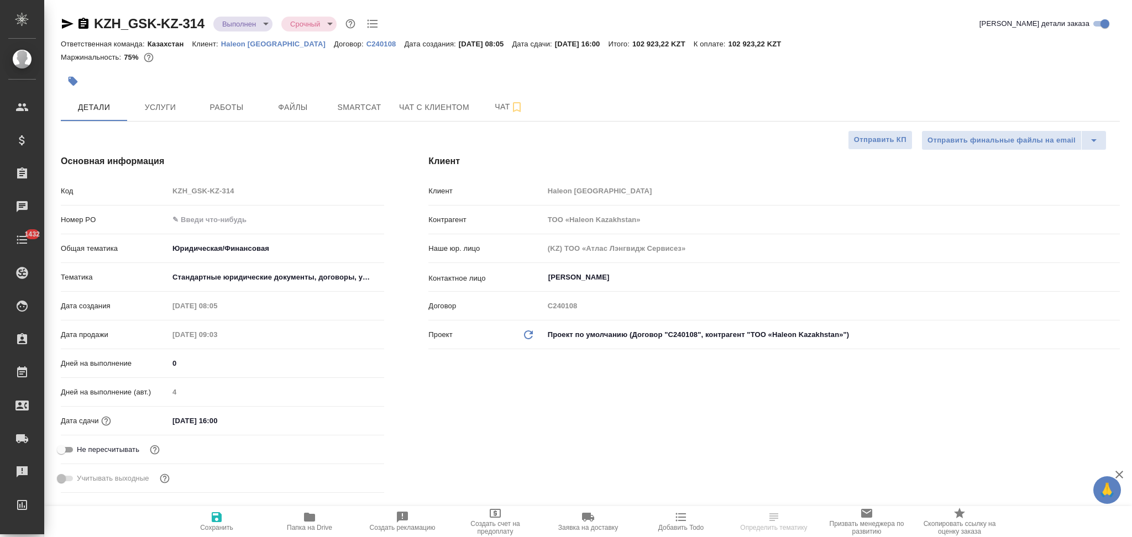
type textarea "x"
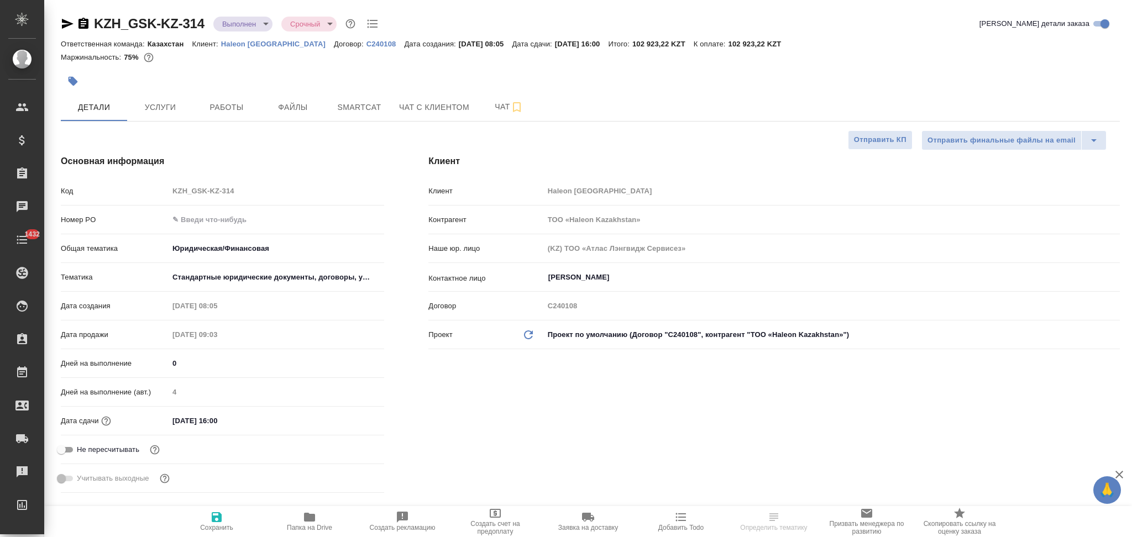
type textarea "x"
click at [307, 517] on icon "button" at bounding box center [309, 517] width 11 height 9
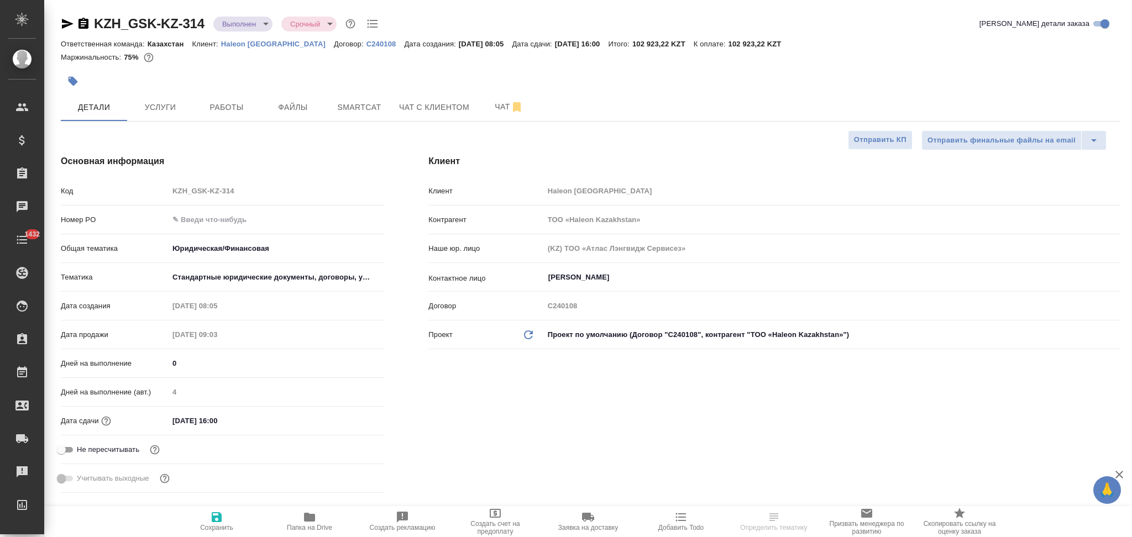
type textarea "x"
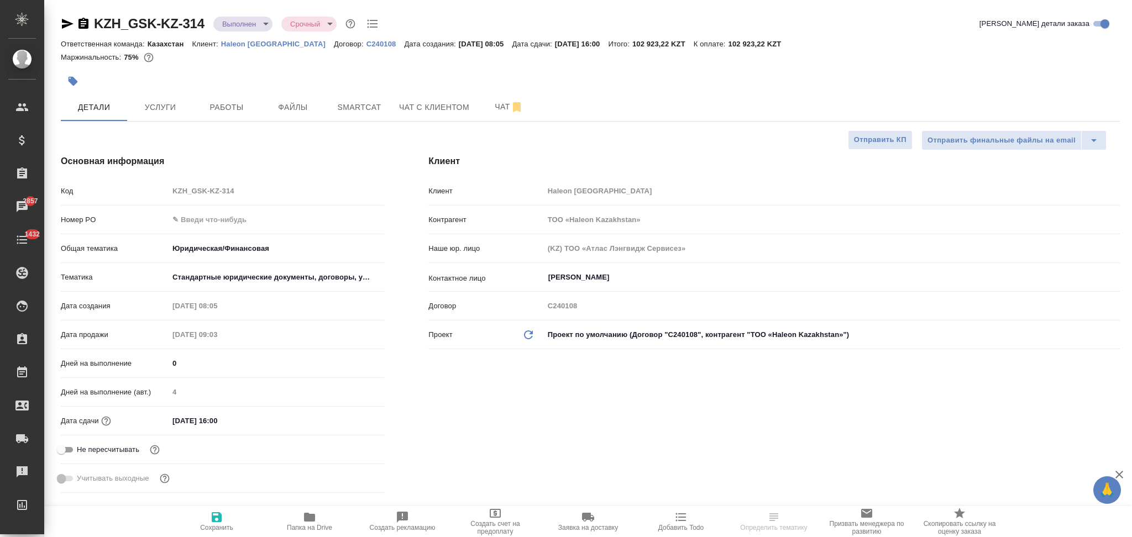
type textarea "x"
click at [119, 191] on div "Код KZH_GSK-KZ-314" at bounding box center [222, 190] width 323 height 19
type textarea "x"
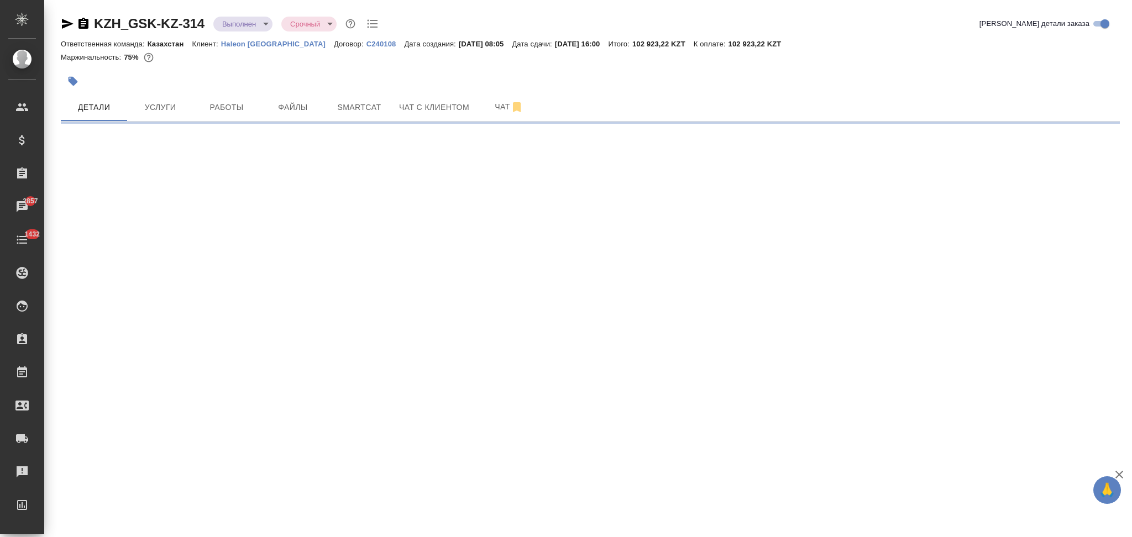
select select "RU"
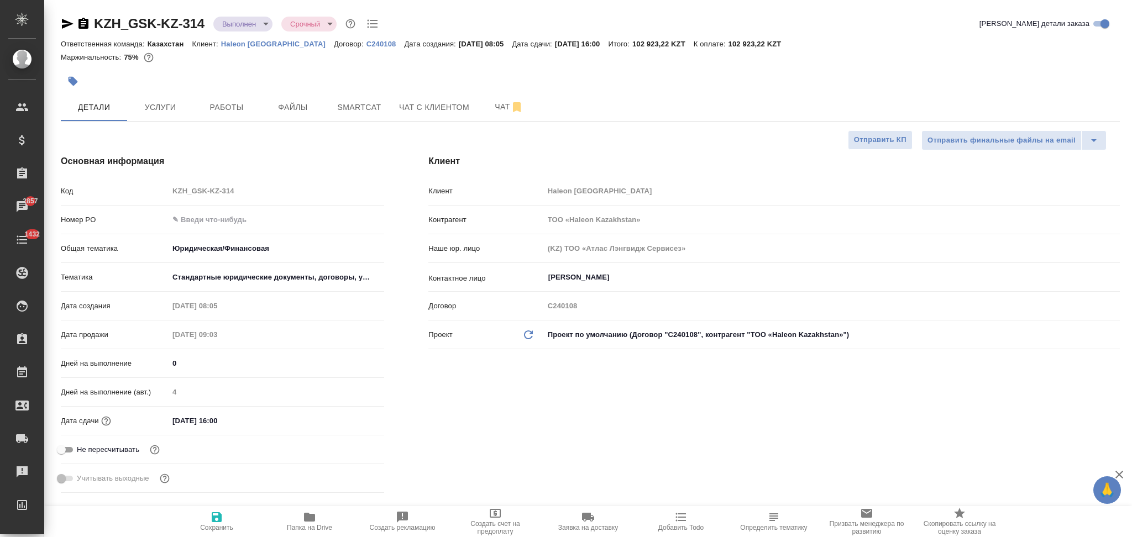
type textarea "x"
